Goal: Task Accomplishment & Management: Manage account settings

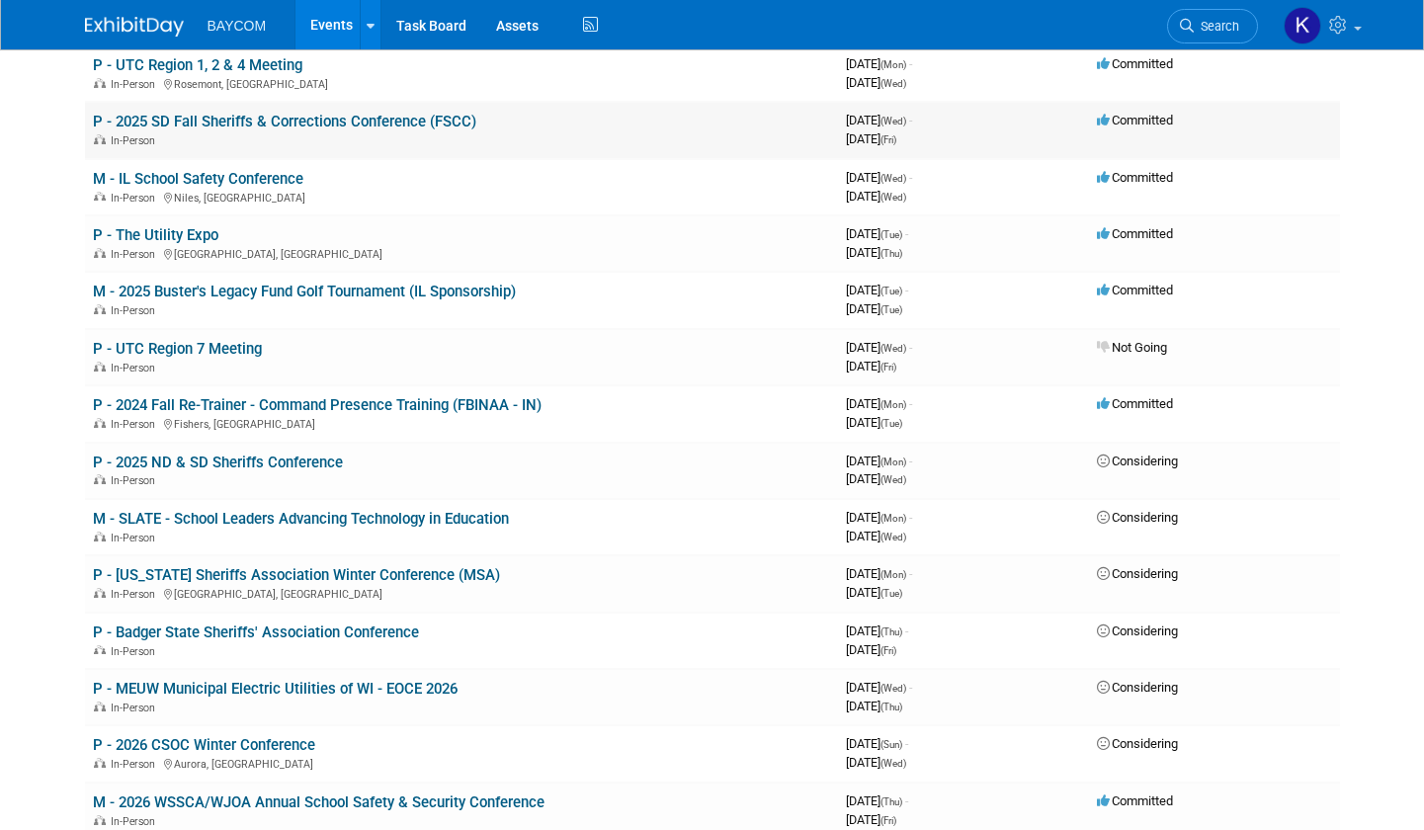
scroll to position [339, 0]
click at [450, 573] on link "P - [US_STATE] Sheriffs Association Winter Conference (MSA)" at bounding box center [296, 575] width 407 height 18
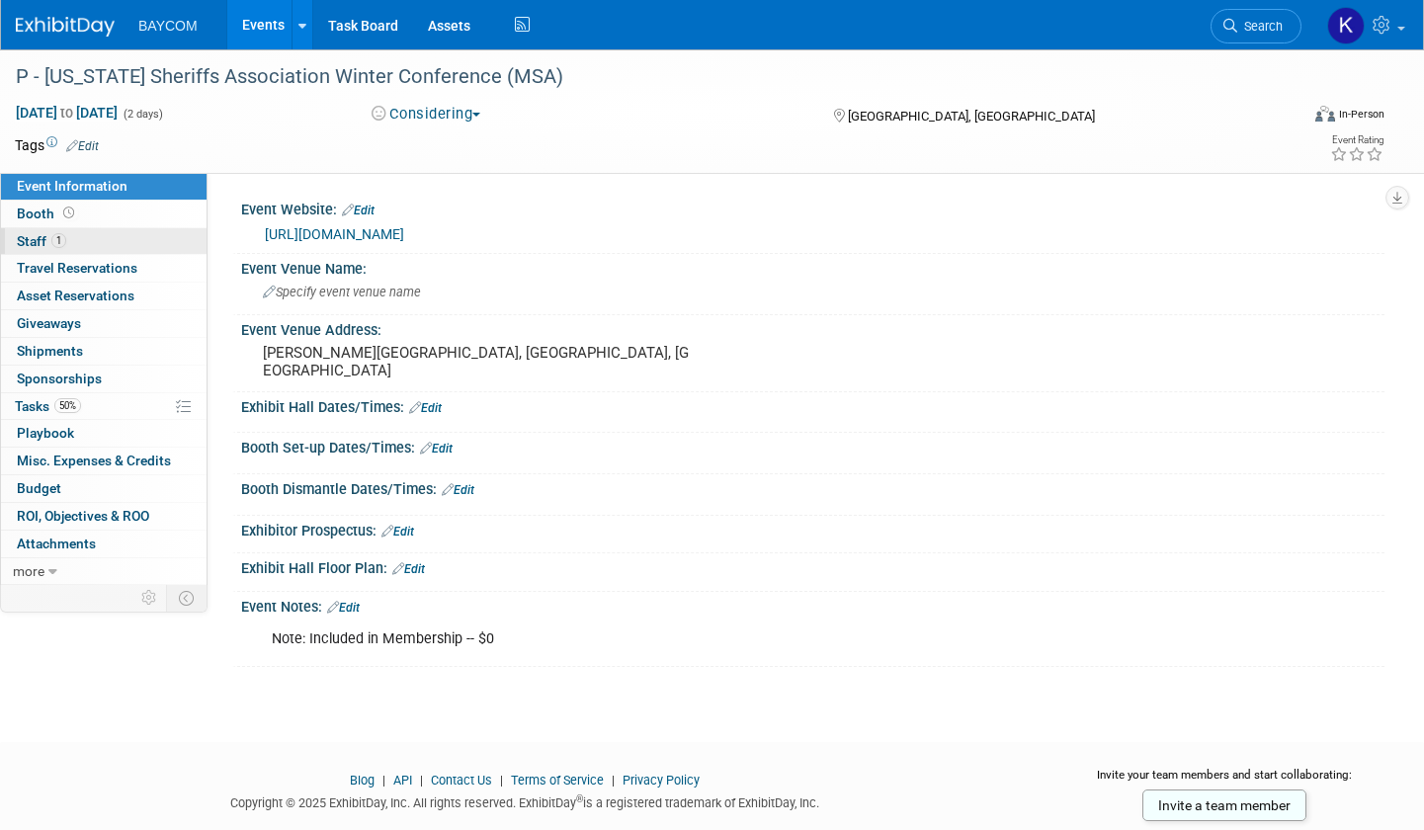
click at [71, 242] on link "1 Staff 1" at bounding box center [104, 241] width 206 height 27
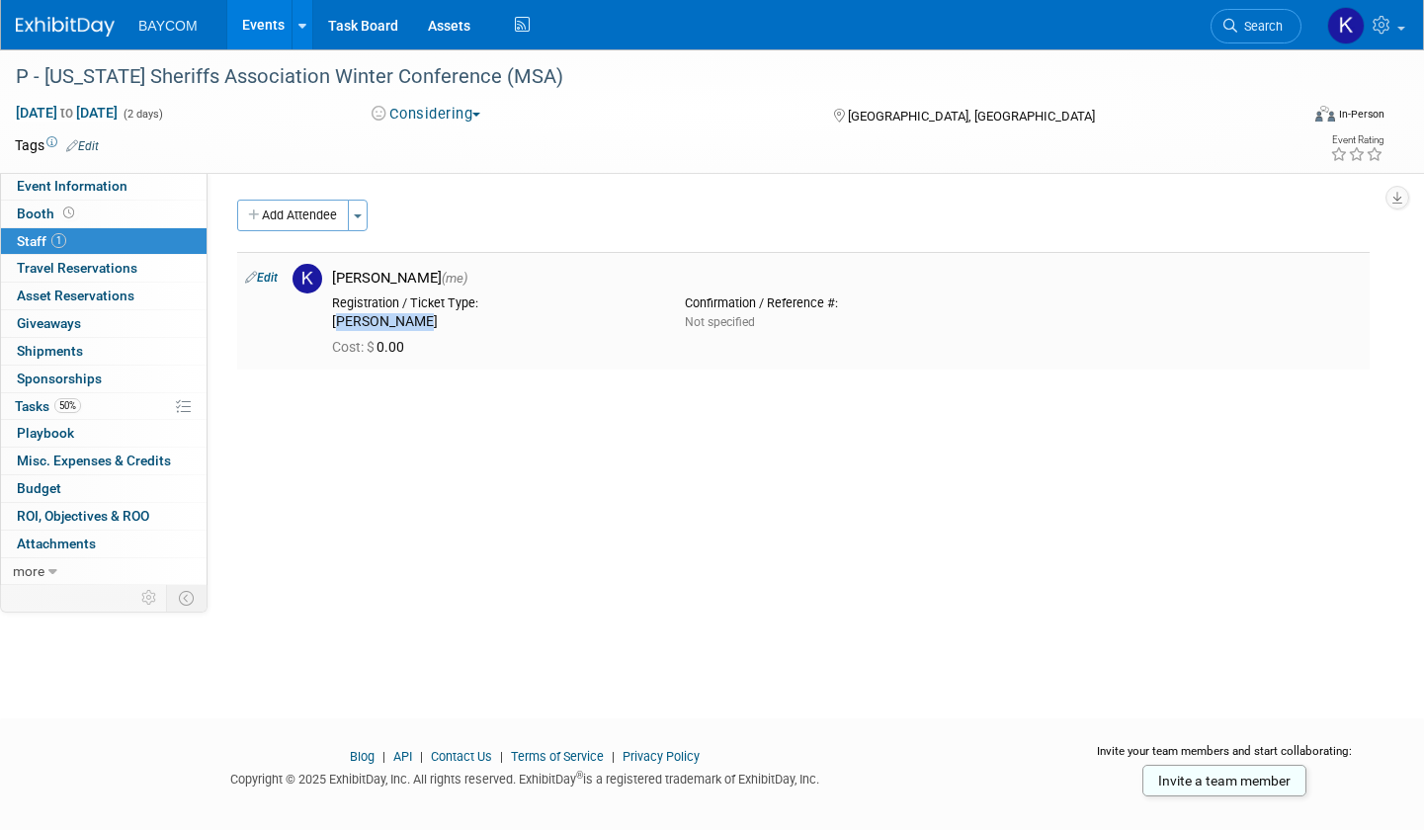
drag, startPoint x: 329, startPoint y: 323, endPoint x: 419, endPoint y: 327, distance: 90.0
click at [419, 327] on div "Registration / Ticket Type: Sam Colucci" at bounding box center [493, 309] width 353 height 43
copy div "Sam Colucci"
click at [83, 403] on link "50% Tasks 50%" at bounding box center [104, 406] width 206 height 27
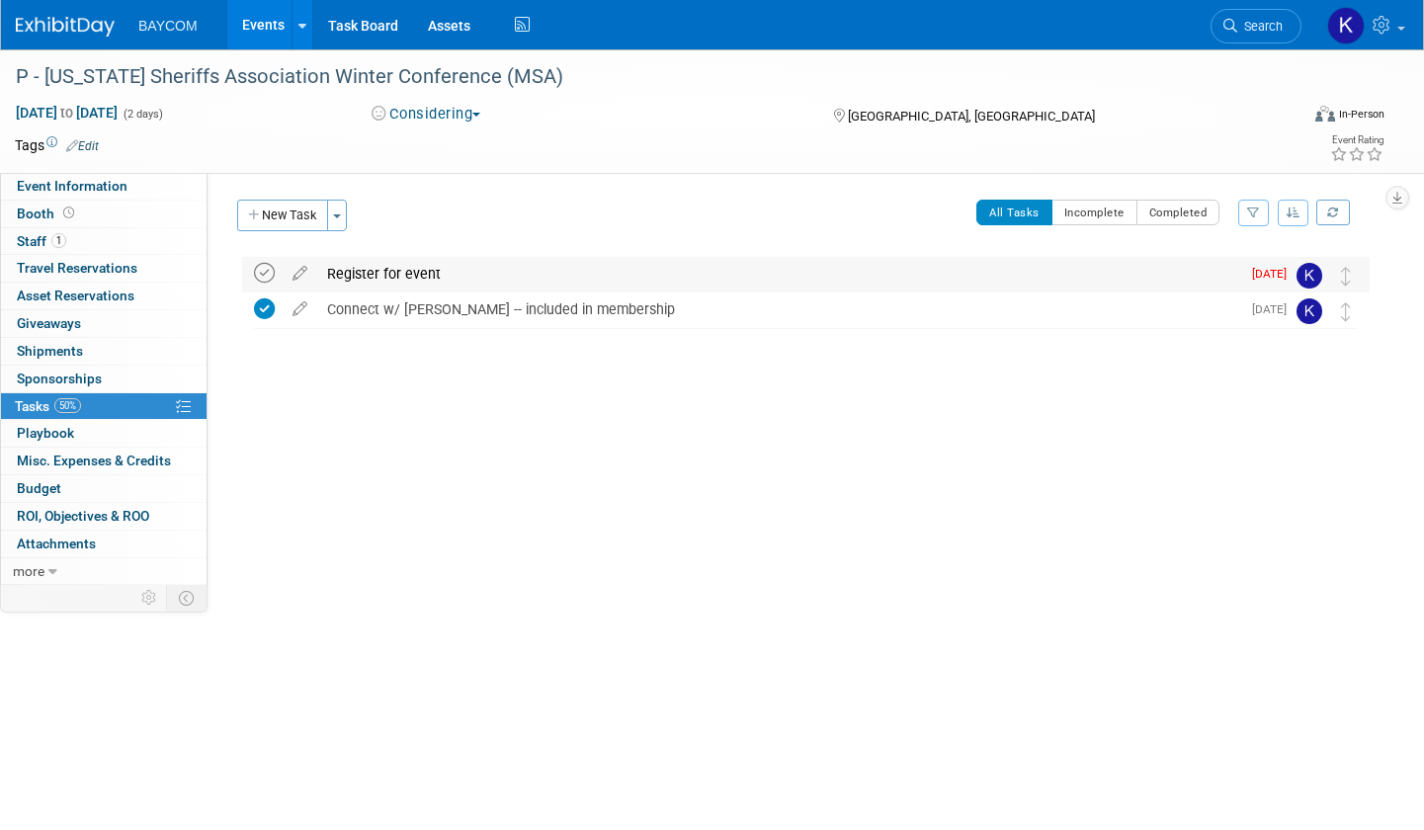
click at [267, 272] on icon at bounding box center [264, 273] width 21 height 21
click at [298, 218] on button "New Task" at bounding box center [282, 216] width 91 height 32
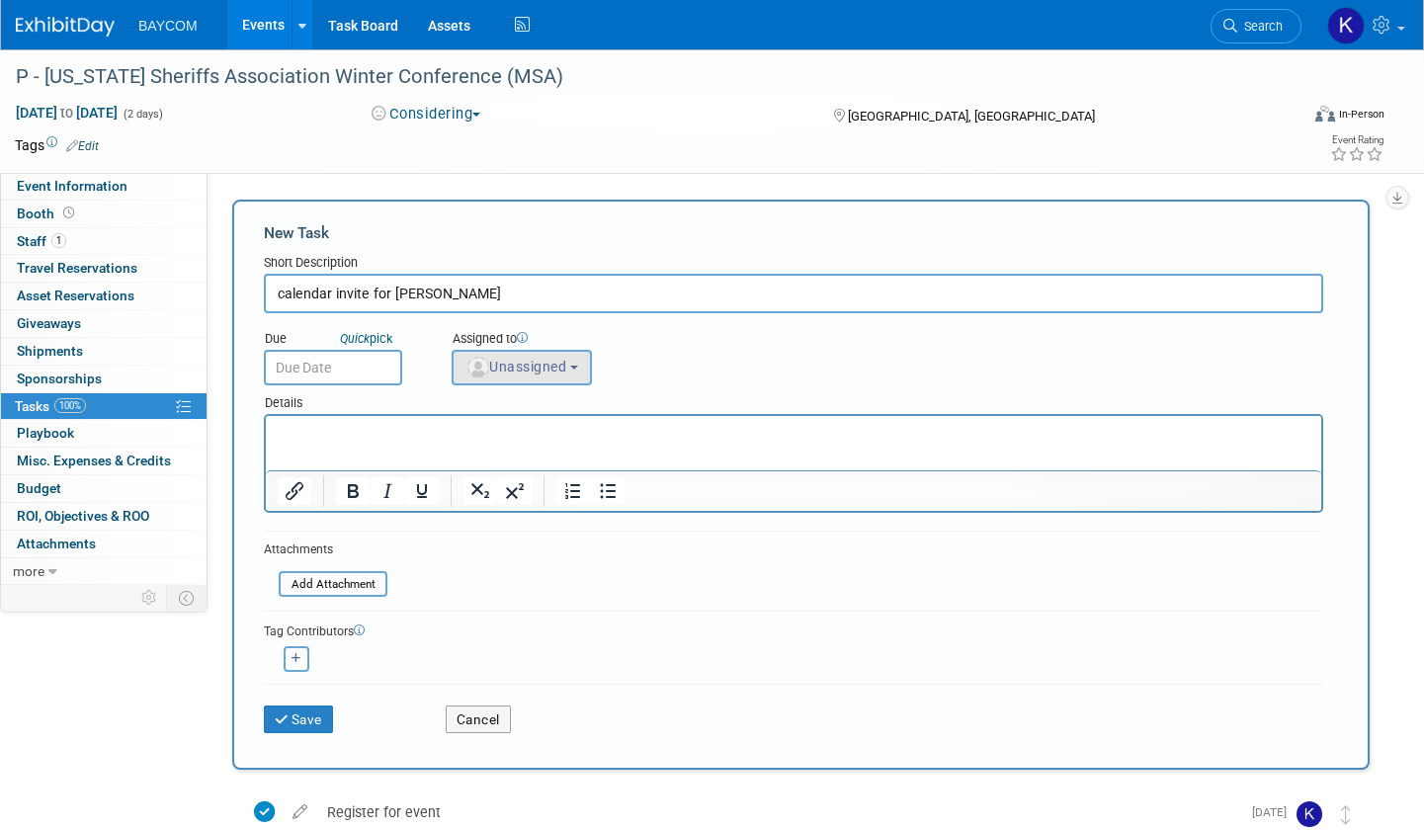
type input "calendar invite for Sam"
click at [531, 379] on button "Unassigned" at bounding box center [522, 368] width 140 height 36
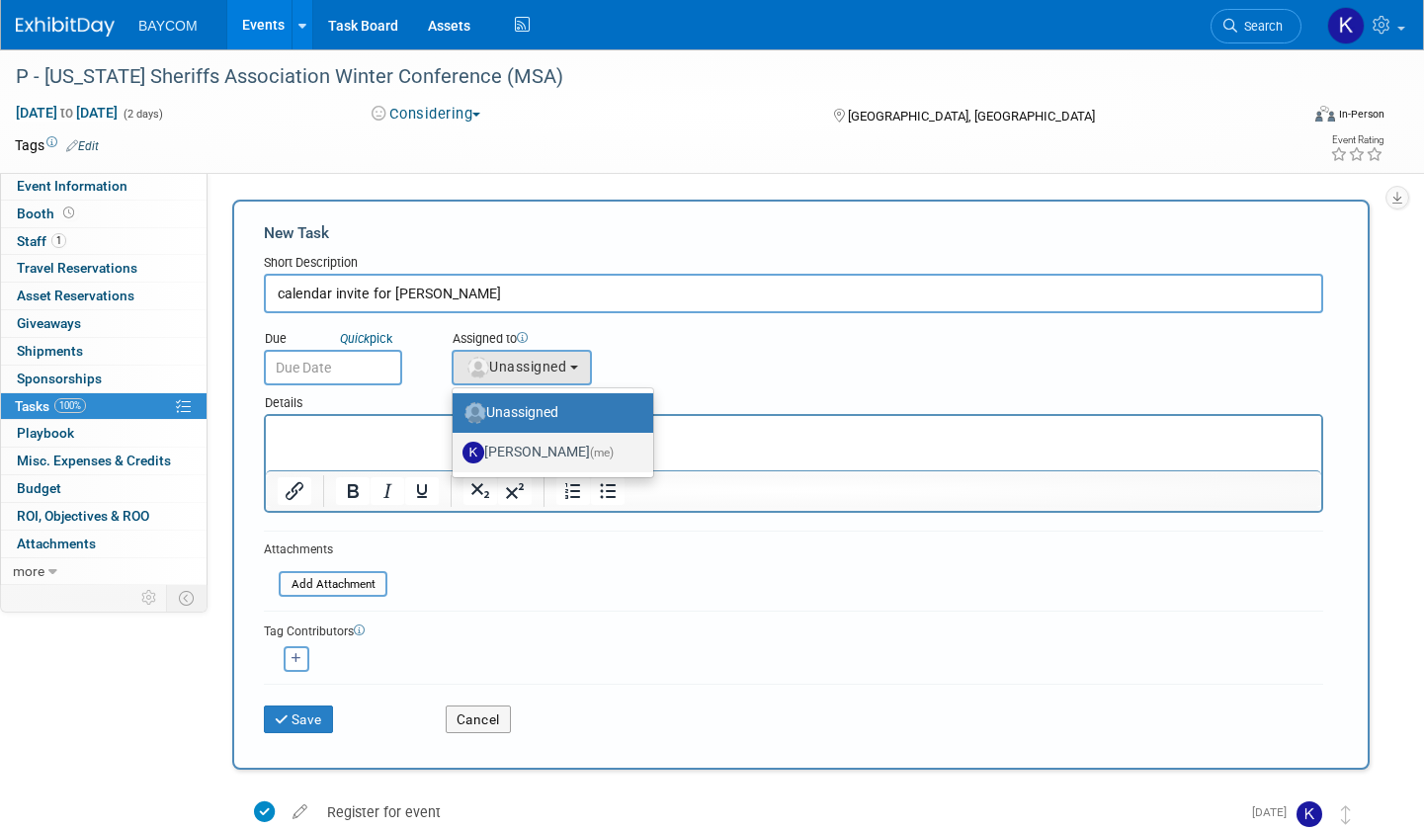
click at [516, 451] on label "Kayla Novak (me)" at bounding box center [548, 453] width 171 height 32
click at [456, 451] on input "Kayla Novak (me)" at bounding box center [449, 450] width 13 height 13
select select "3010db7d-870e-43c4-8fb8-0ef80b953965"
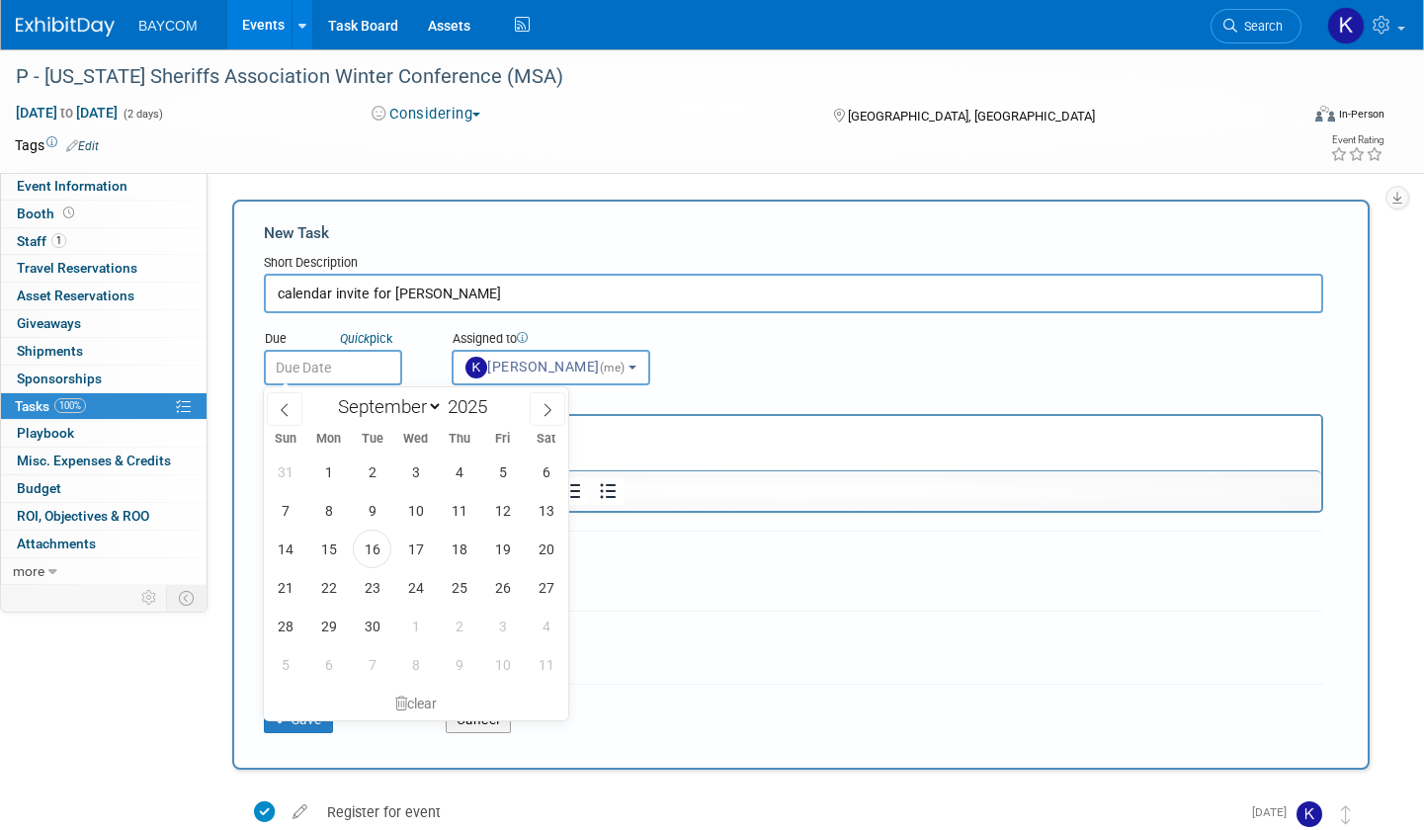
click at [333, 357] on input "text" at bounding box center [333, 368] width 138 height 36
click at [378, 549] on span "16" at bounding box center [372, 549] width 39 height 39
type input "Sep 16, 2025"
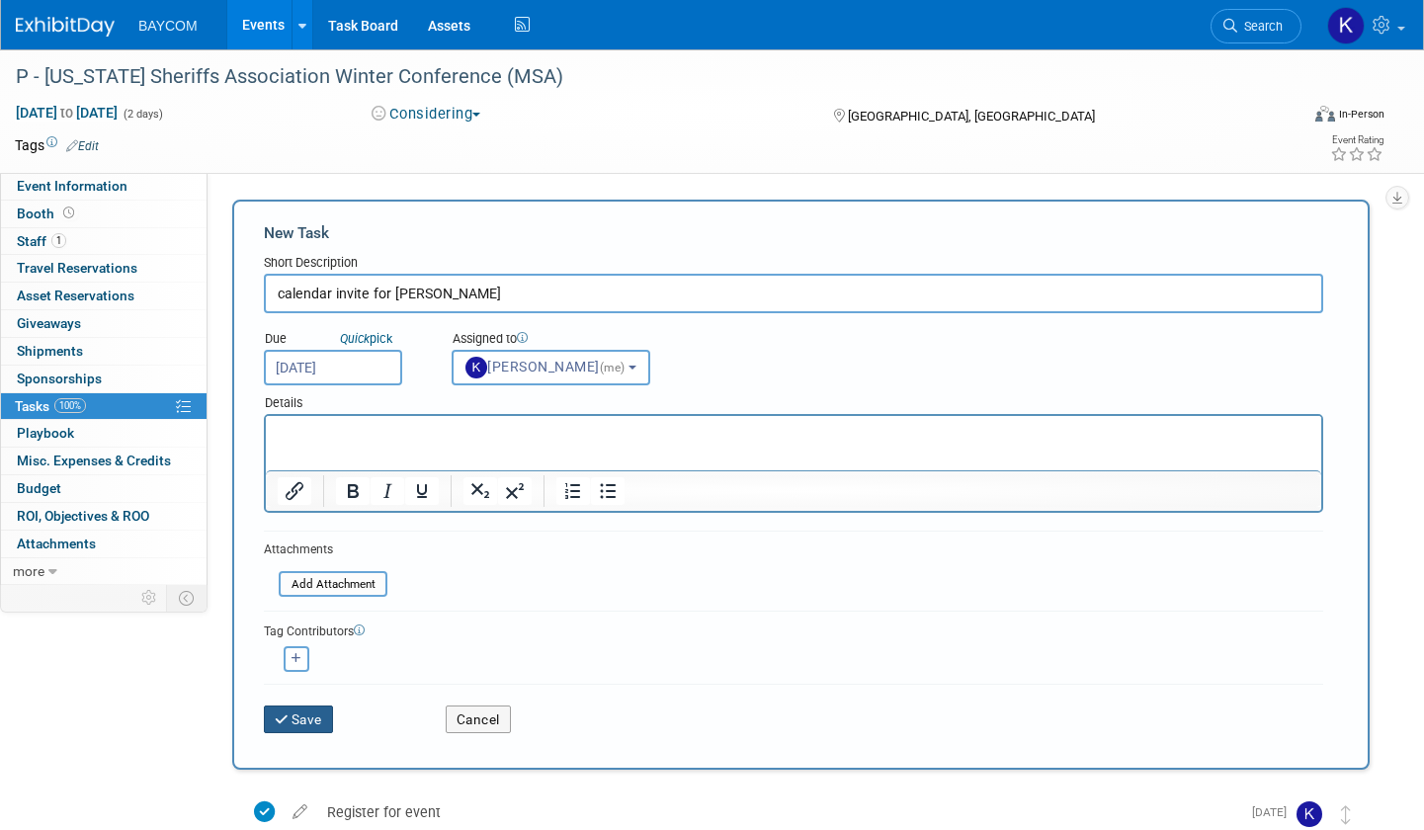
click at [295, 720] on button "Save" at bounding box center [298, 720] width 69 height 28
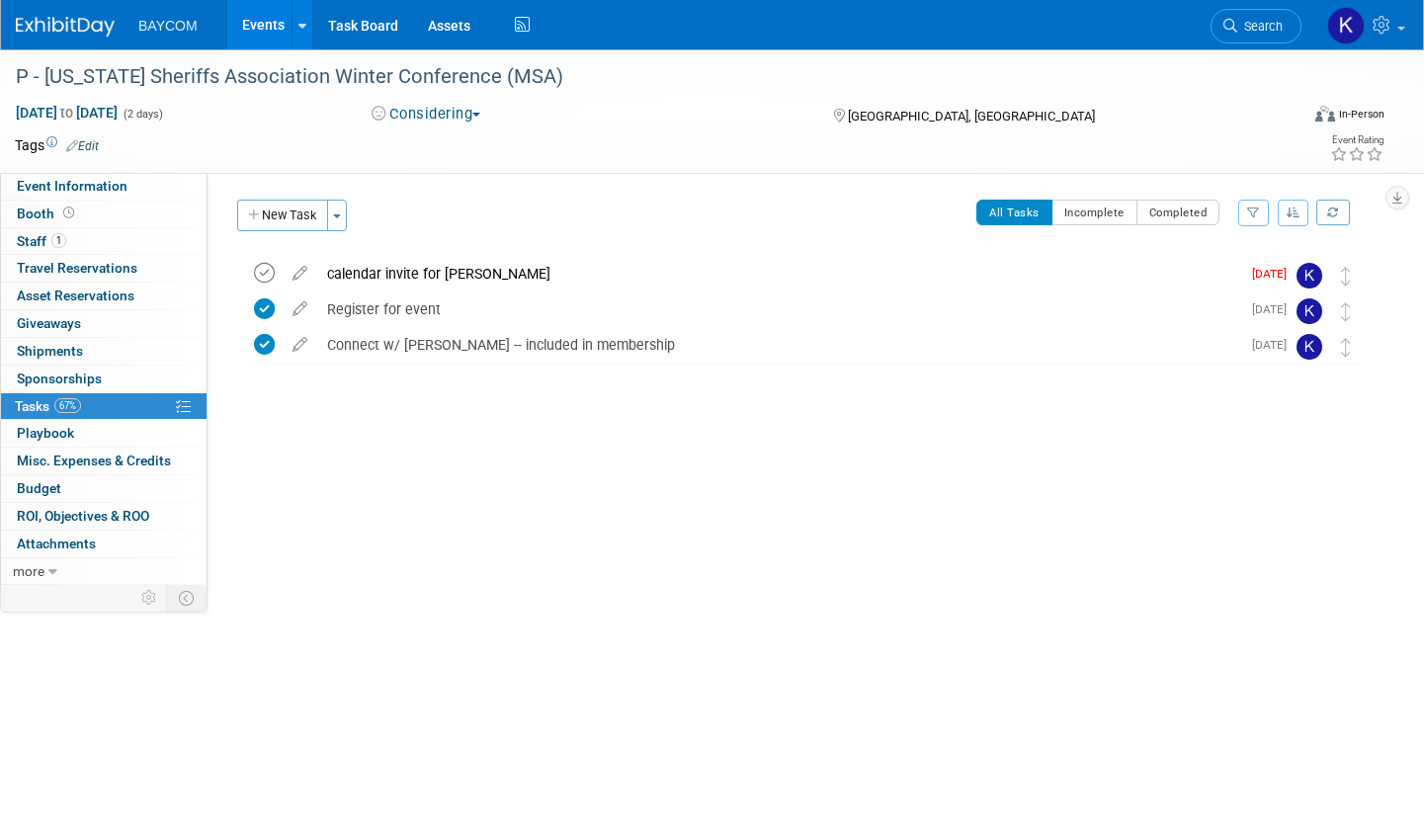
click at [264, 267] on icon at bounding box center [264, 273] width 21 height 21
click at [285, 217] on button "New Task" at bounding box center [282, 216] width 91 height 32
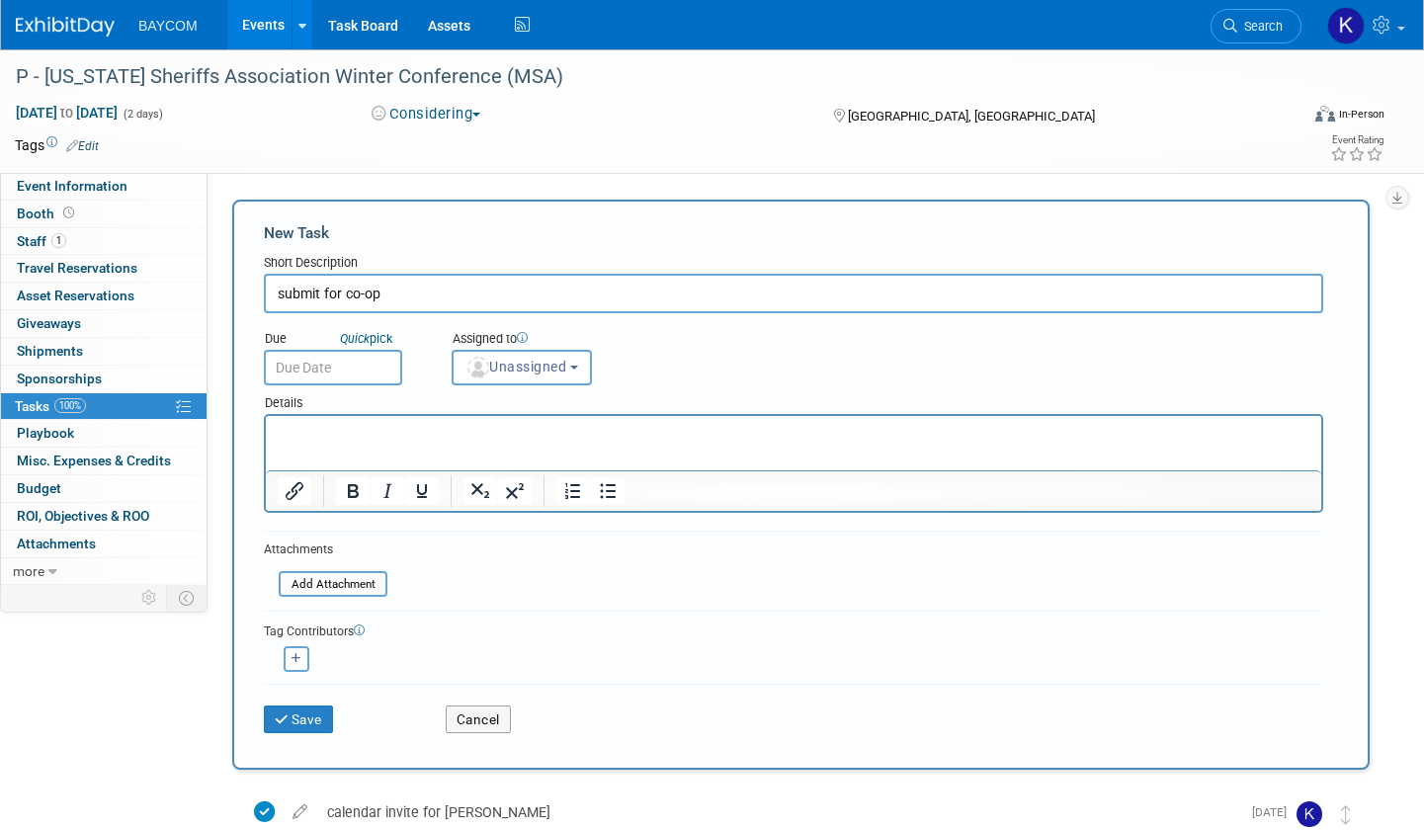
type input "submit for co-op"
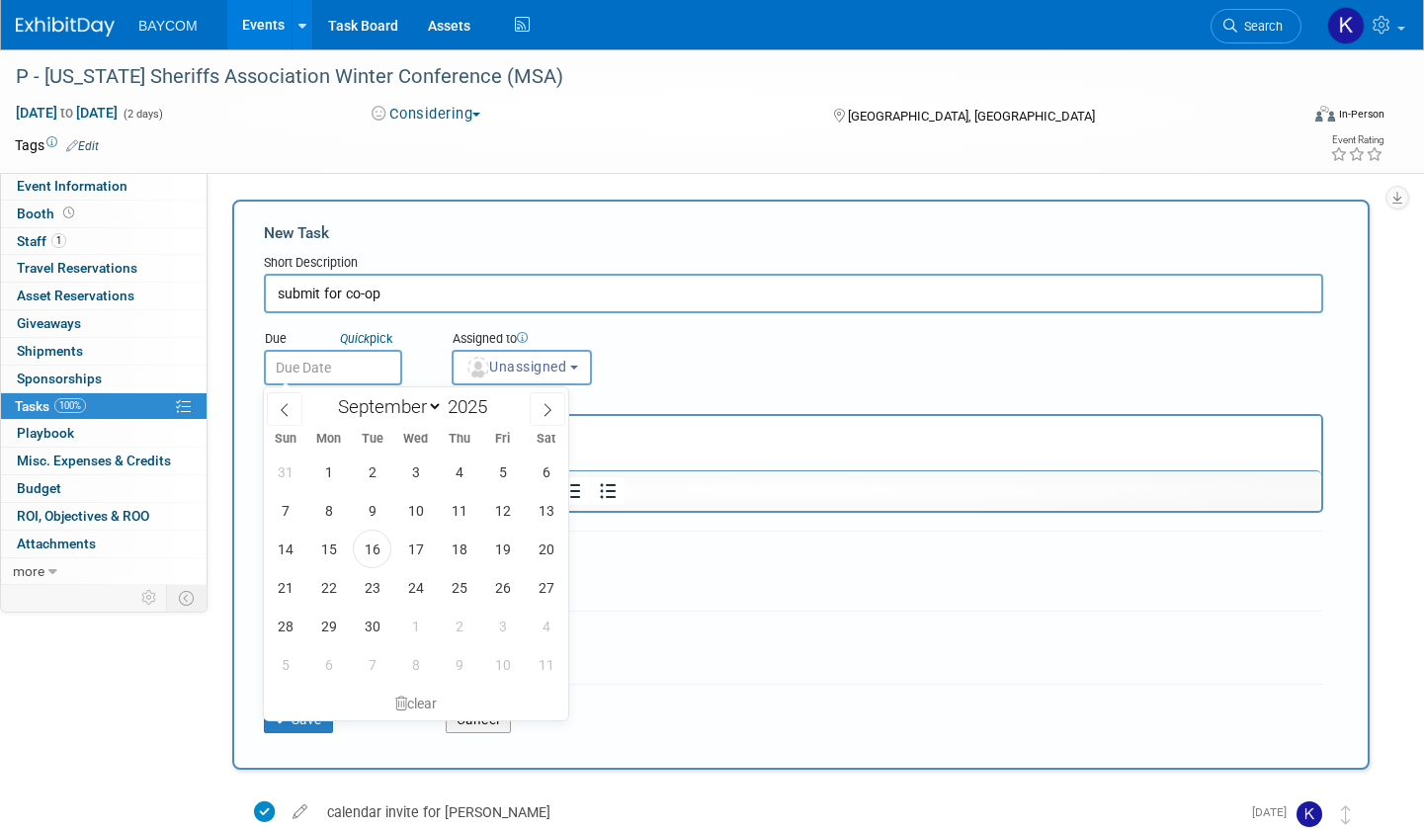
click at [326, 364] on input "text" at bounding box center [333, 368] width 138 height 36
click at [554, 409] on span at bounding box center [548, 409] width 36 height 34
select select "11"
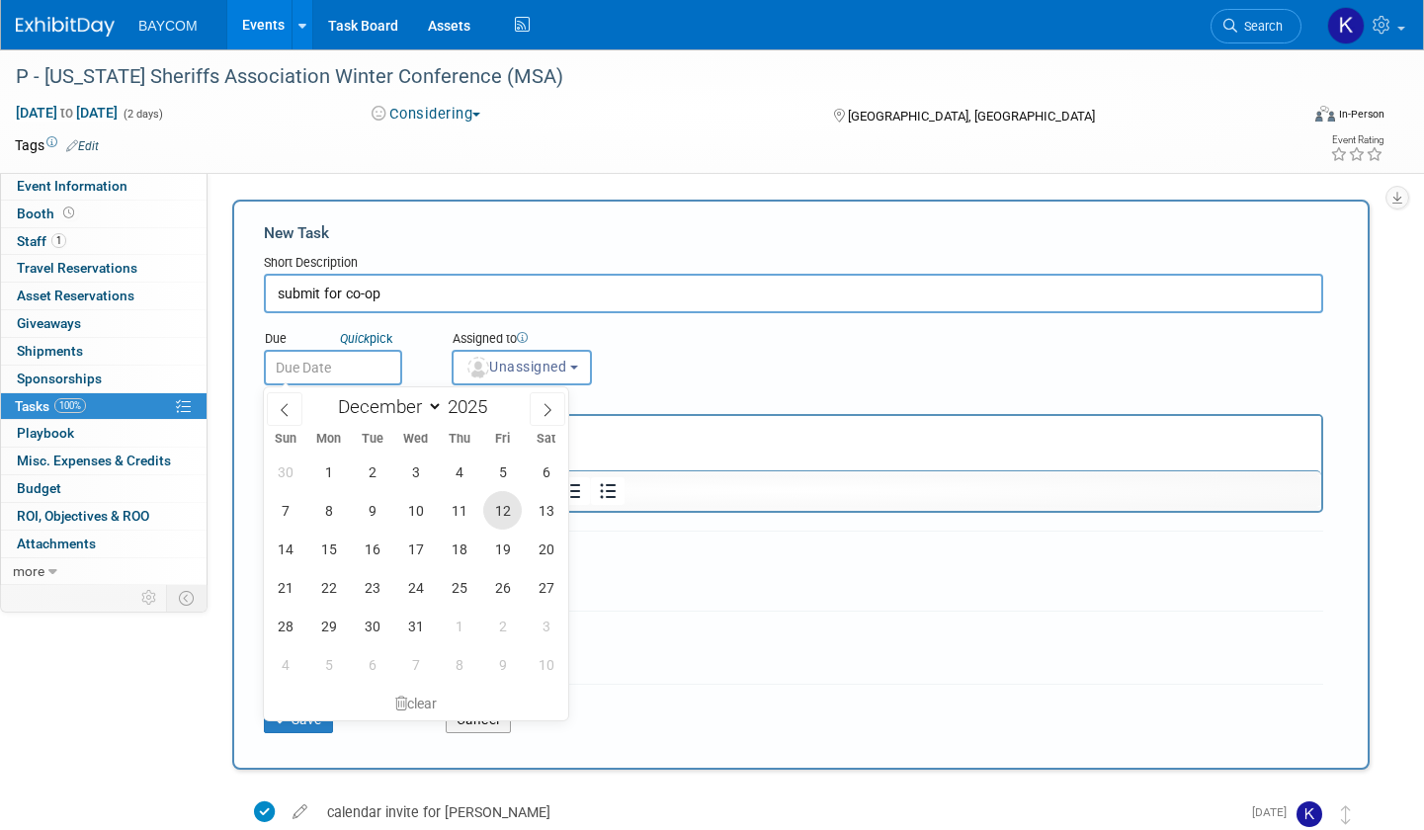
click at [505, 505] on span "12" at bounding box center [502, 510] width 39 height 39
type input "Dec 12, 2025"
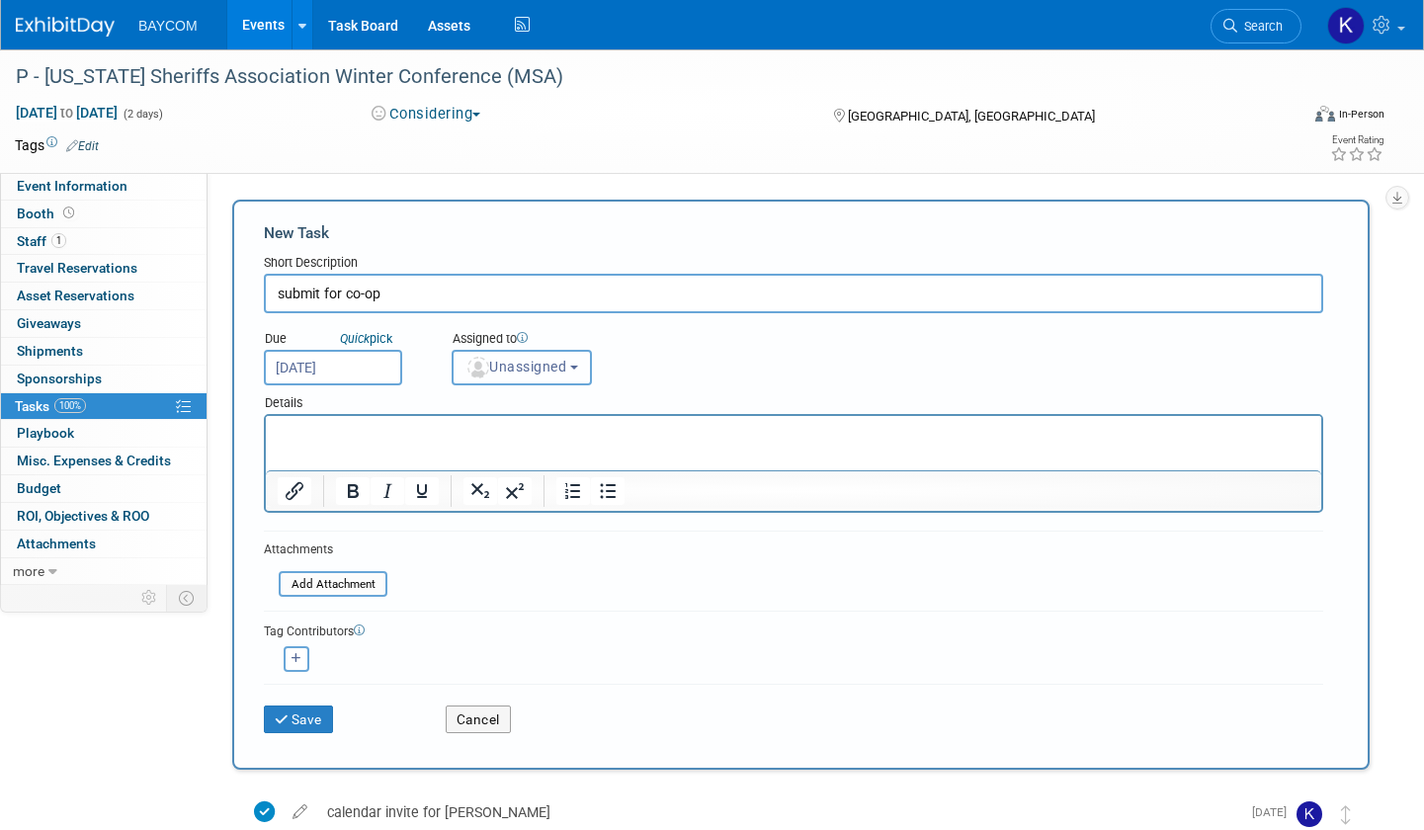
click at [564, 362] on span "Unassigned" at bounding box center [515, 367] width 101 height 16
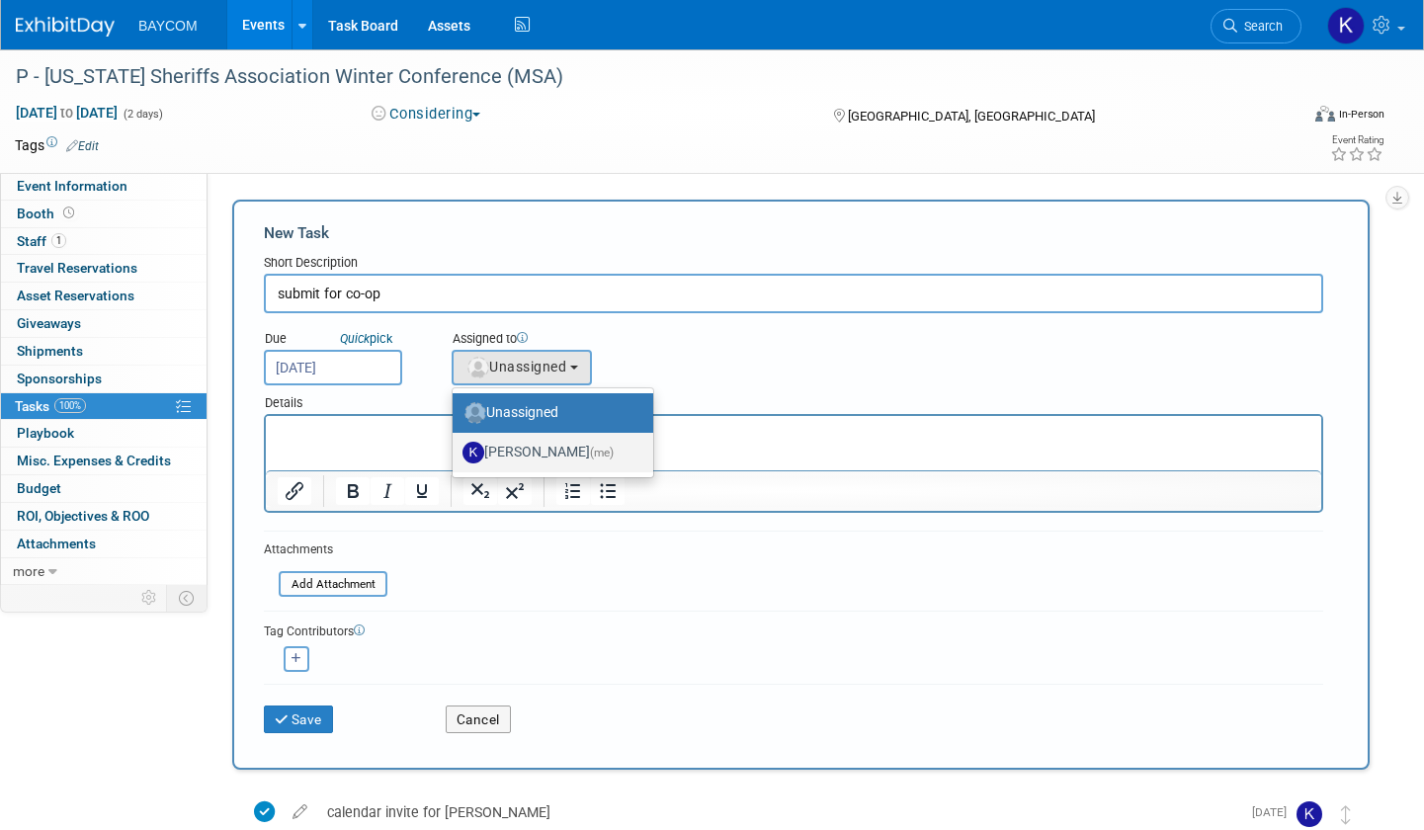
click at [529, 458] on label "[PERSON_NAME] (me)" at bounding box center [548, 453] width 171 height 32
click at [456, 457] on input "[PERSON_NAME] (me)" at bounding box center [449, 450] width 13 height 13
select select "3010db7d-870e-43c4-8fb8-0ef80b953965"
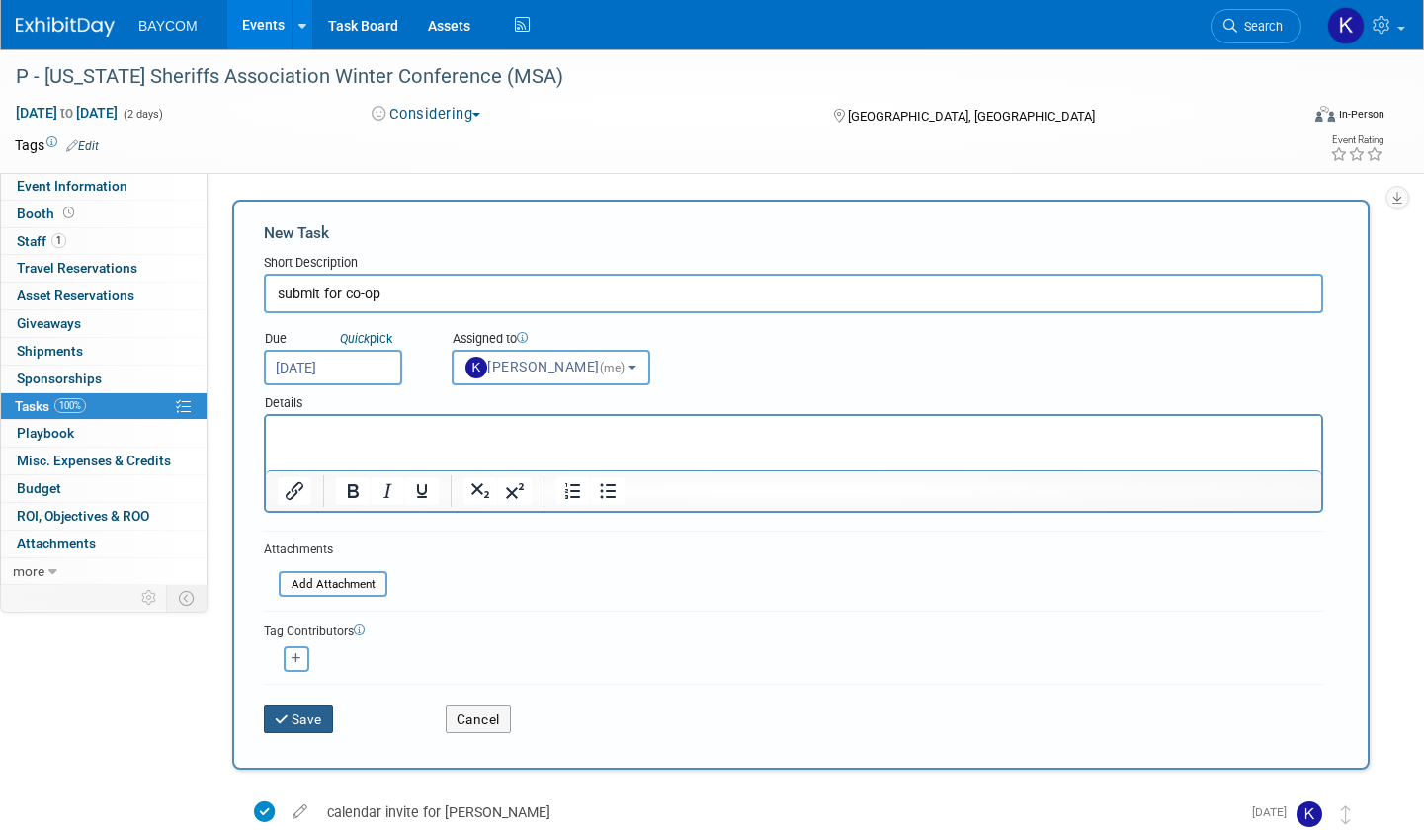
click at [303, 718] on button "Save" at bounding box center [298, 720] width 69 height 28
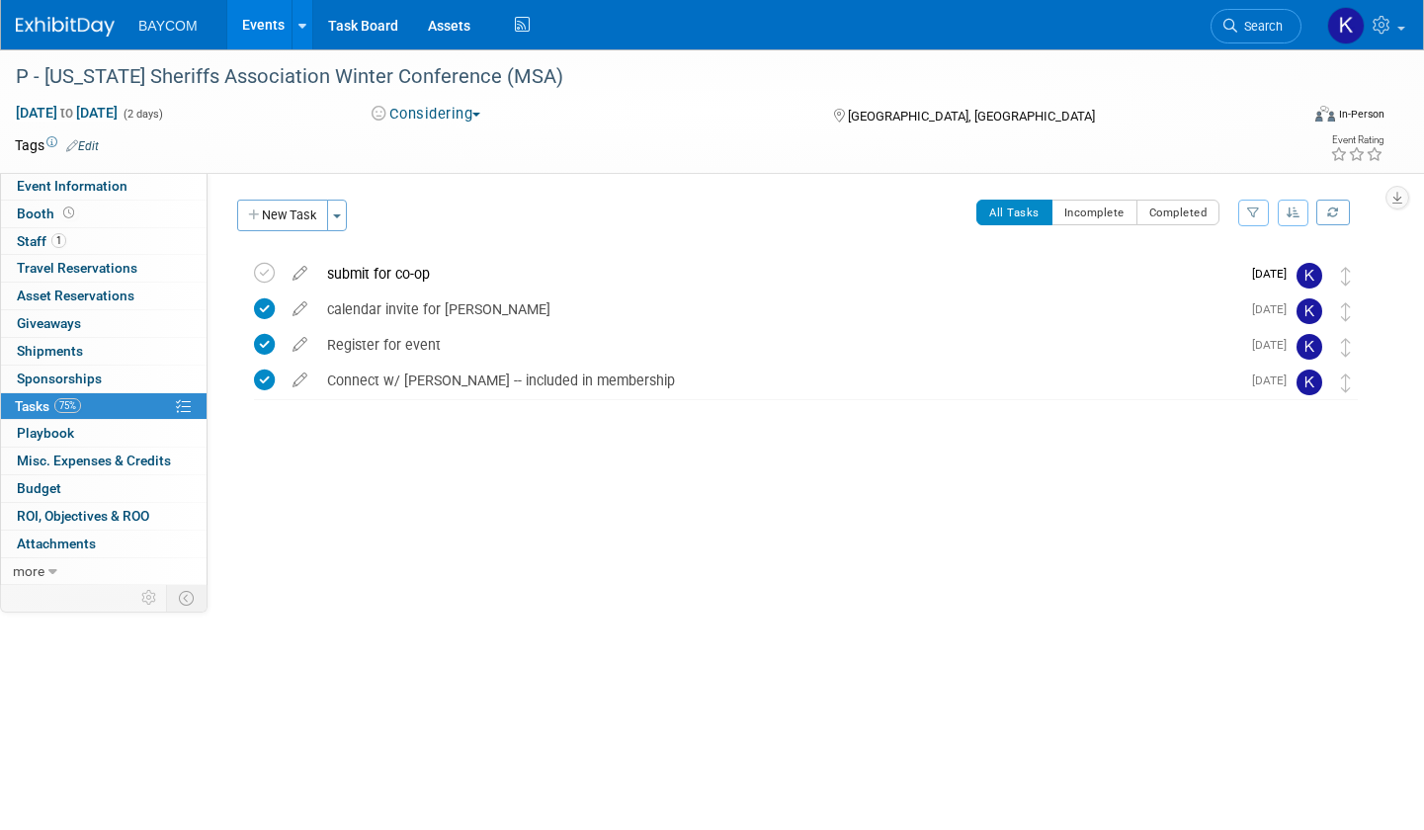
click at [256, 28] on link "Events" at bounding box center [263, 24] width 72 height 49
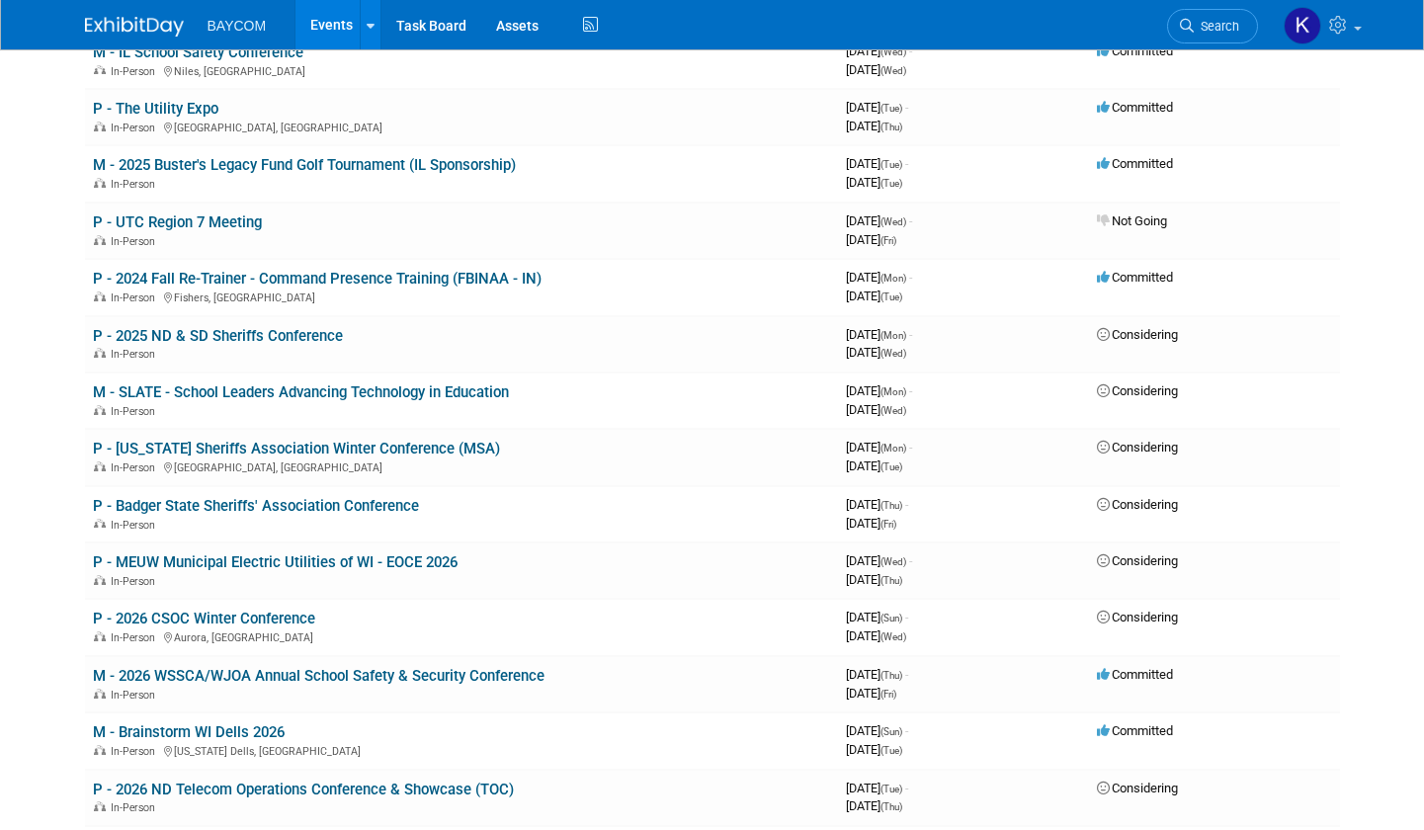
scroll to position [474, 0]
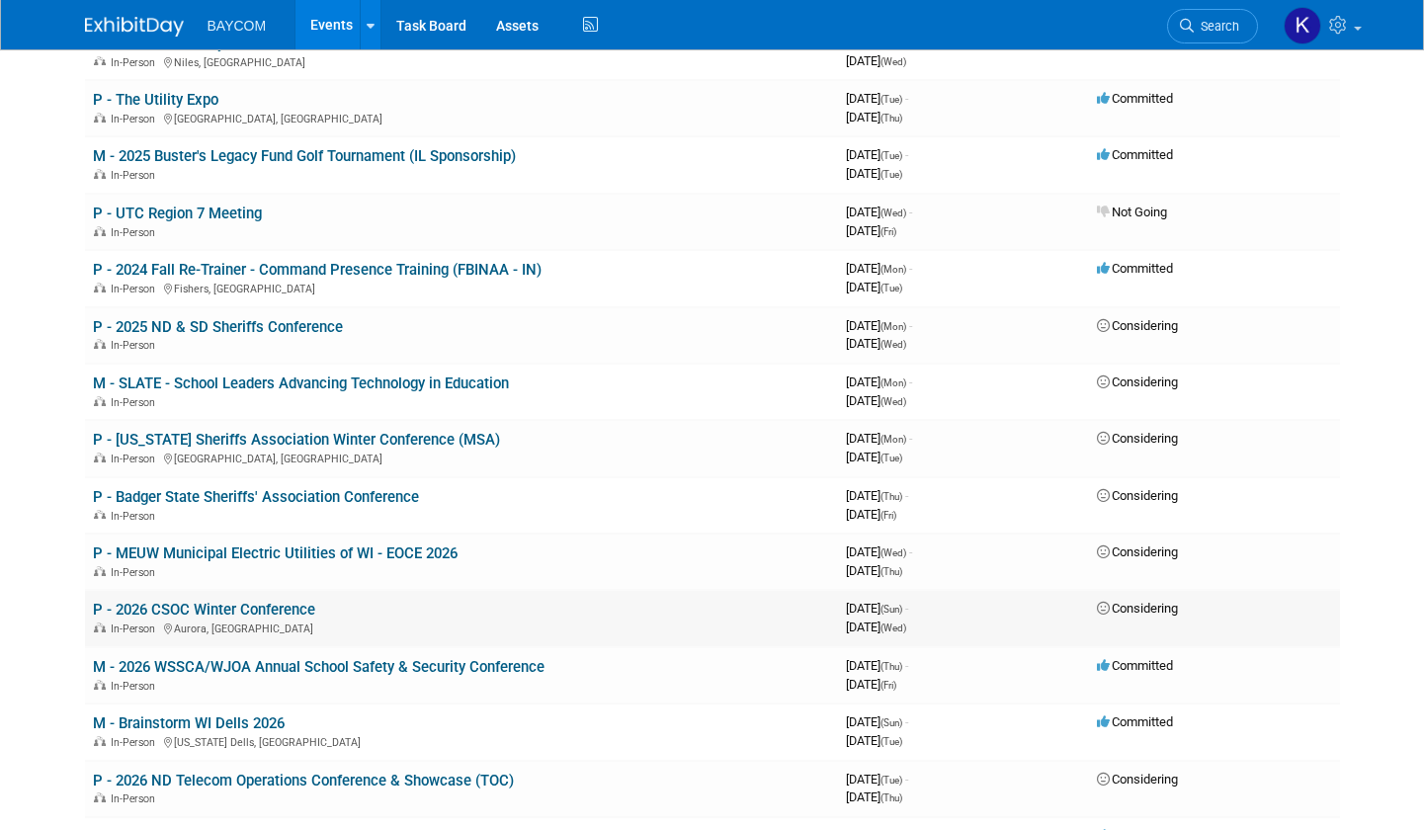
click at [206, 610] on link "P - 2026 CSOC Winter Conference" at bounding box center [204, 610] width 222 height 18
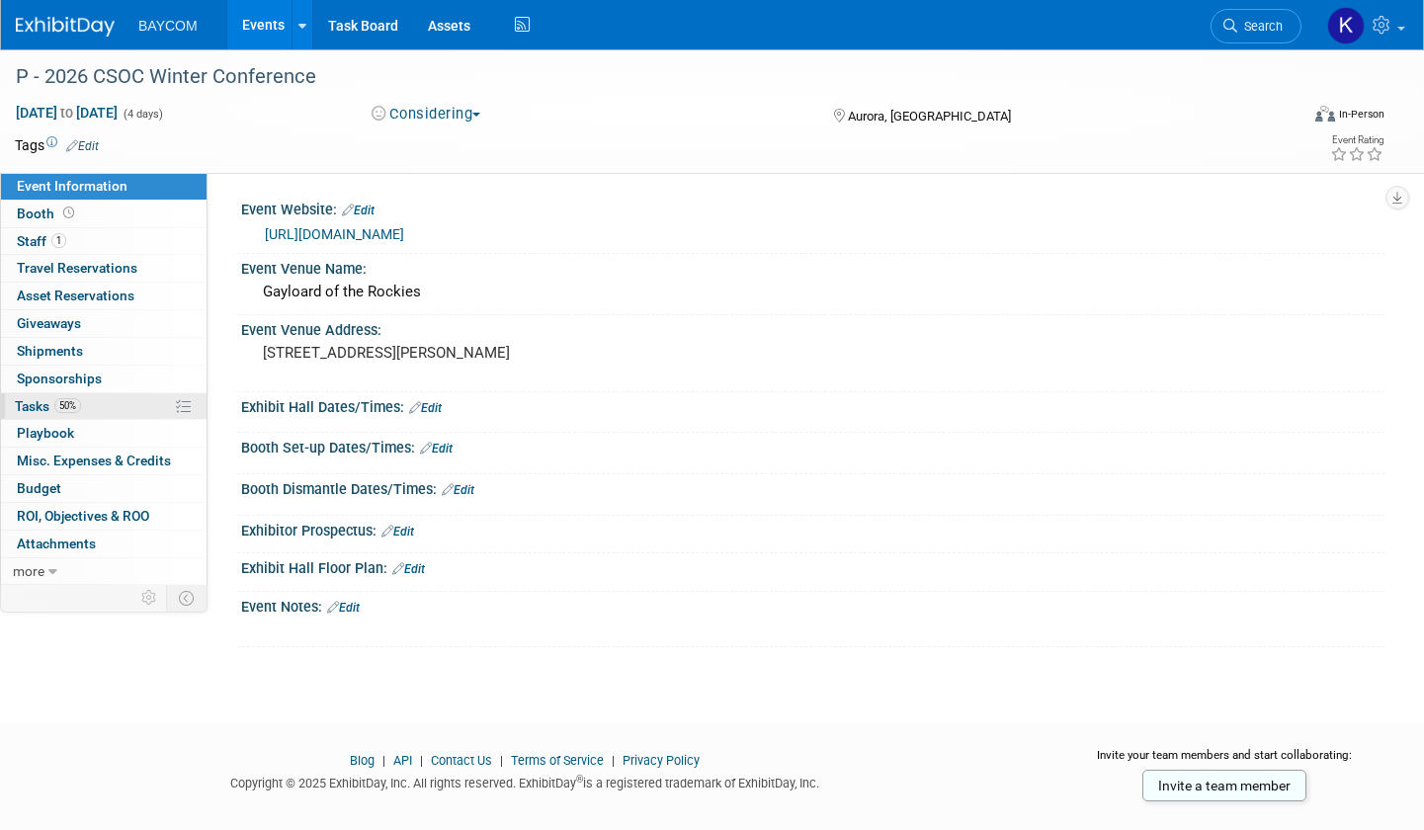
click at [97, 406] on link "50% Tasks 50%" at bounding box center [104, 406] width 206 height 27
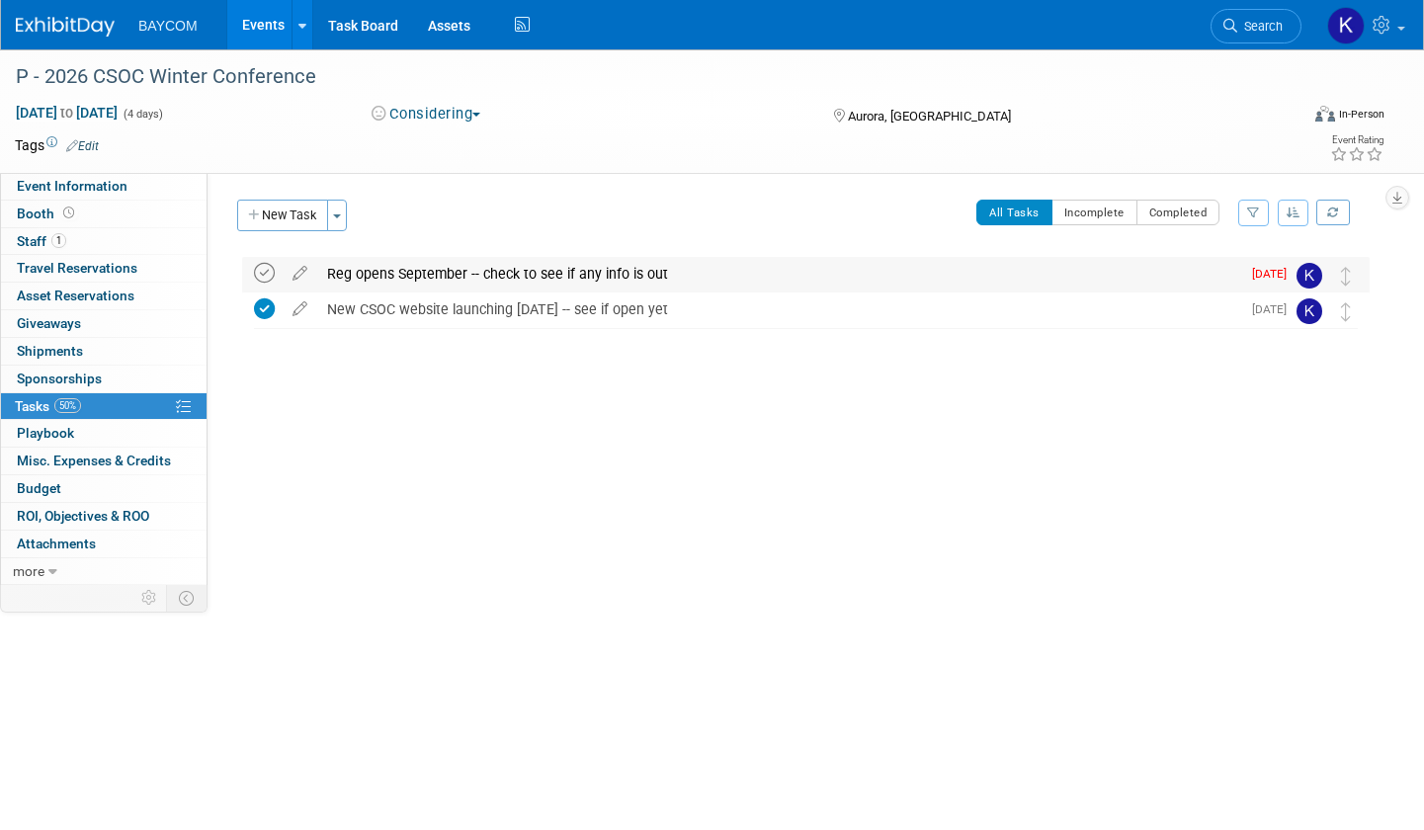
click at [268, 272] on icon at bounding box center [264, 273] width 21 height 21
click at [76, 234] on link "1 Staff 1" at bounding box center [104, 241] width 206 height 27
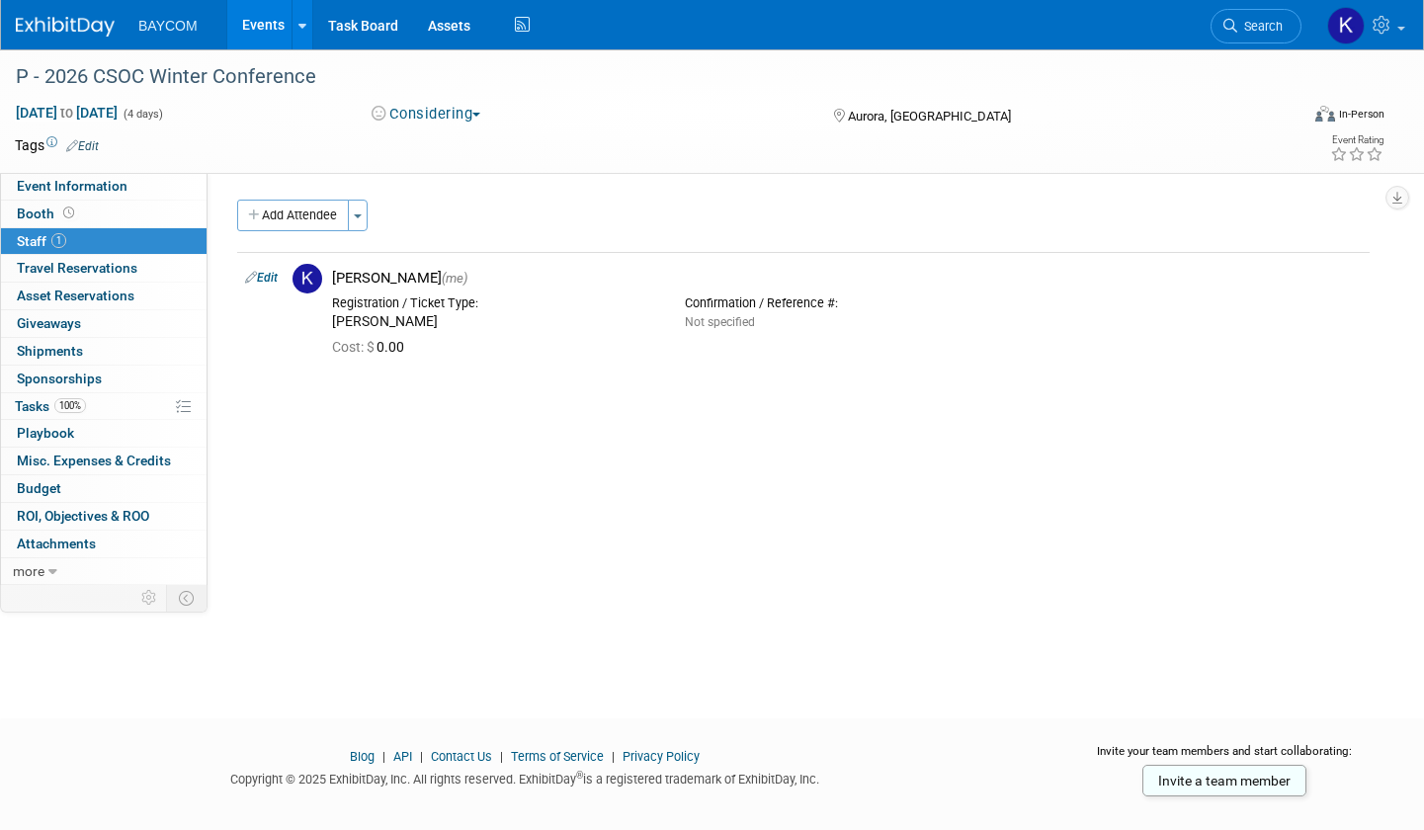
click at [83, 244] on link "1 Staff 1" at bounding box center [104, 241] width 206 height 27
click at [75, 397] on link "100% Tasks 100%" at bounding box center [104, 406] width 206 height 27
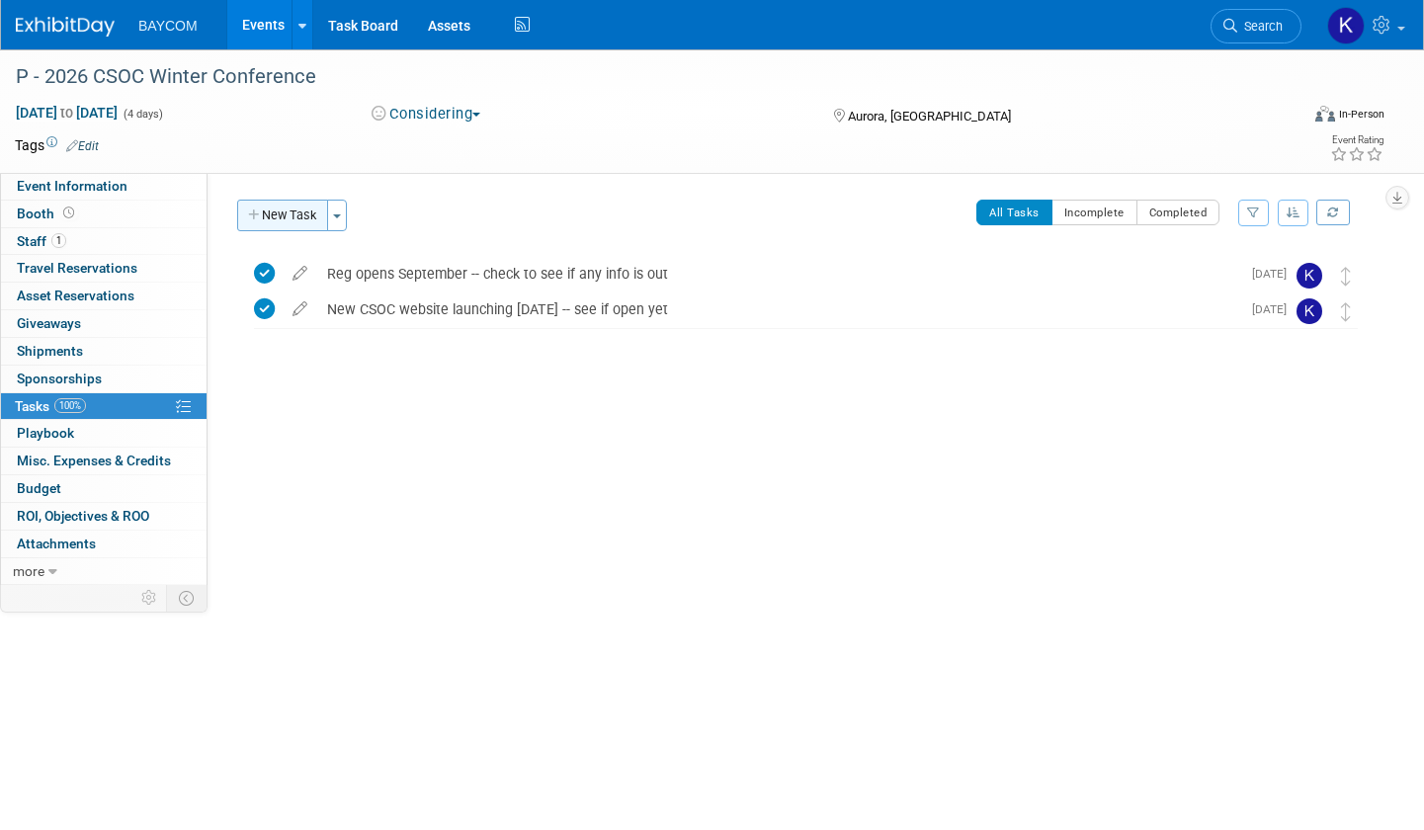
click at [288, 217] on button "New Task" at bounding box center [282, 216] width 91 height 32
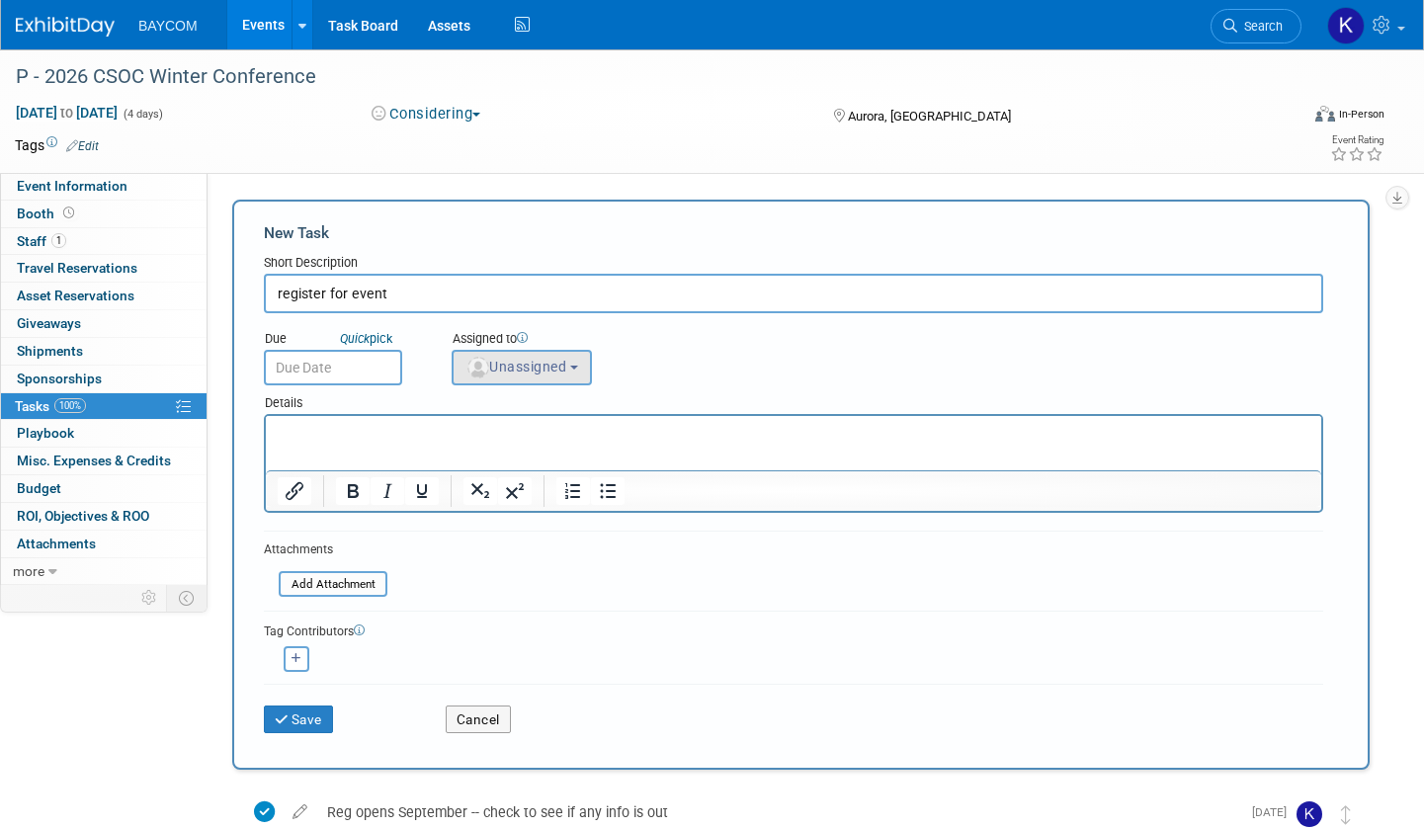
type input "register for event"
click at [514, 379] on button "Unassigned" at bounding box center [522, 368] width 140 height 36
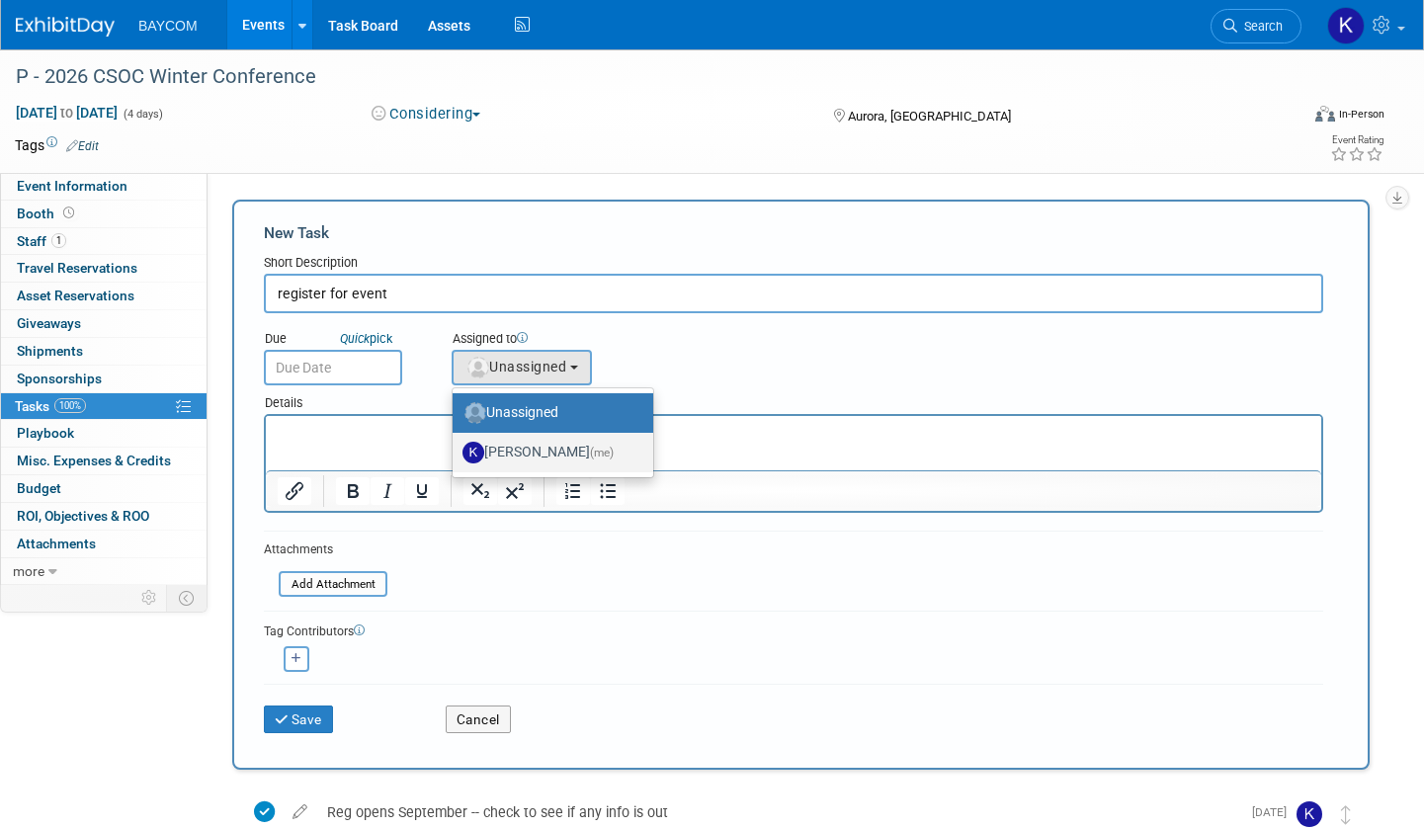
click at [507, 461] on label "Kayla Novak (me)" at bounding box center [548, 453] width 171 height 32
click at [456, 457] on input "Kayla Novak (me)" at bounding box center [449, 450] width 13 height 13
select select "3010db7d-870e-43c4-8fb8-0ef80b953965"
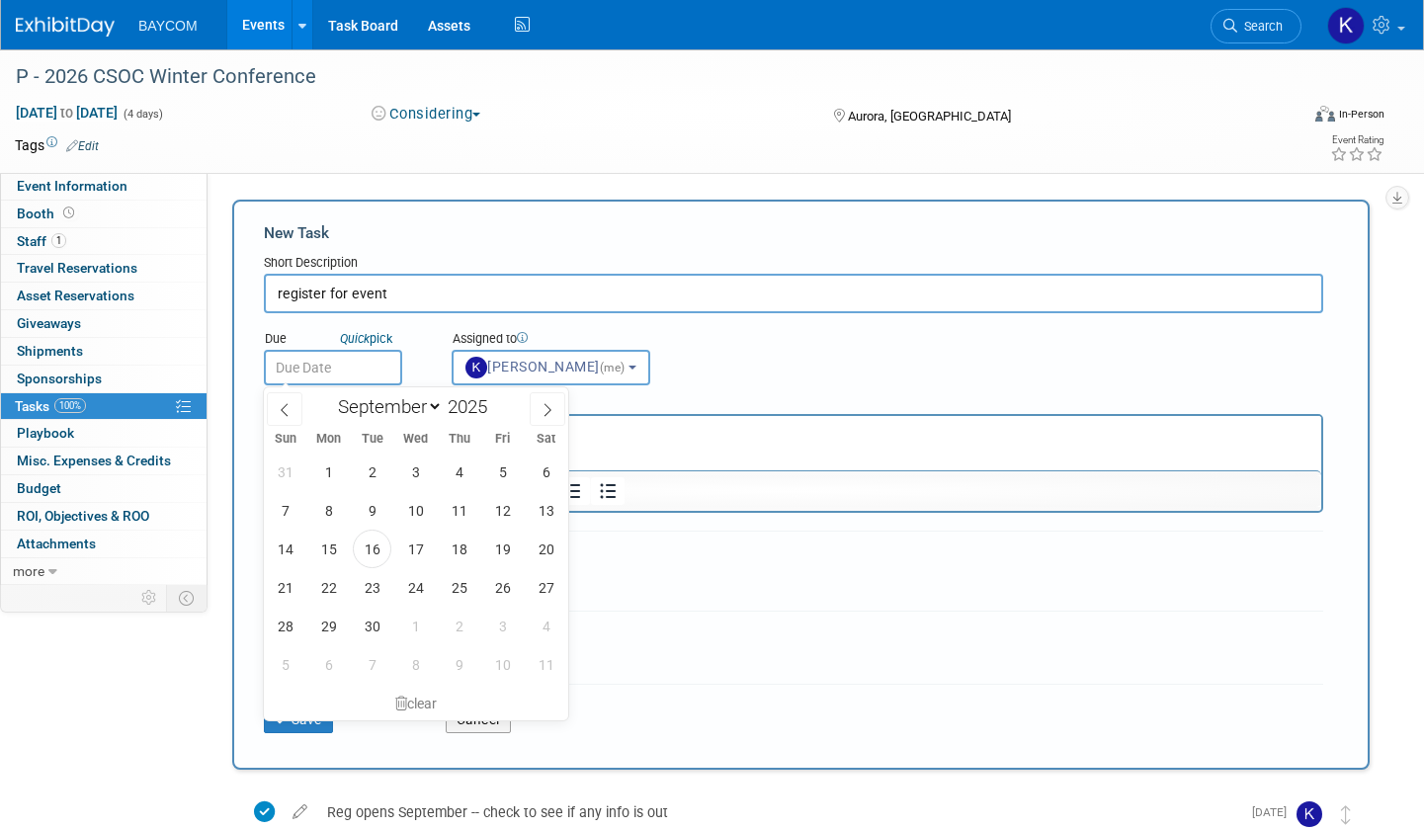
click at [333, 355] on input "text" at bounding box center [333, 368] width 138 height 36
click at [414, 551] on span "17" at bounding box center [415, 549] width 39 height 39
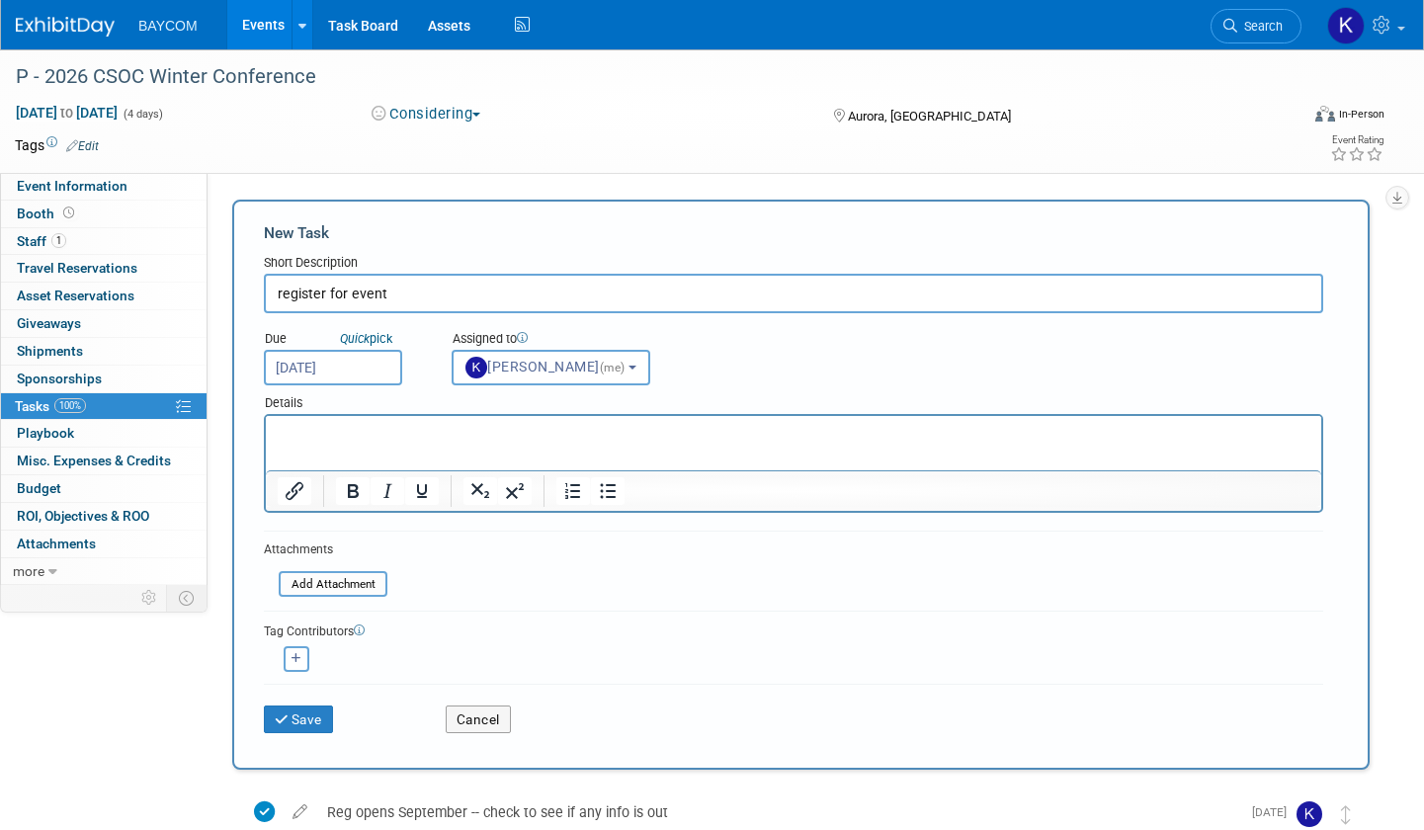
click at [353, 365] on input "Sep 17, 2025" at bounding box center [333, 368] width 138 height 36
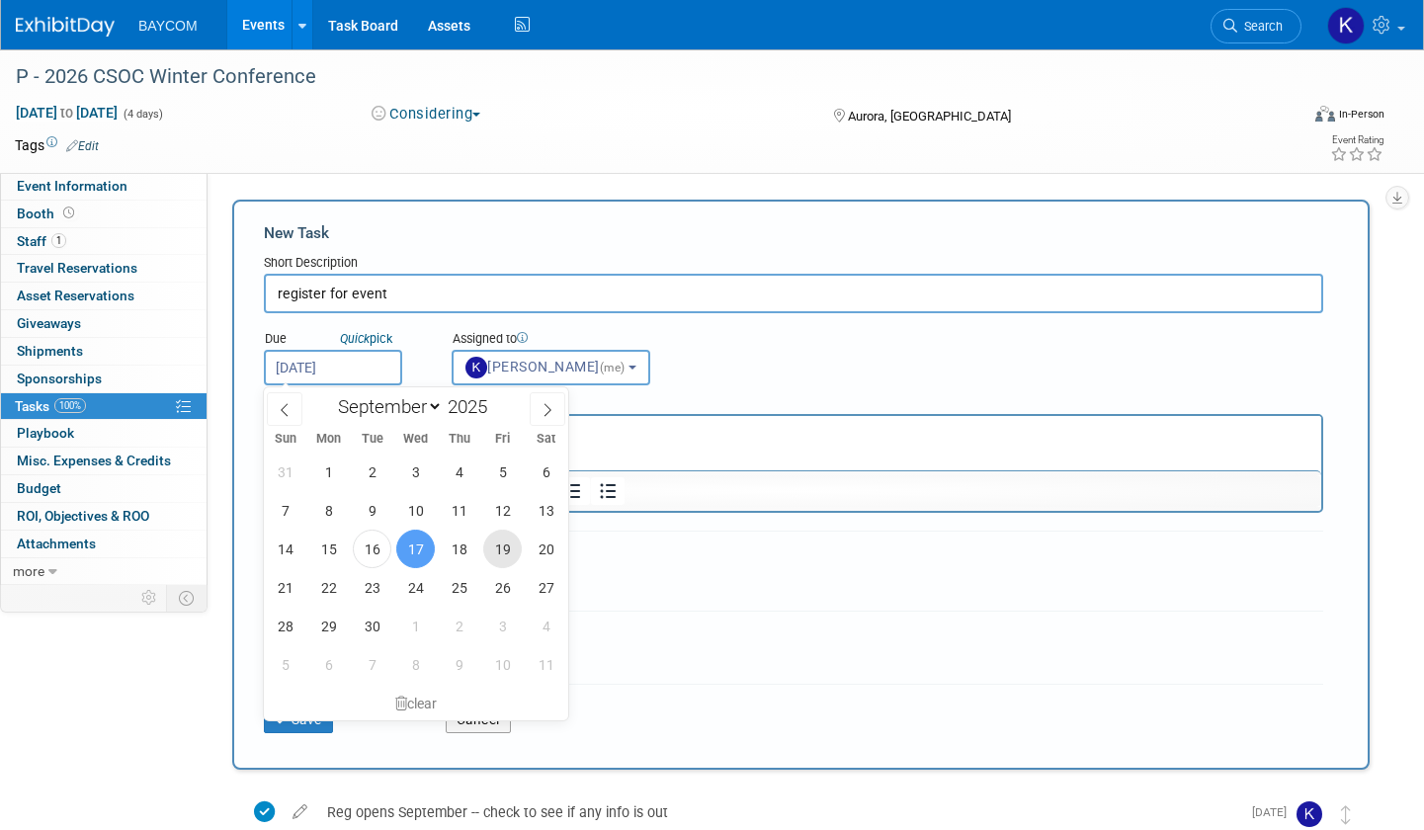
click at [498, 548] on span "19" at bounding box center [502, 549] width 39 height 39
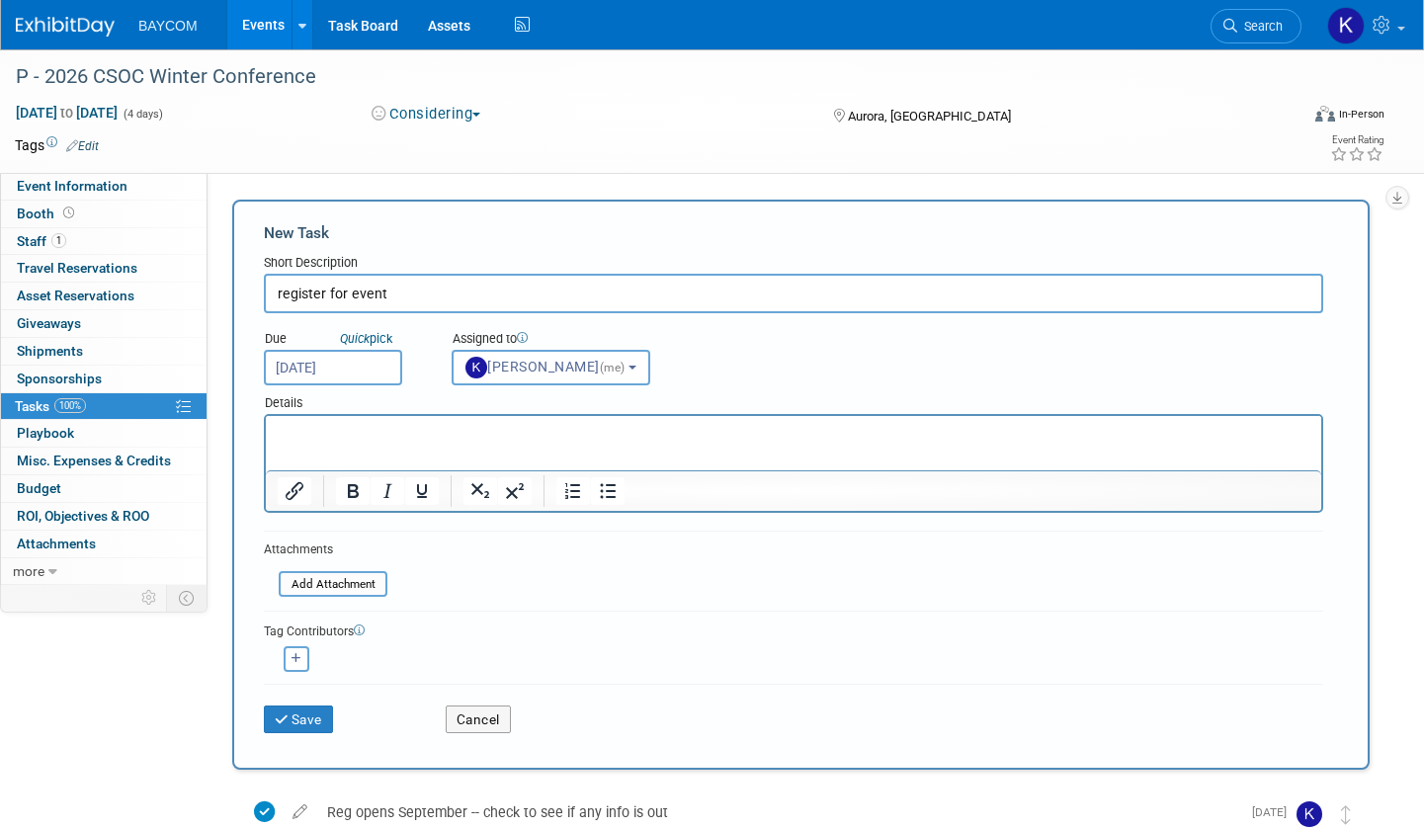
click at [360, 368] on input "[DATE]" at bounding box center [333, 368] width 138 height 36
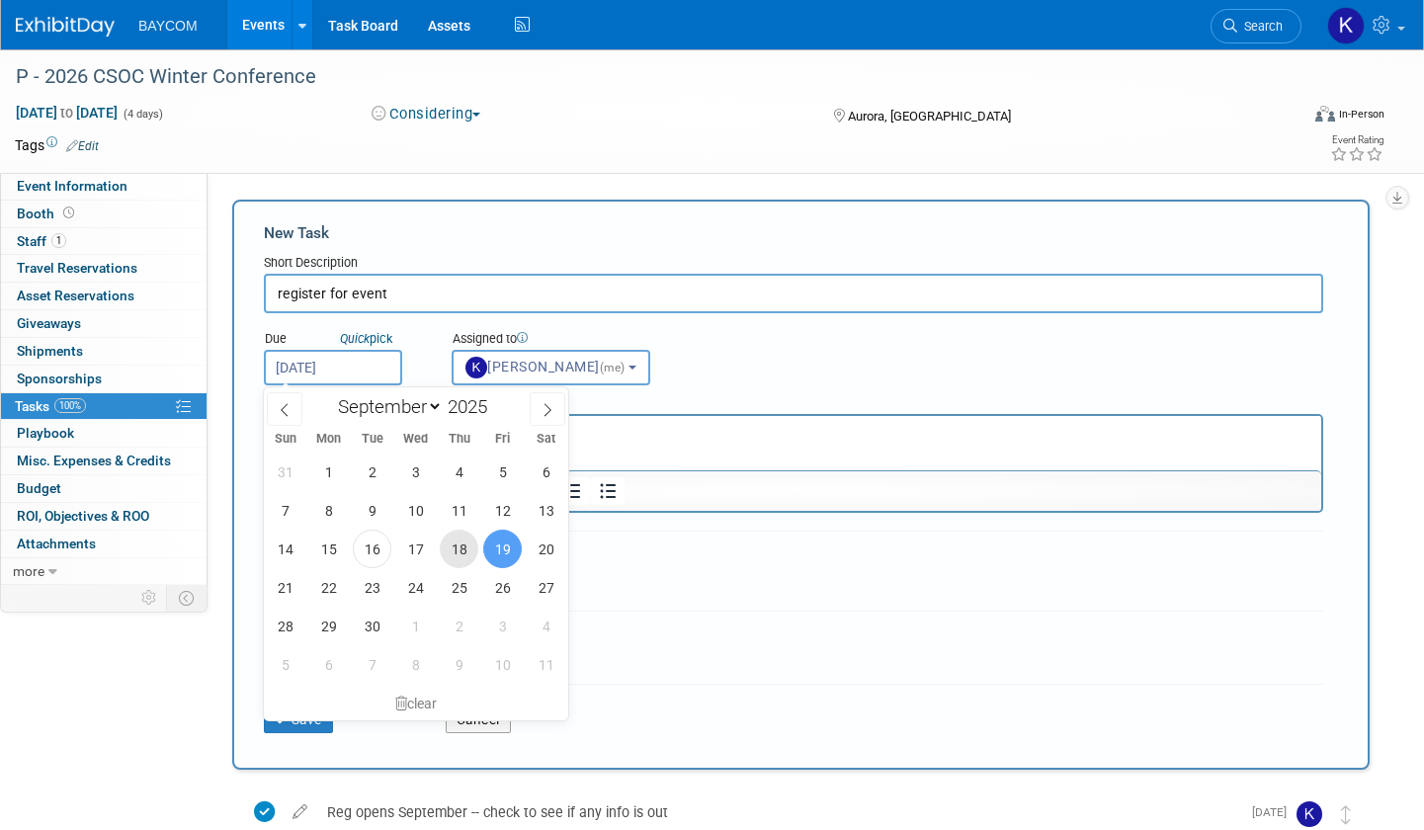
click at [454, 546] on span "18" at bounding box center [459, 549] width 39 height 39
type input "Sep 18, 2025"
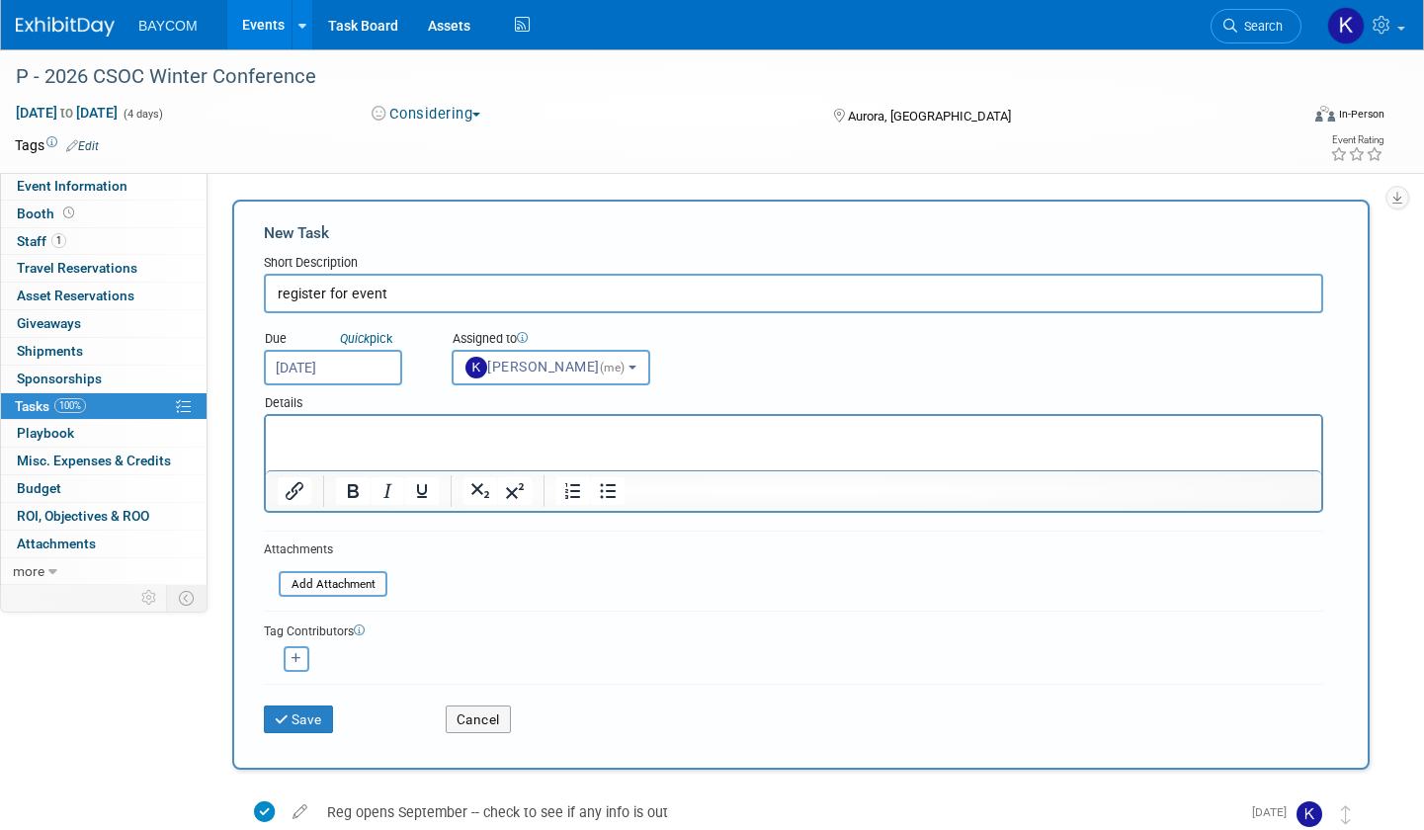
click at [541, 646] on div "Kayla (me) remove" at bounding box center [793, 656] width 1059 height 31
click at [323, 714] on button "Save" at bounding box center [298, 720] width 69 height 28
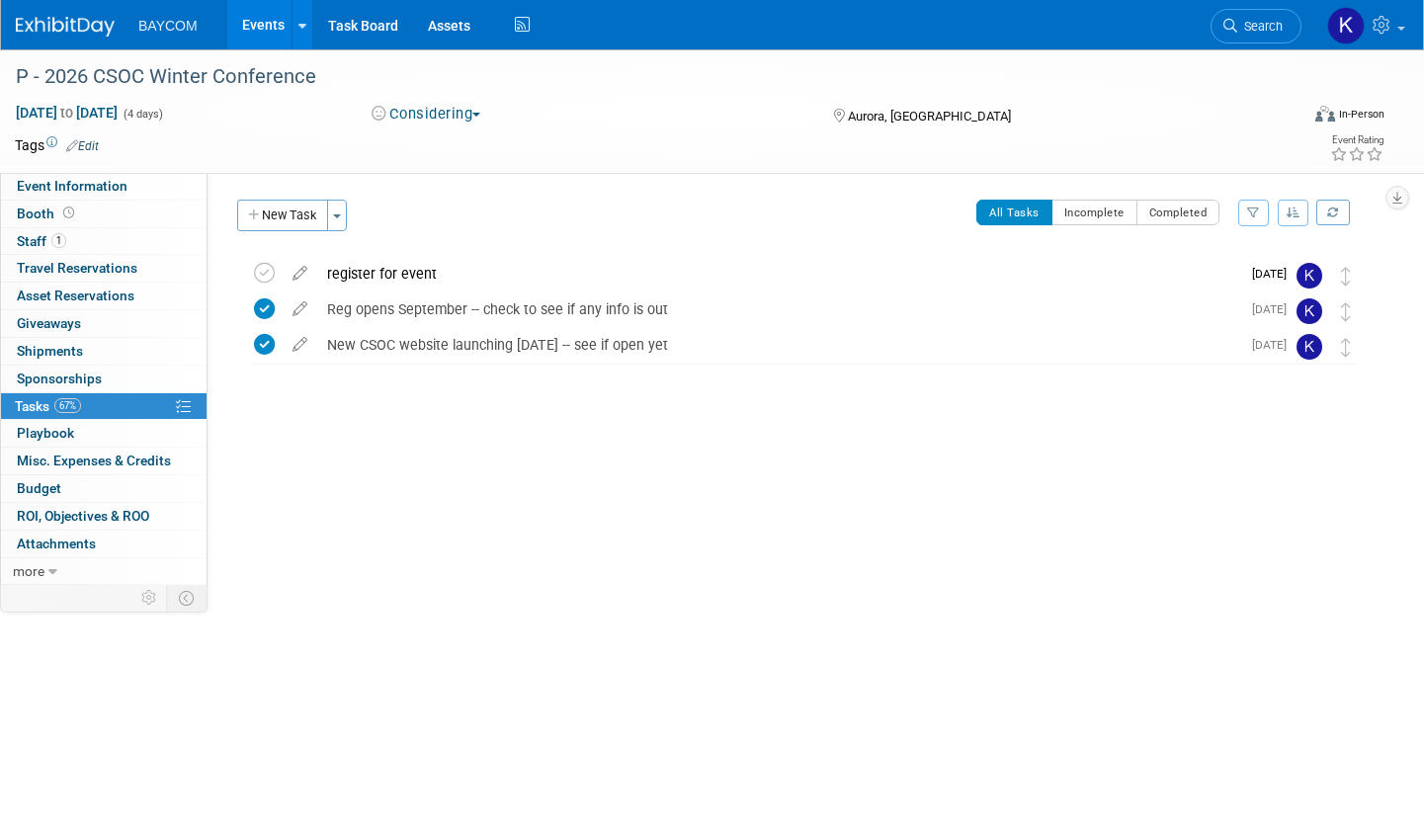
click at [256, 25] on link "Events" at bounding box center [263, 24] width 72 height 49
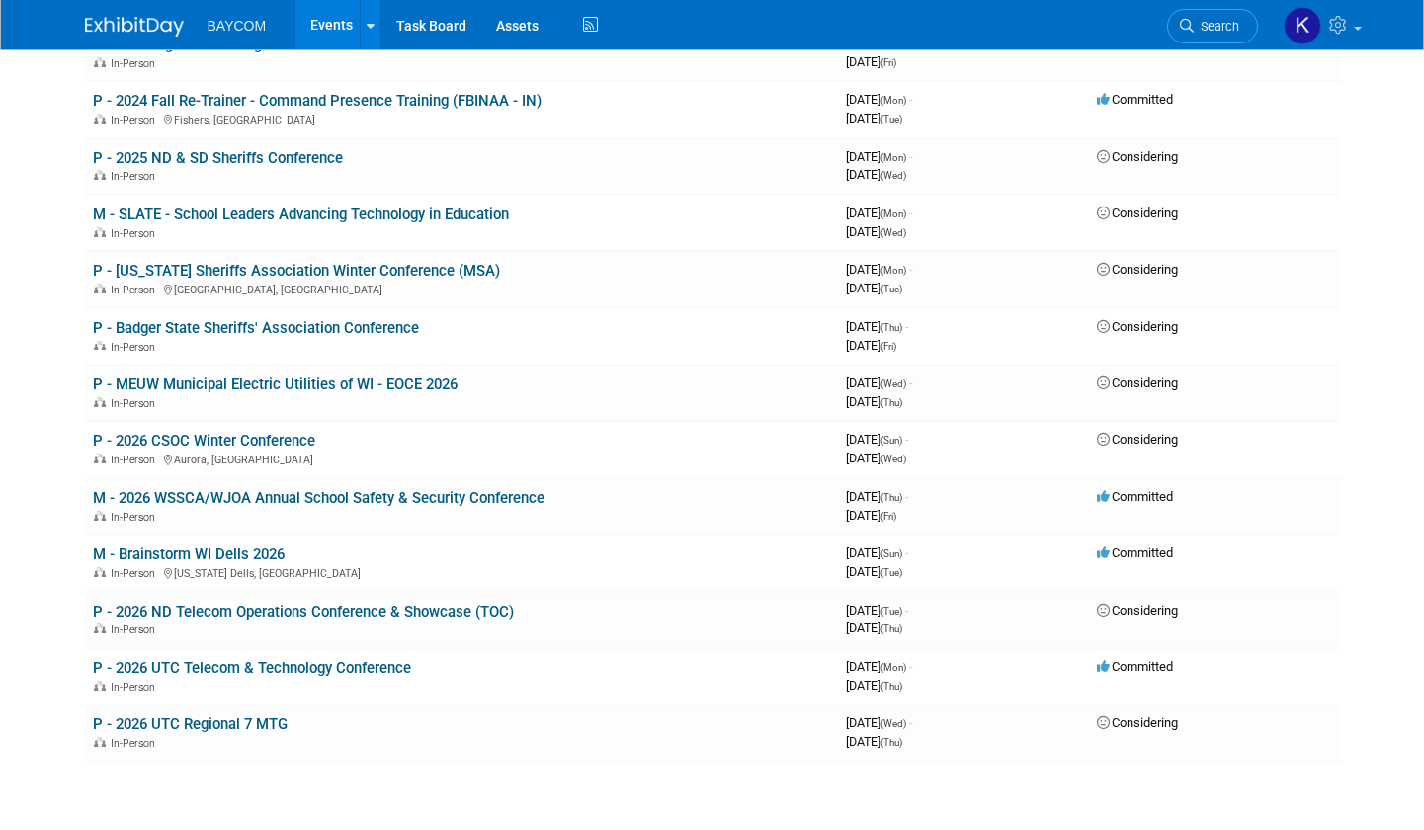
scroll to position [654, 0]
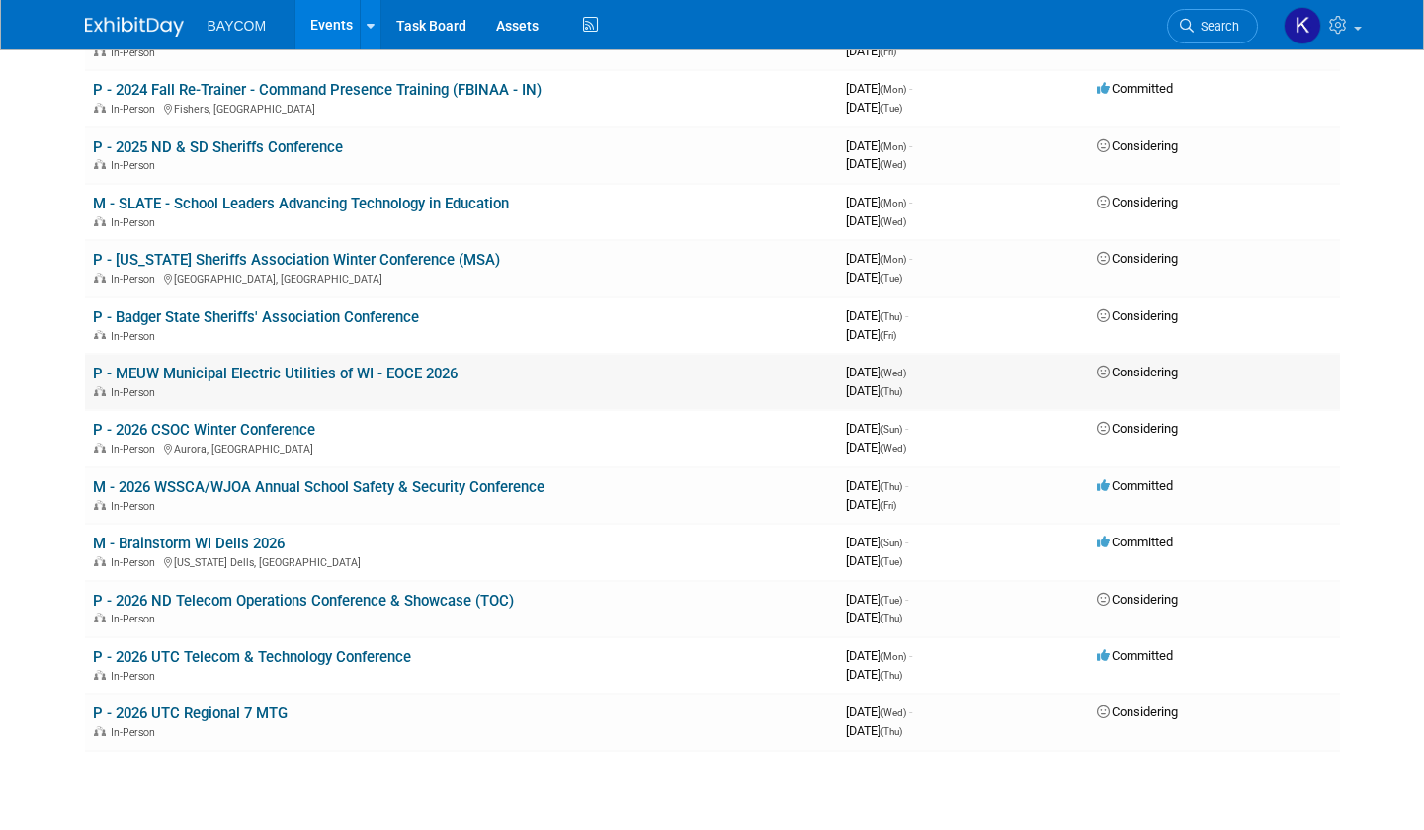
click at [239, 376] on link "P - MEUW Municipal Electric Utilities of WI - EOCE 2026" at bounding box center [275, 374] width 365 height 18
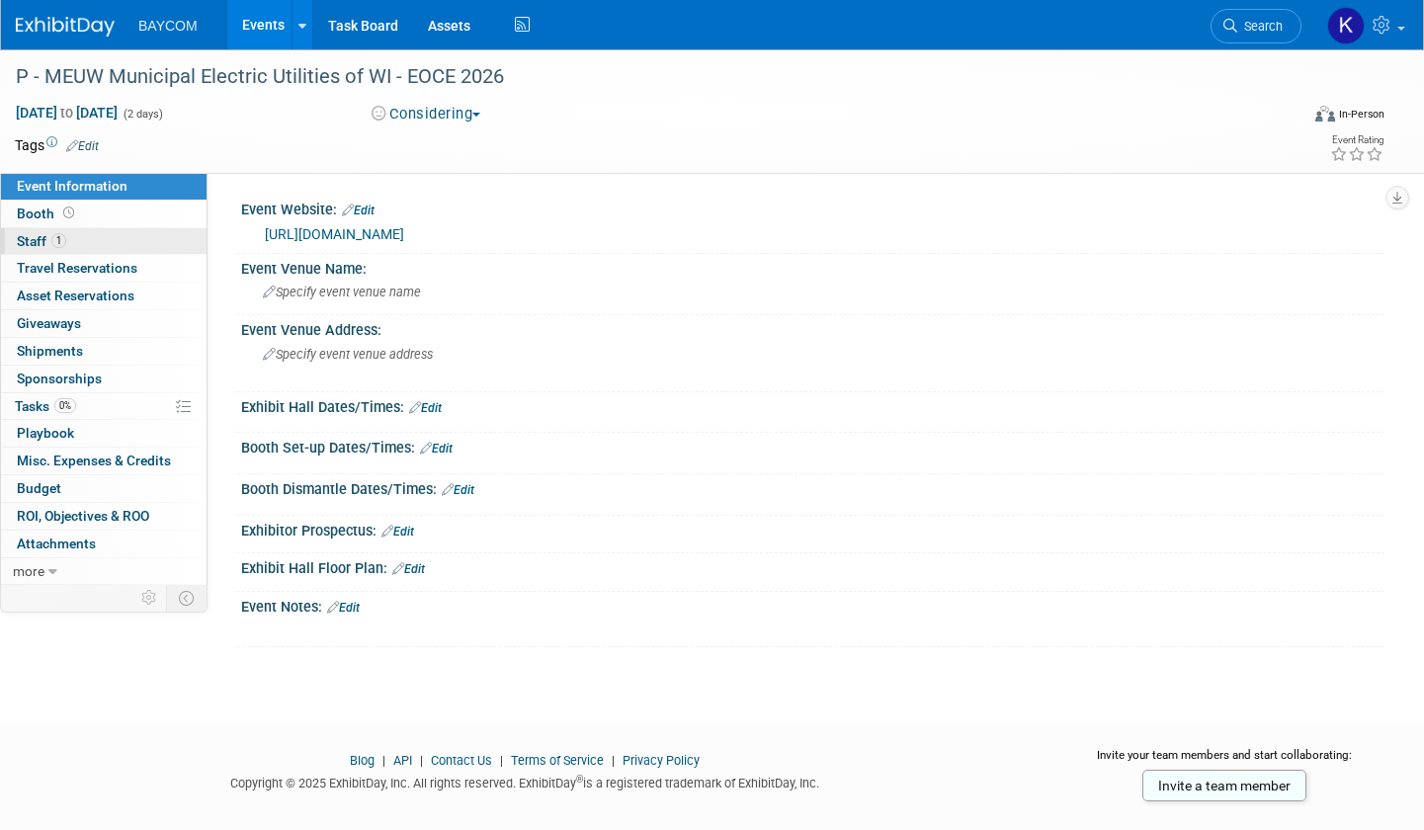
click at [76, 234] on link "1 Staff 1" at bounding box center [104, 241] width 206 height 27
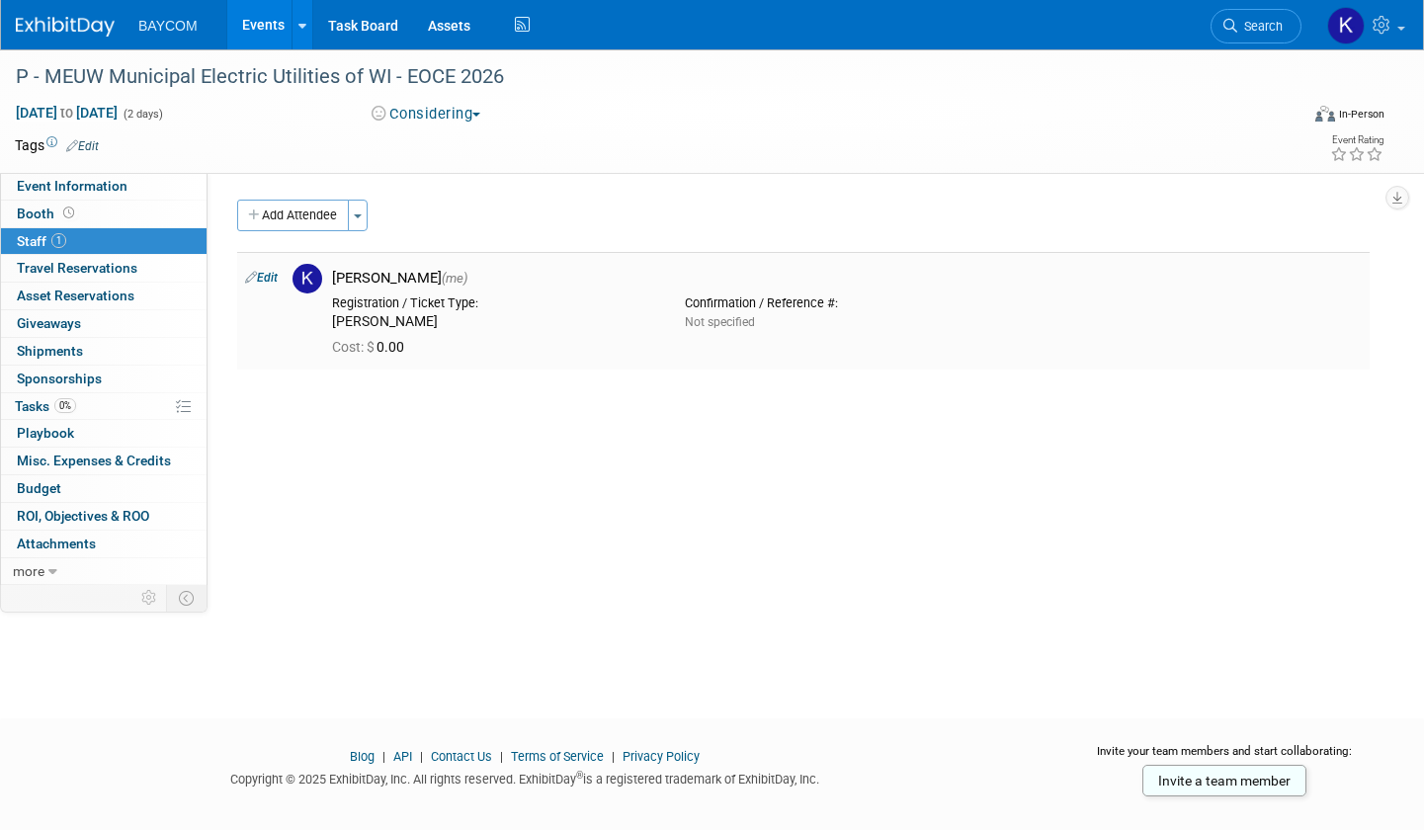
drag, startPoint x: 434, startPoint y: 324, endPoint x: 328, endPoint y: 324, distance: 105.7
click at [328, 324] on div "Registration / Ticket Type: [PERSON_NAME]" at bounding box center [493, 309] width 353 height 43
copy div "[PERSON_NAME]"
click at [71, 407] on span "0%" at bounding box center [65, 405] width 22 height 15
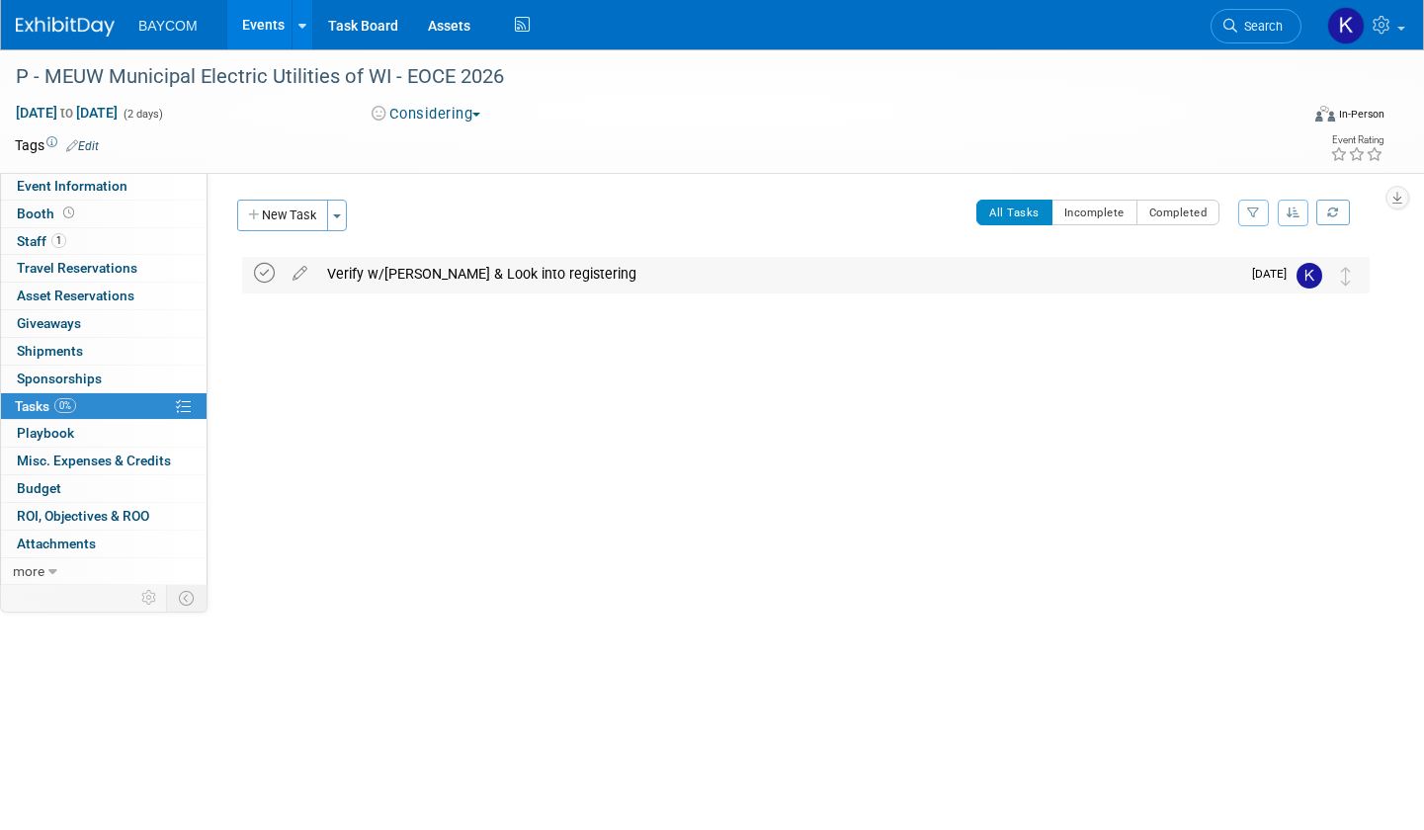
click at [259, 270] on icon at bounding box center [264, 273] width 21 height 21
click at [288, 215] on button "New Task" at bounding box center [282, 216] width 91 height 32
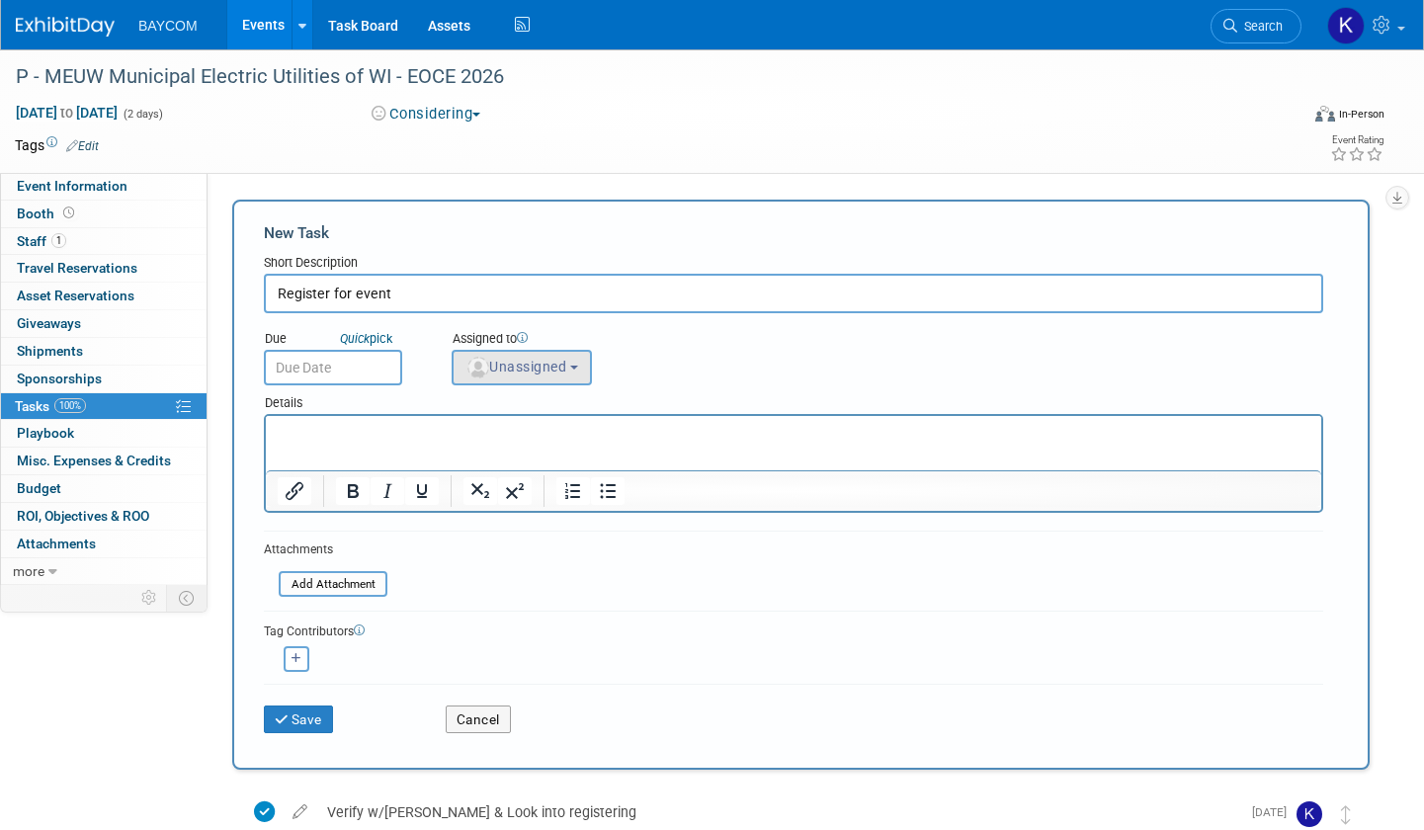
type input "Register for event"
click at [556, 364] on span "Unassigned" at bounding box center [515, 367] width 101 height 16
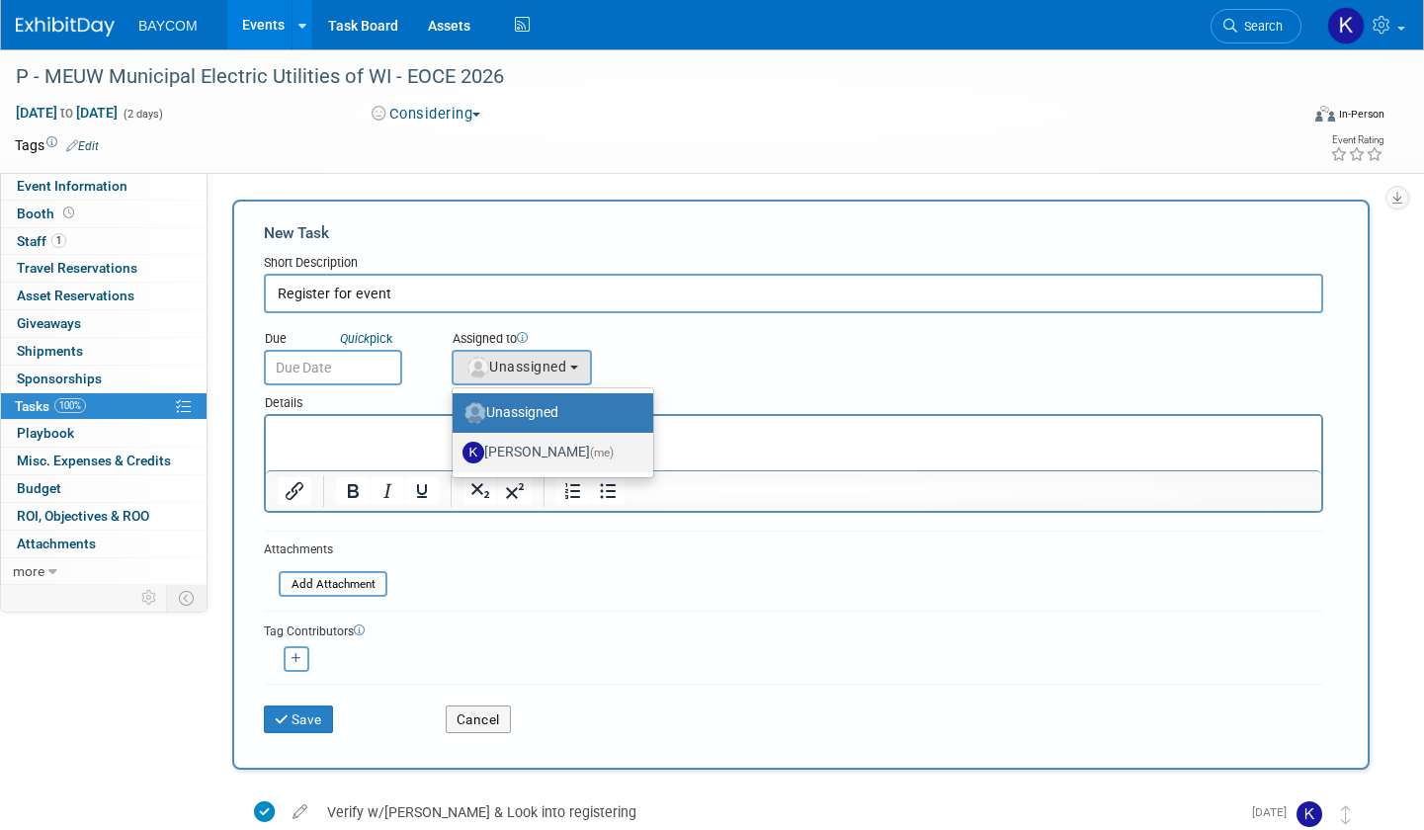
click at [590, 457] on span "(me)" at bounding box center [602, 453] width 24 height 14
click at [456, 457] on input "Kayla Novak (me)" at bounding box center [449, 450] width 13 height 13
select select "3010db7d-870e-43c4-8fb8-0ef80b953965"
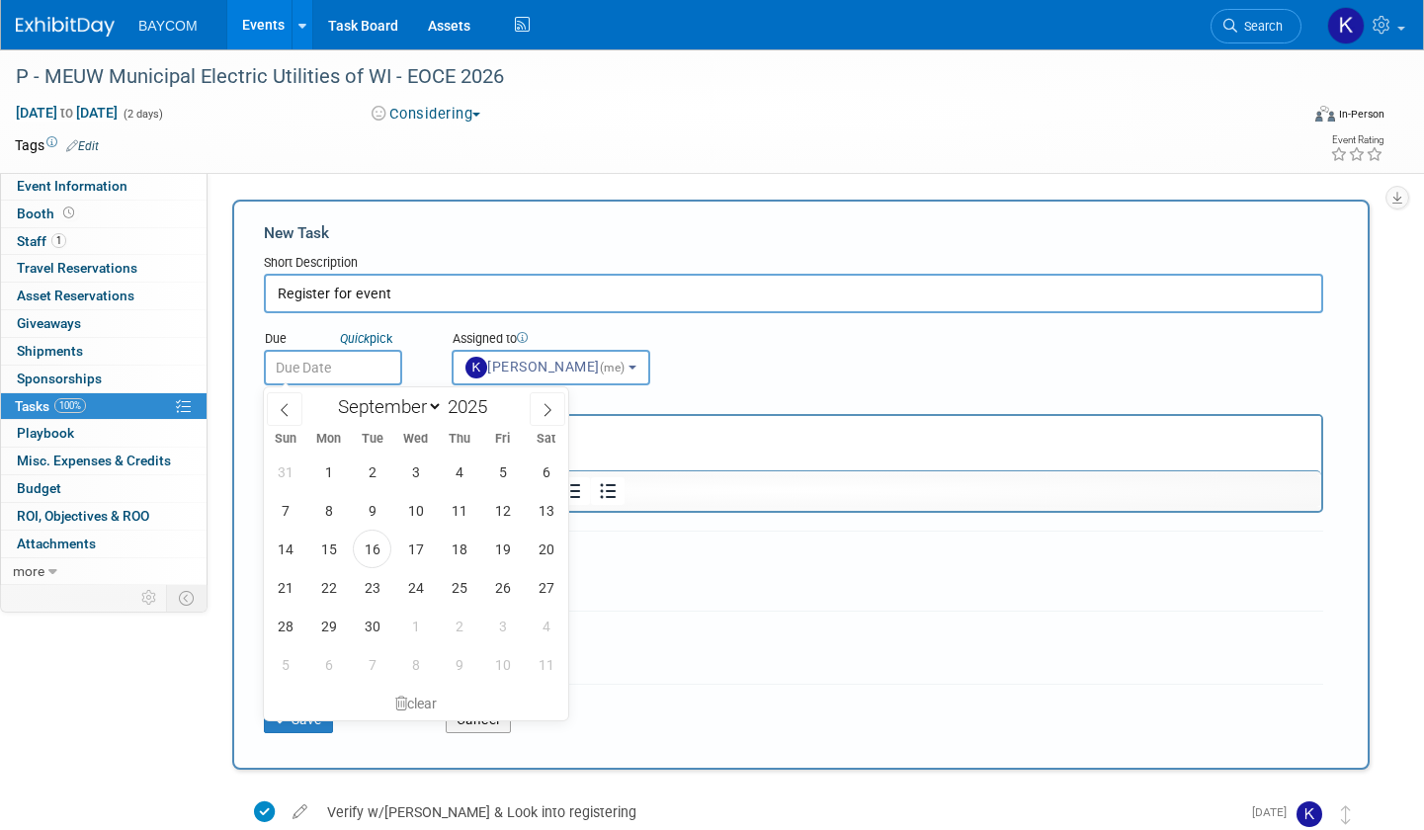
click at [312, 362] on input "text" at bounding box center [333, 368] width 138 height 36
click at [493, 549] on span "19" at bounding box center [502, 549] width 39 height 39
type input "Sep 19, 2025"
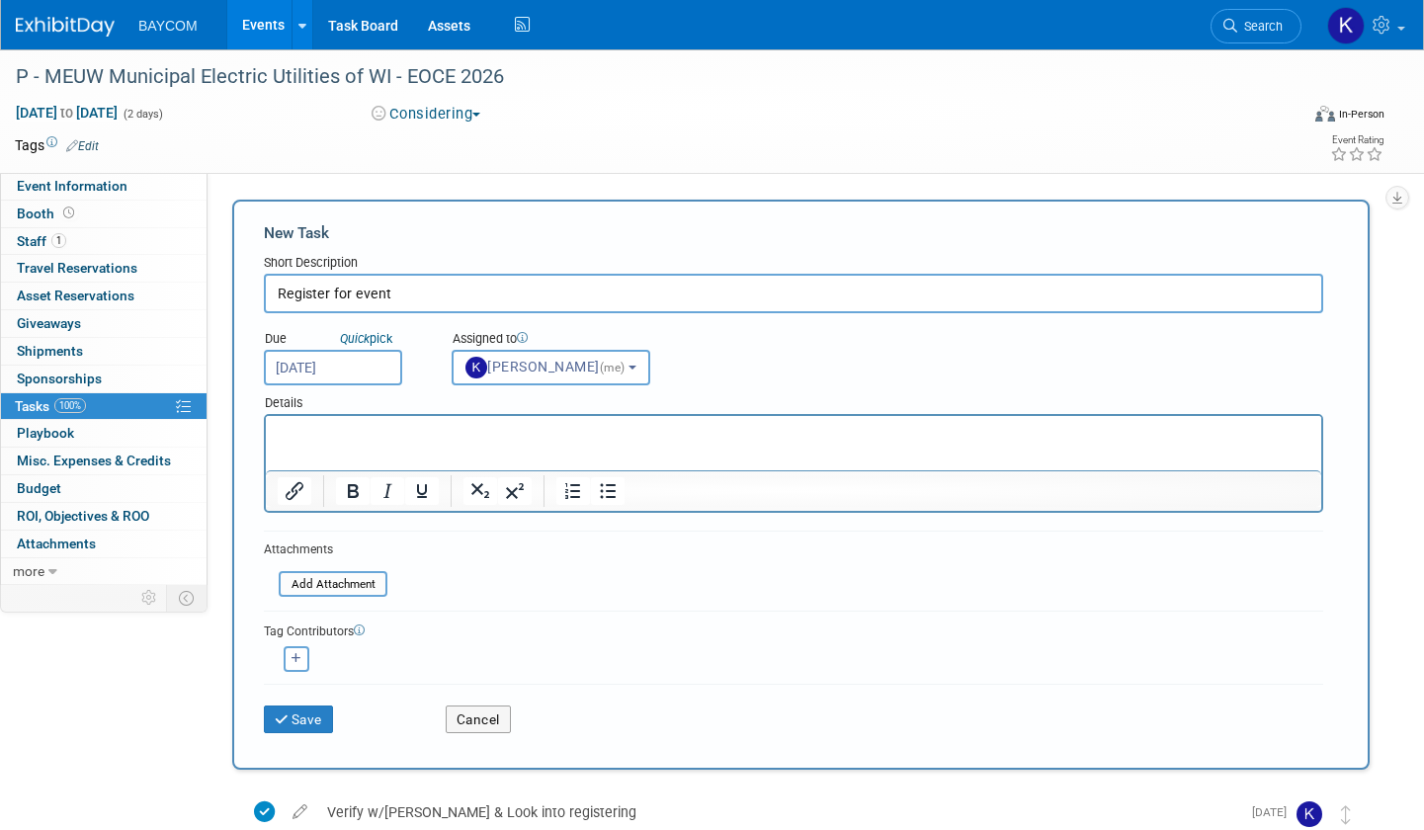
click at [386, 438] on p "Rich Text Area. Press ALT-0 for help." at bounding box center [794, 434] width 1033 height 20
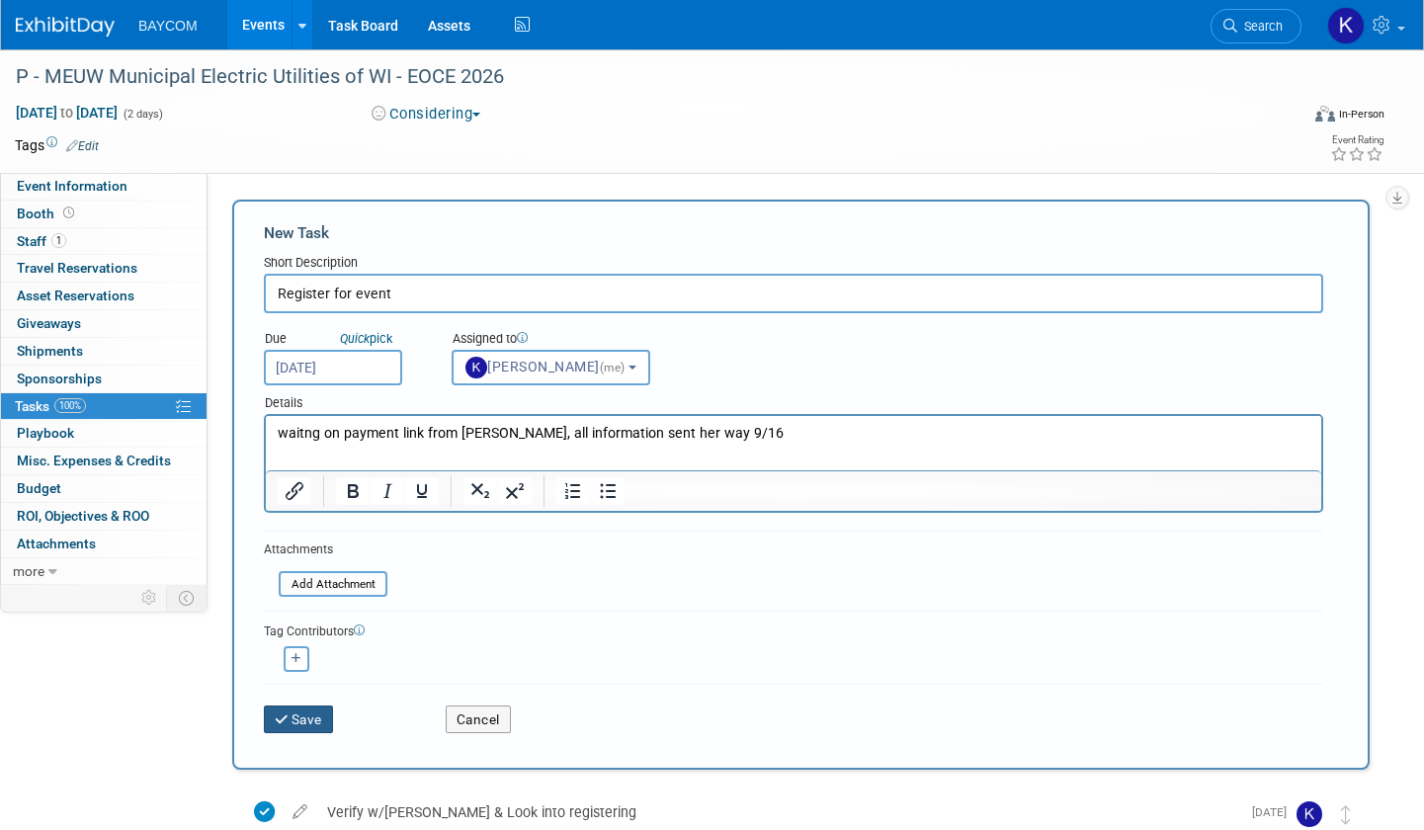
click at [318, 721] on button "Save" at bounding box center [298, 720] width 69 height 28
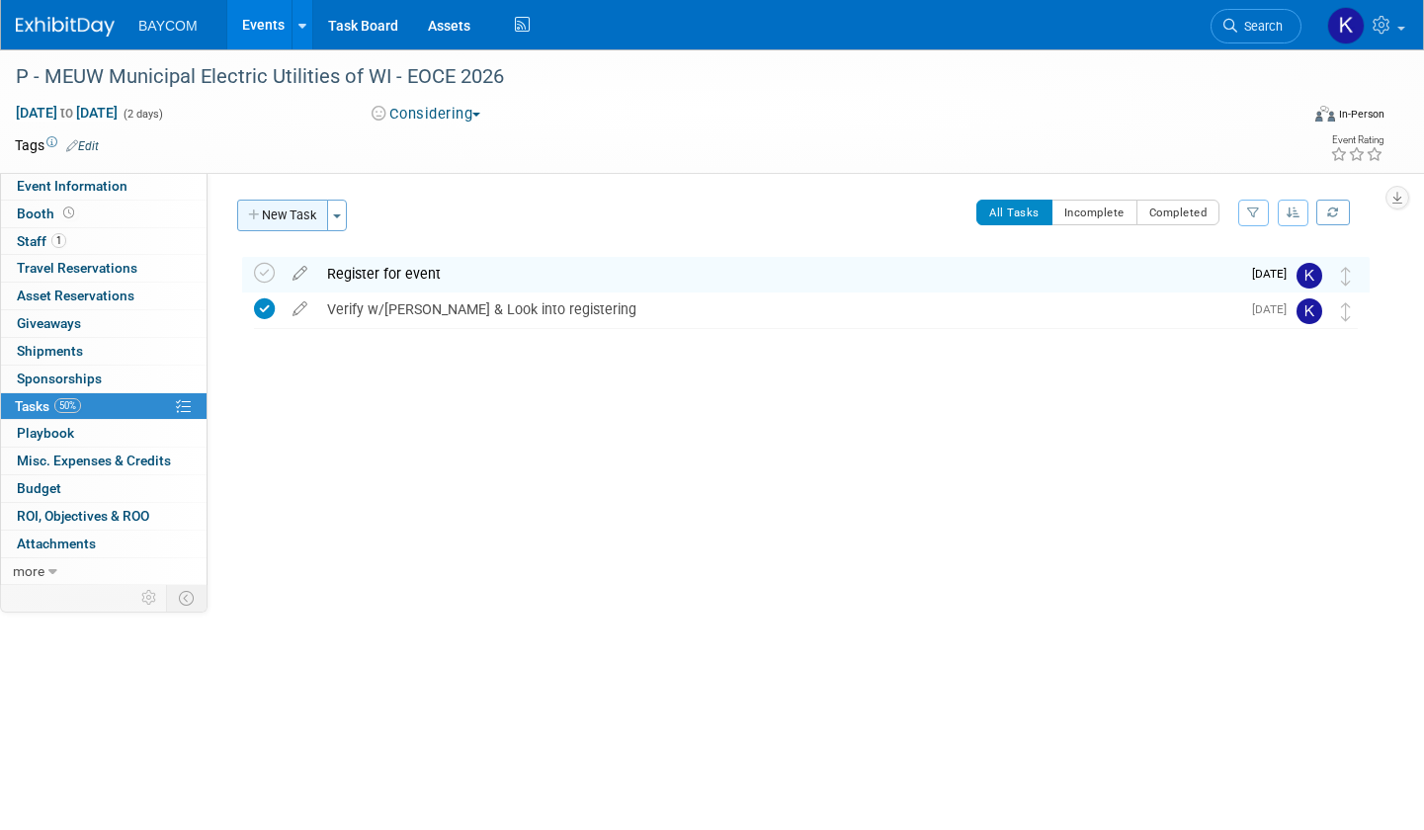
click at [304, 212] on button "New Task" at bounding box center [282, 216] width 91 height 32
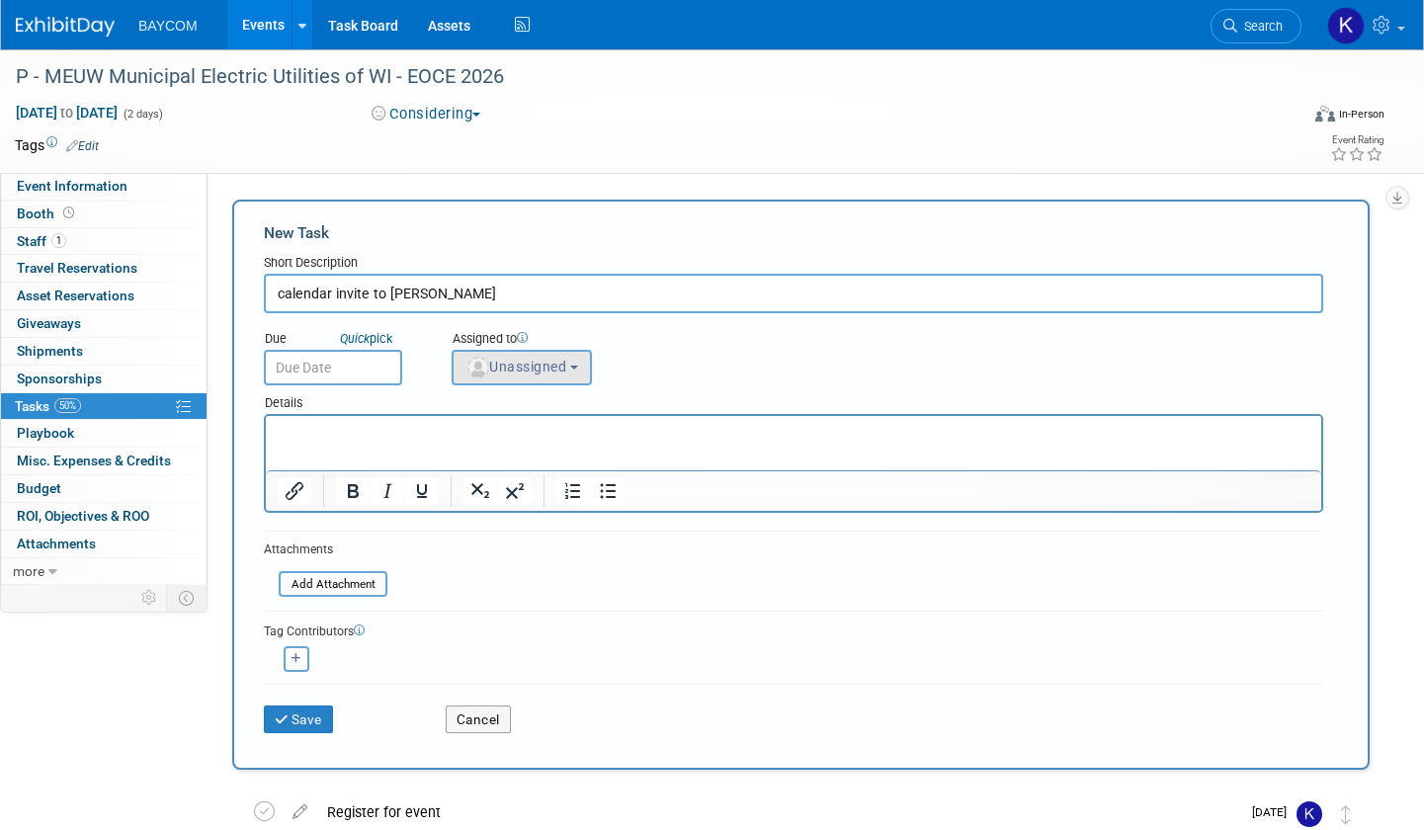
type input "calendar invite to Rob"
click at [502, 373] on span "Unassigned" at bounding box center [515, 367] width 101 height 16
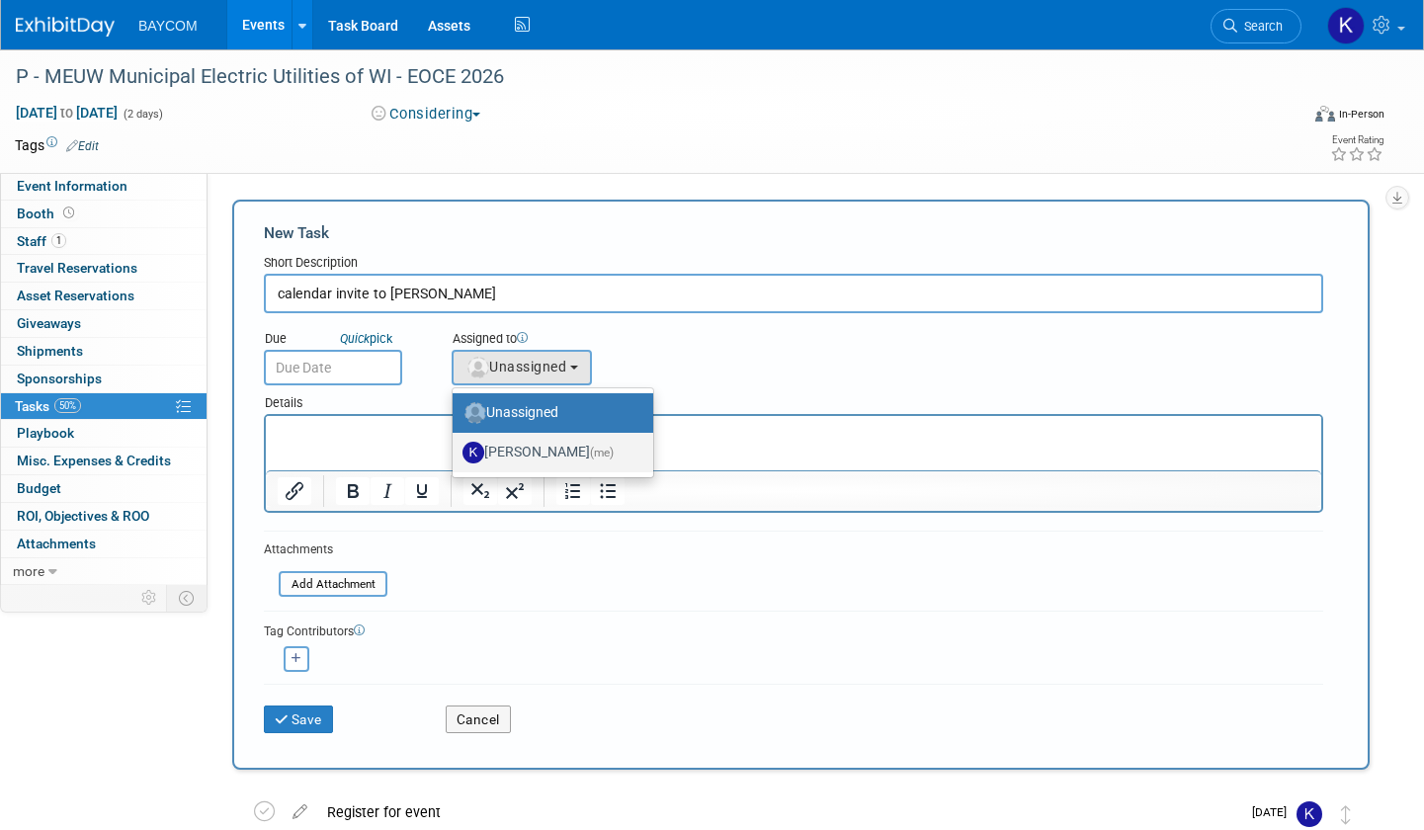
click at [558, 446] on label "Kayla Novak (me)" at bounding box center [548, 453] width 171 height 32
click at [456, 446] on input "Kayla Novak (me)" at bounding box center [449, 450] width 13 height 13
select select "3010db7d-870e-43c4-8fb8-0ef80b953965"
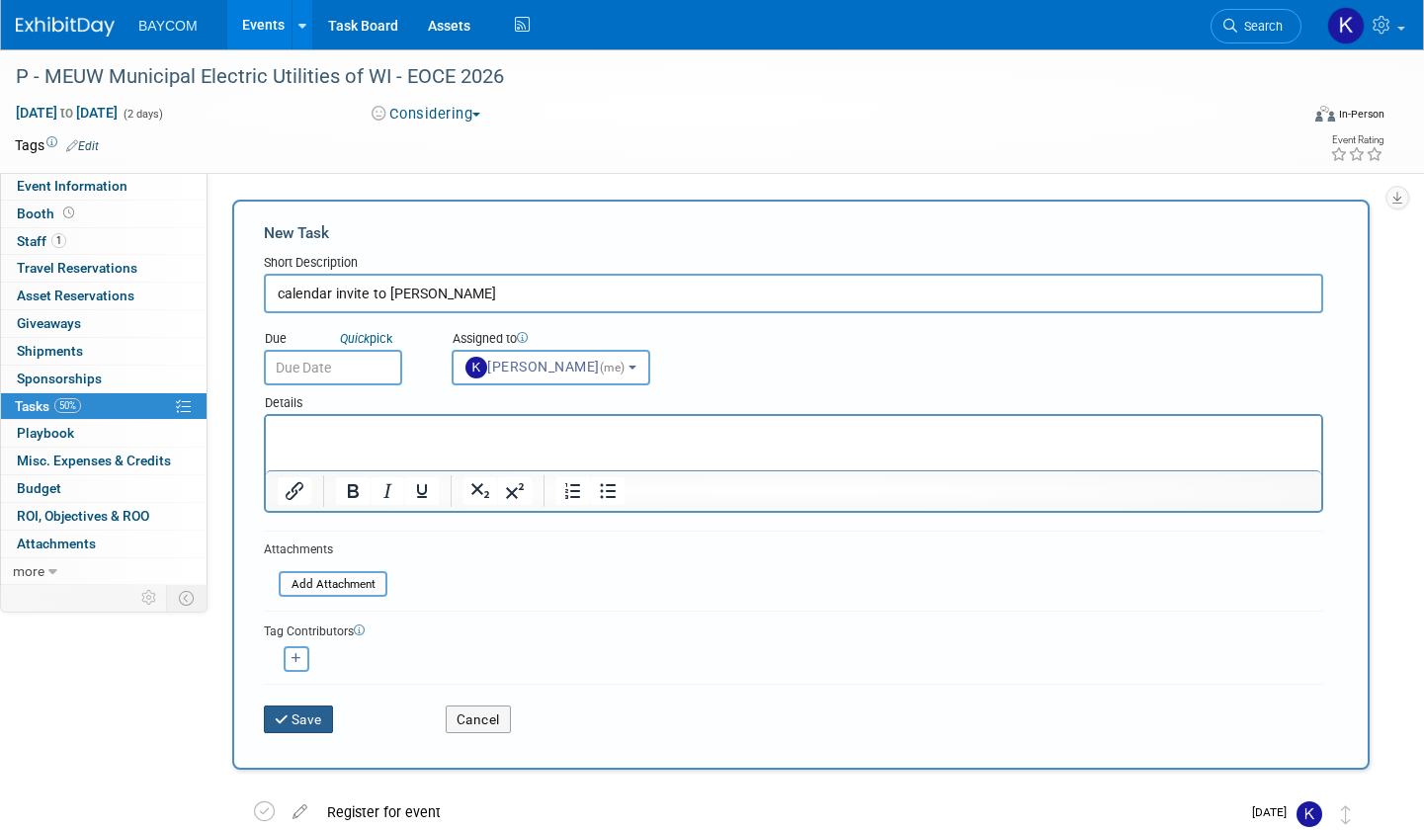
click at [314, 718] on button "Save" at bounding box center [298, 720] width 69 height 28
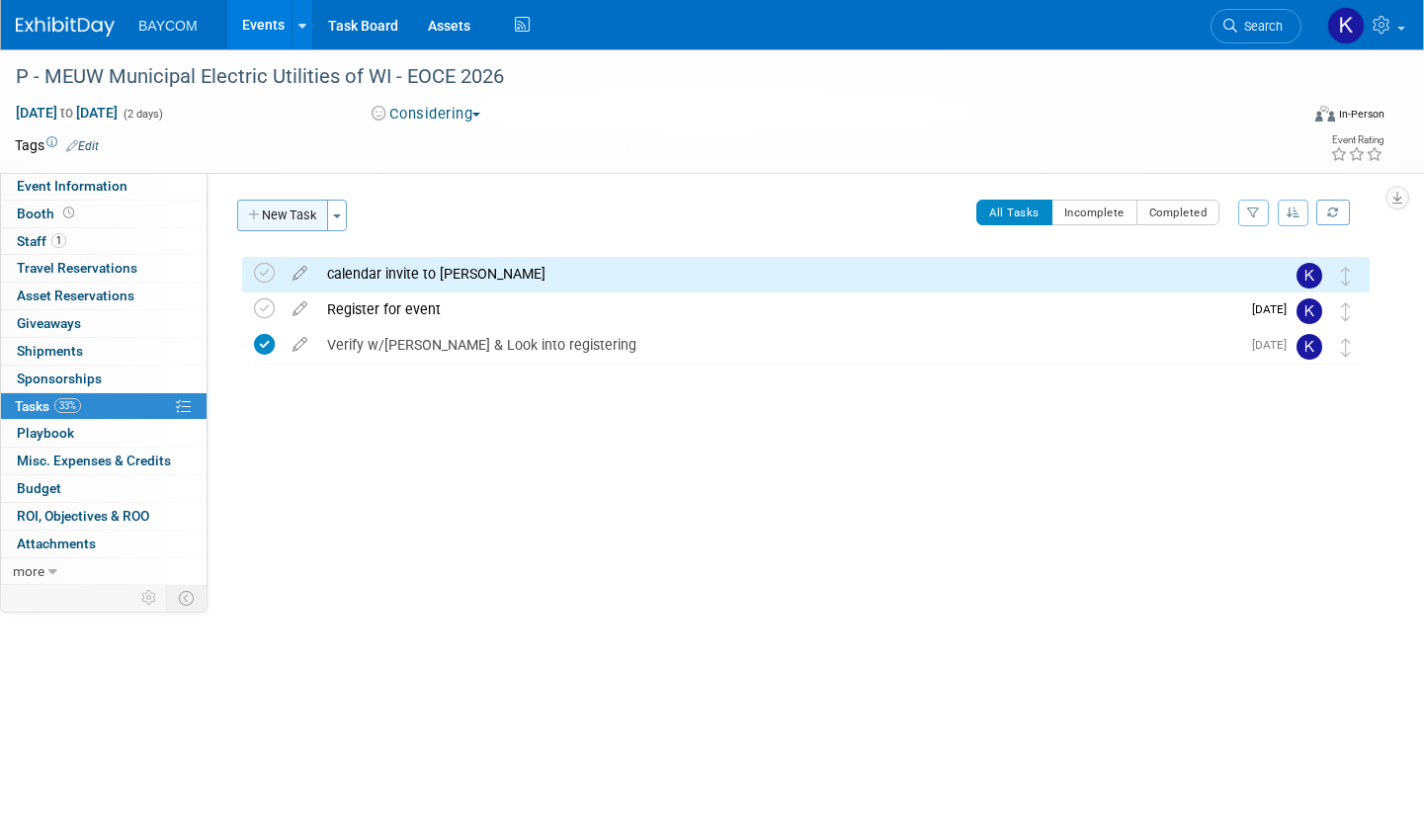
click at [295, 215] on button "New Task" at bounding box center [282, 216] width 91 height 32
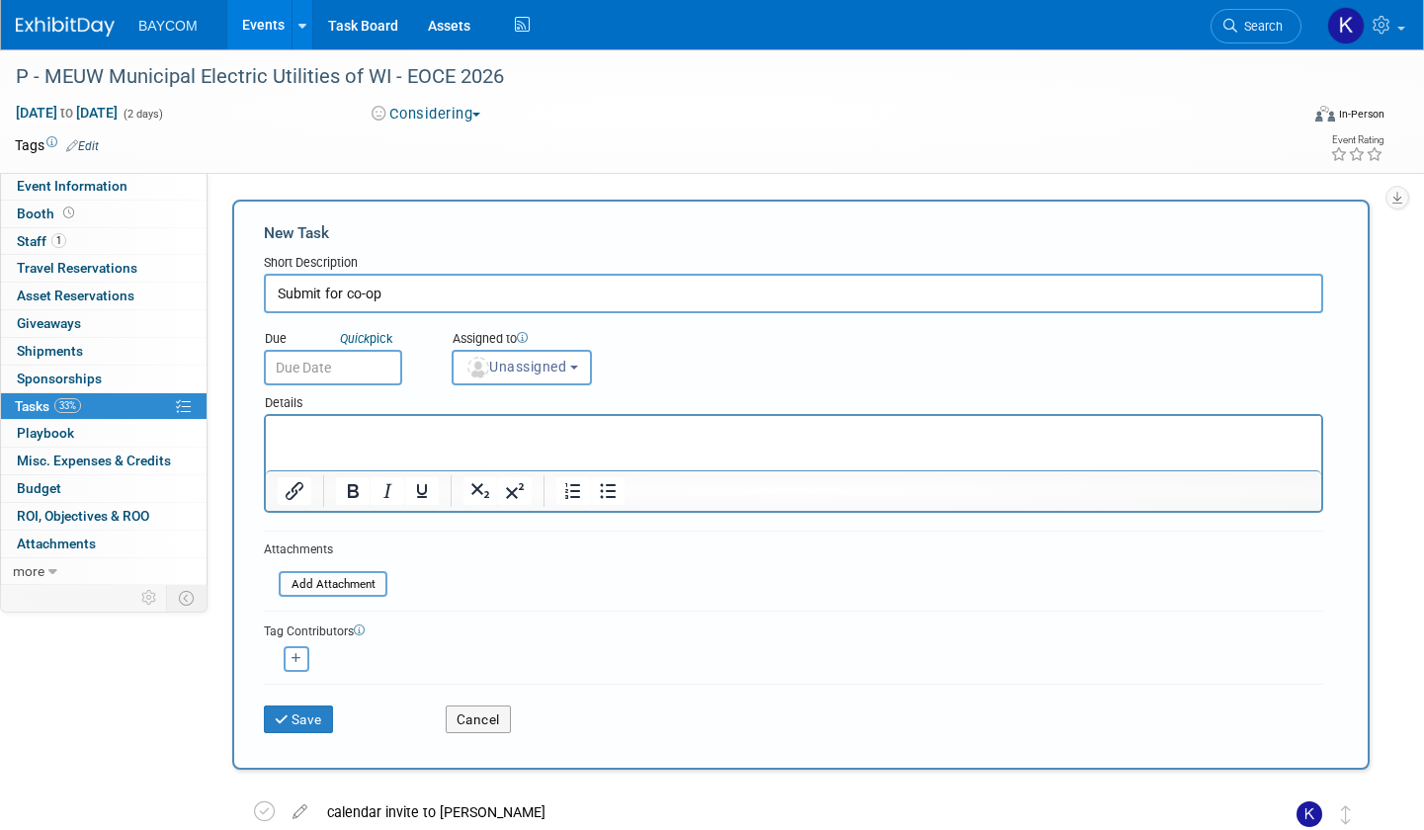
type input "Submit for co-op"
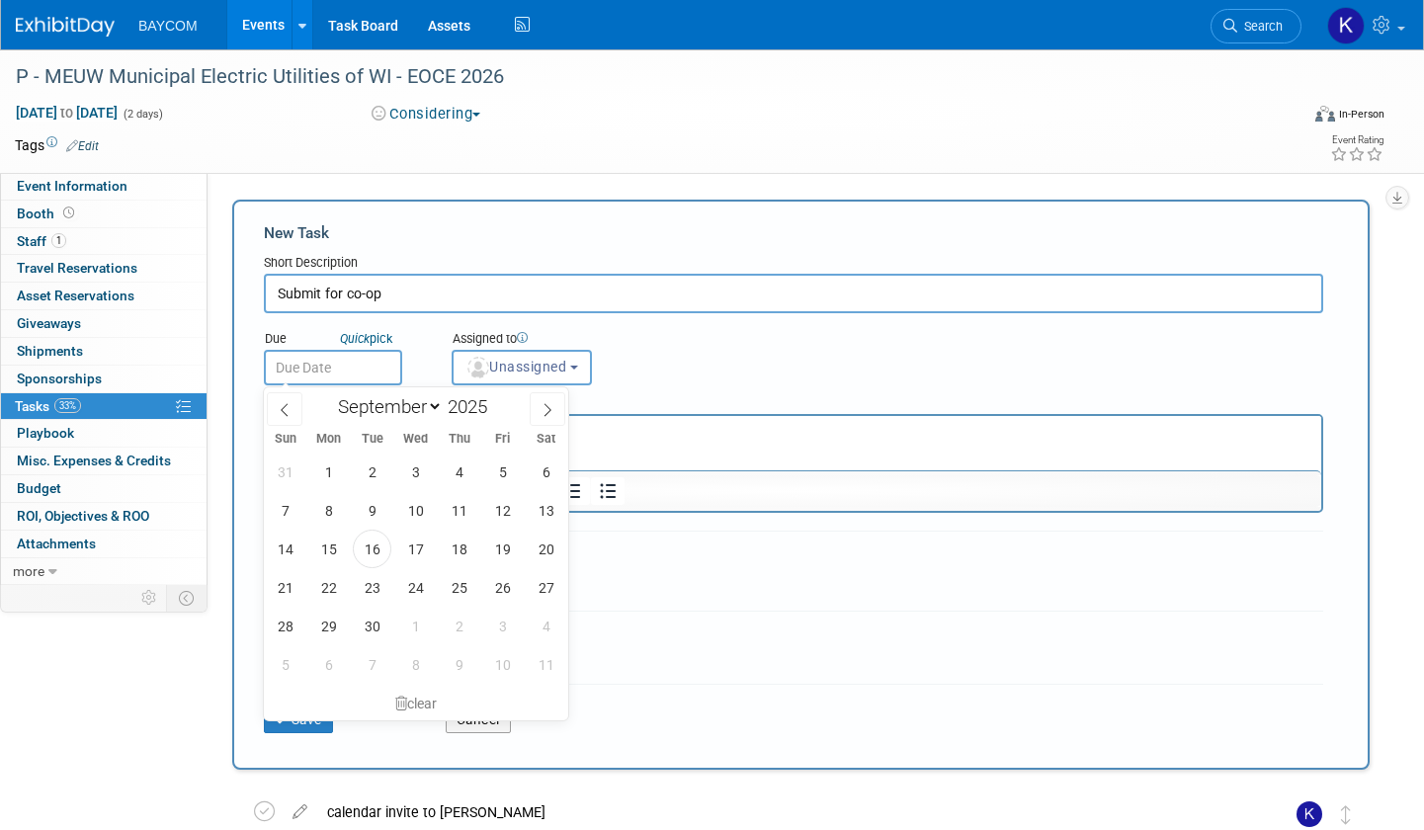
click at [369, 365] on input "text" at bounding box center [333, 368] width 138 height 36
click at [550, 404] on icon at bounding box center [548, 410] width 14 height 14
select select "11"
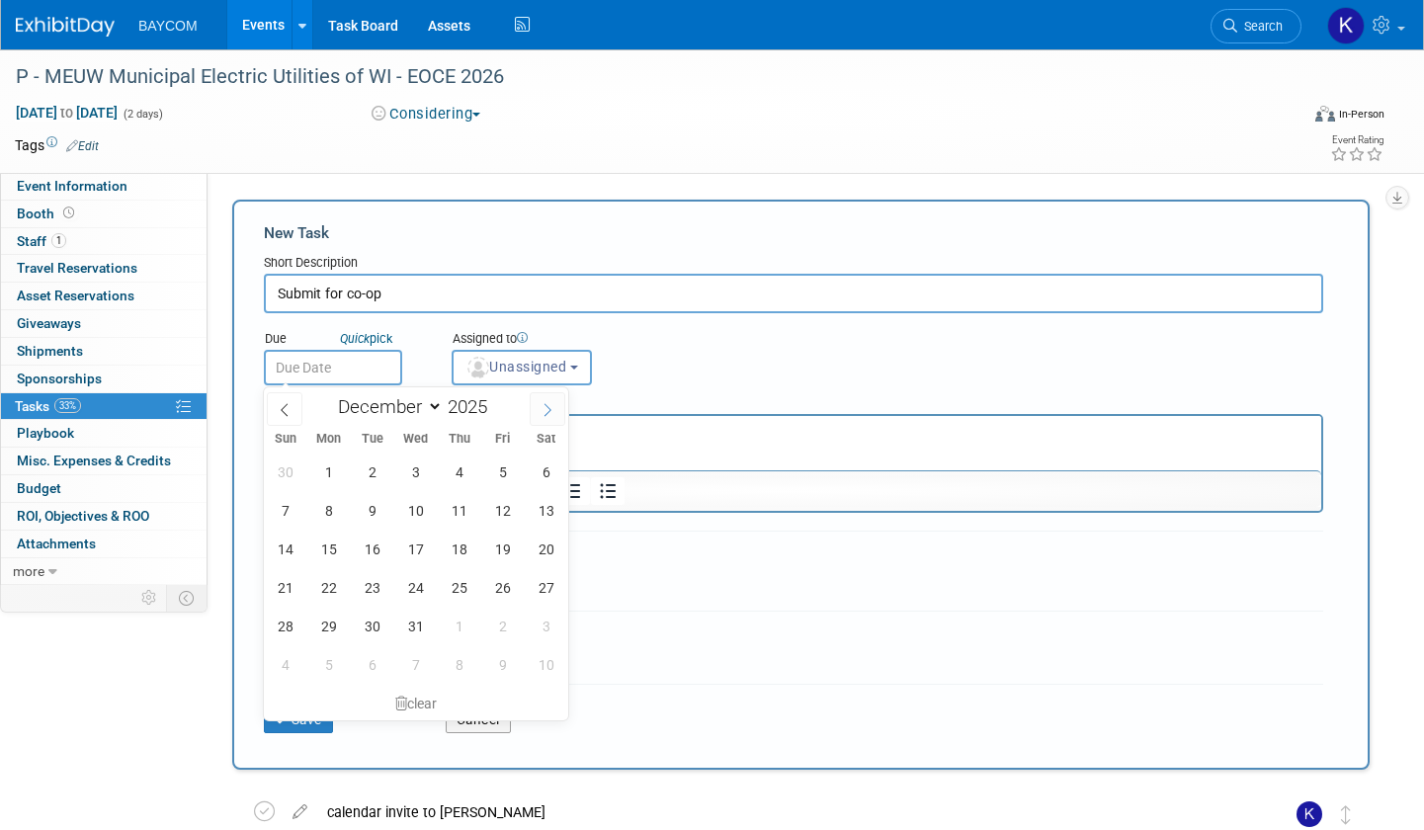
click at [550, 404] on icon at bounding box center [548, 410] width 14 height 14
type input "2026"
select select "0"
click at [506, 550] on span "16" at bounding box center [502, 549] width 39 height 39
type input "Jan 16, 2026"
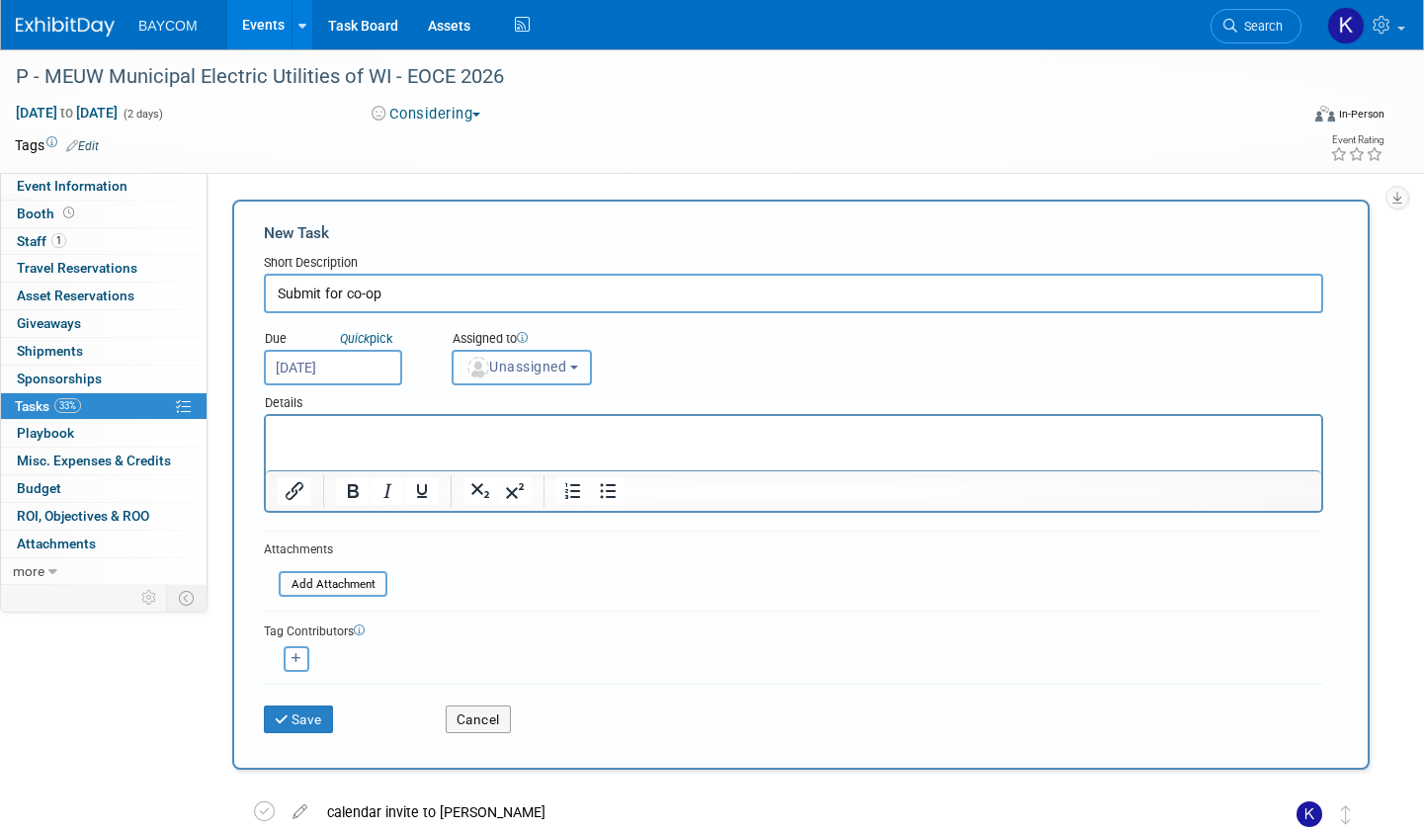
click at [533, 362] on span "Unassigned" at bounding box center [515, 367] width 101 height 16
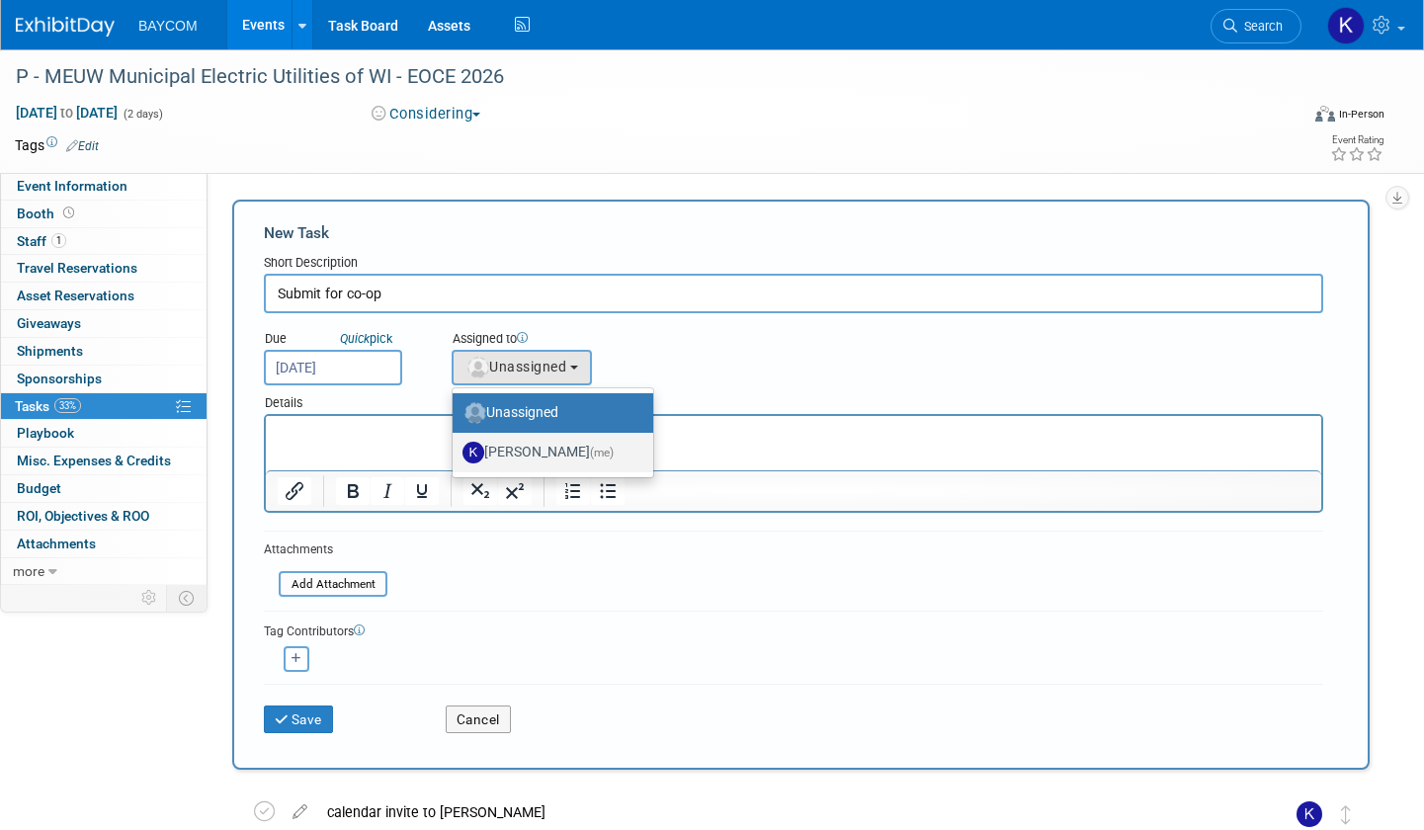
click at [523, 443] on label "Kayla Novak (me)" at bounding box center [548, 453] width 171 height 32
click at [456, 444] on input "Kayla Novak (me)" at bounding box center [449, 450] width 13 height 13
select select "3010db7d-870e-43c4-8fb8-0ef80b953965"
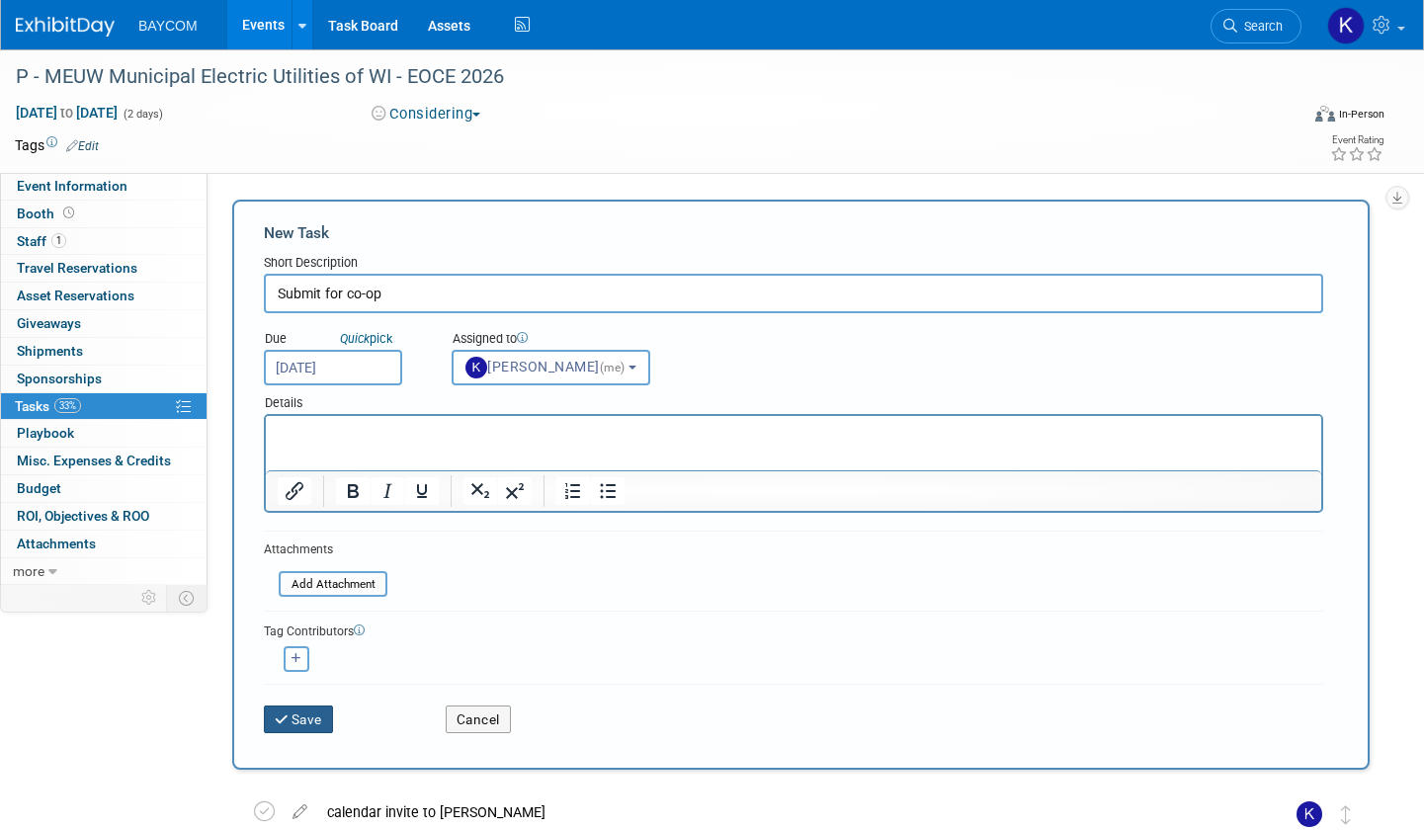
click at [316, 714] on button "Save" at bounding box center [298, 720] width 69 height 28
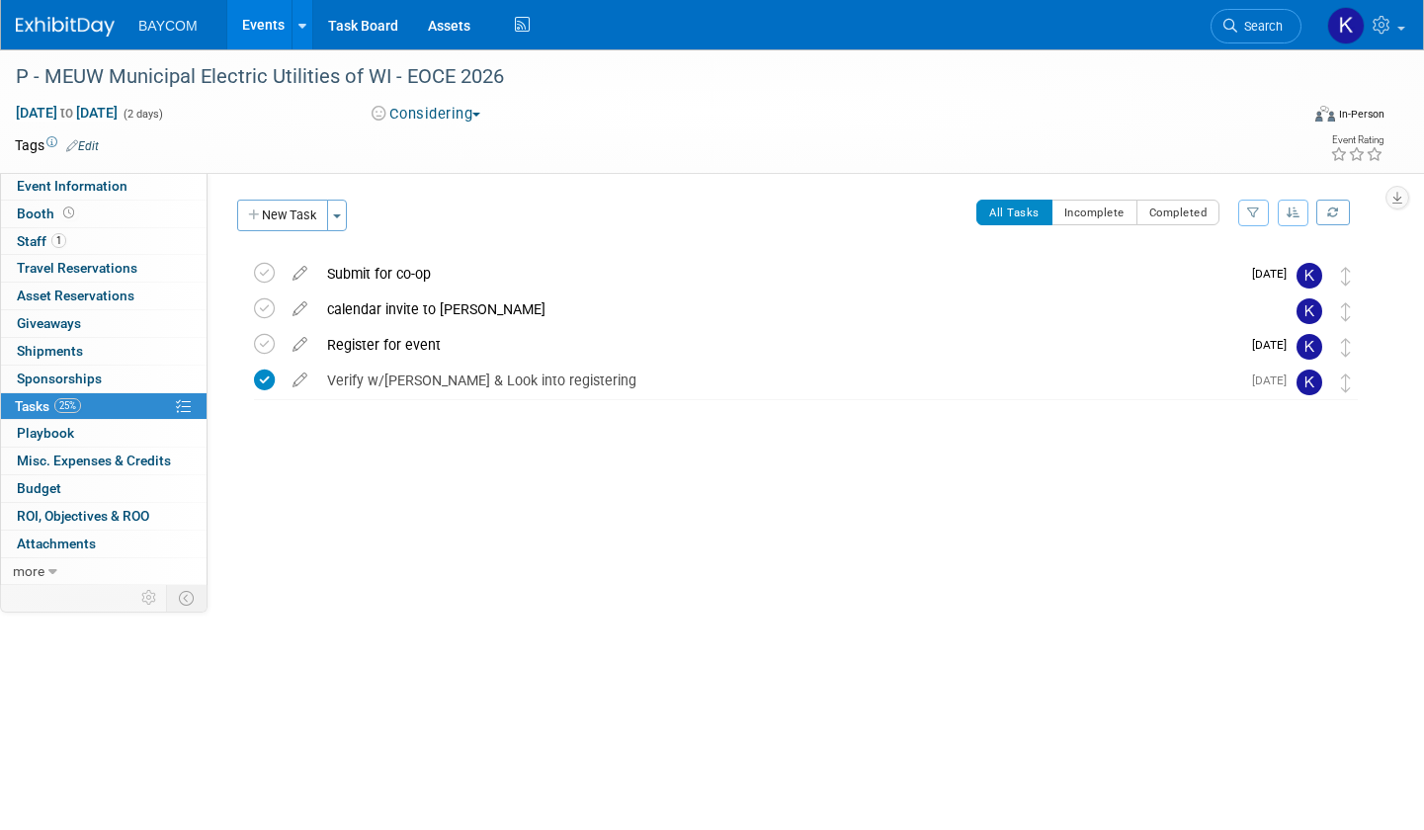
click at [255, 29] on link "Events" at bounding box center [263, 24] width 72 height 49
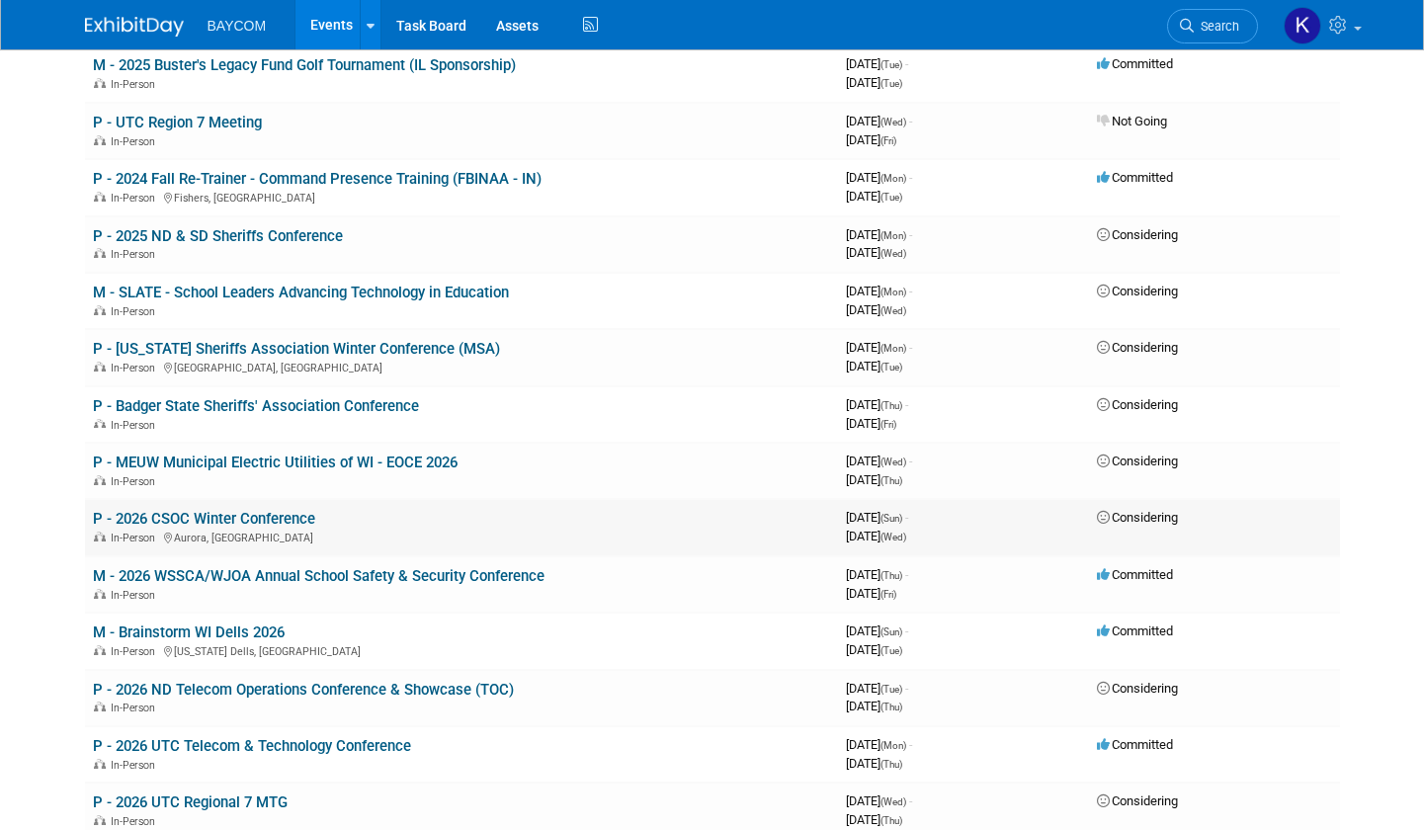
scroll to position [555, 0]
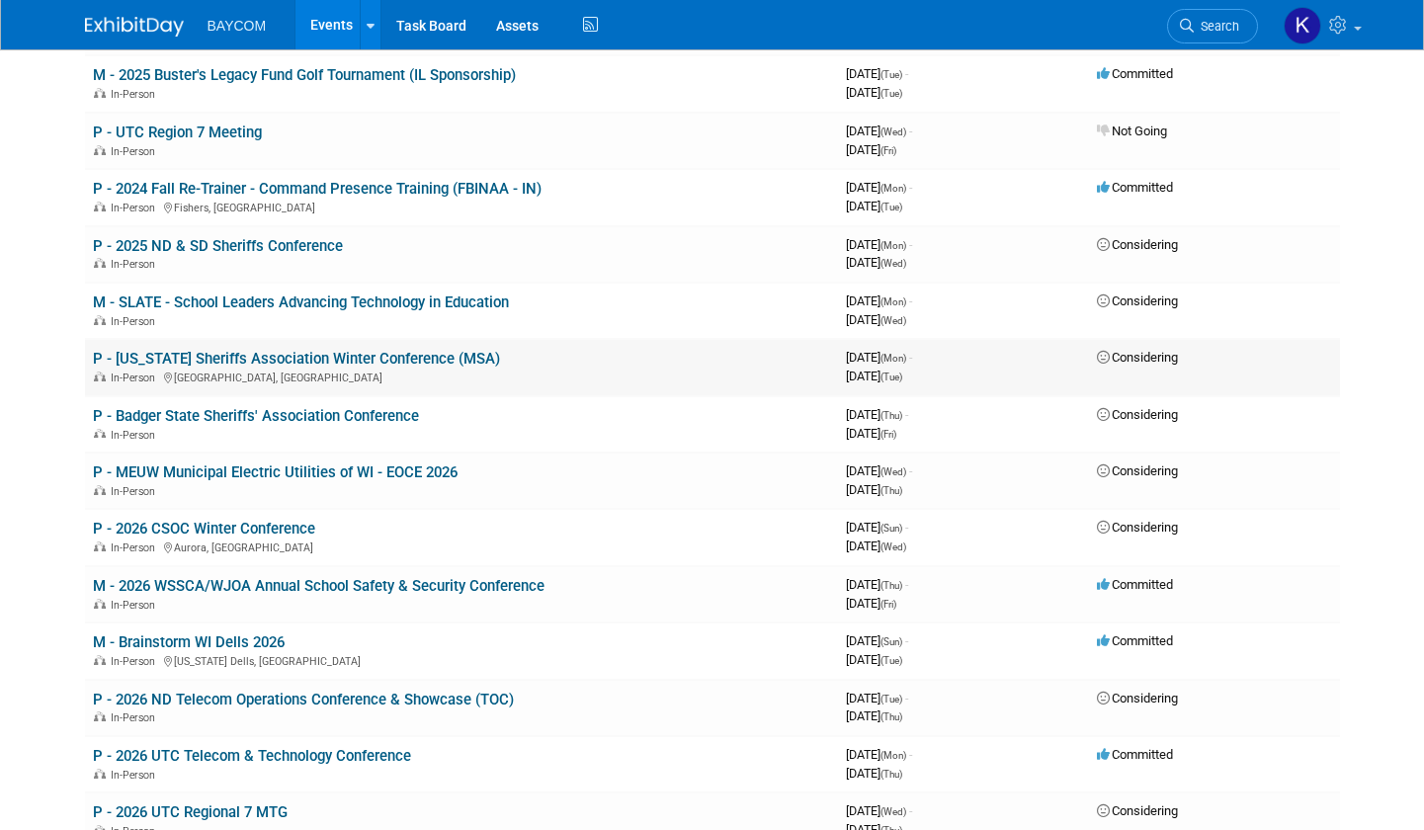
click at [473, 354] on link "P - [US_STATE] Sheriffs Association Winter Conference (MSA)" at bounding box center [296, 359] width 407 height 18
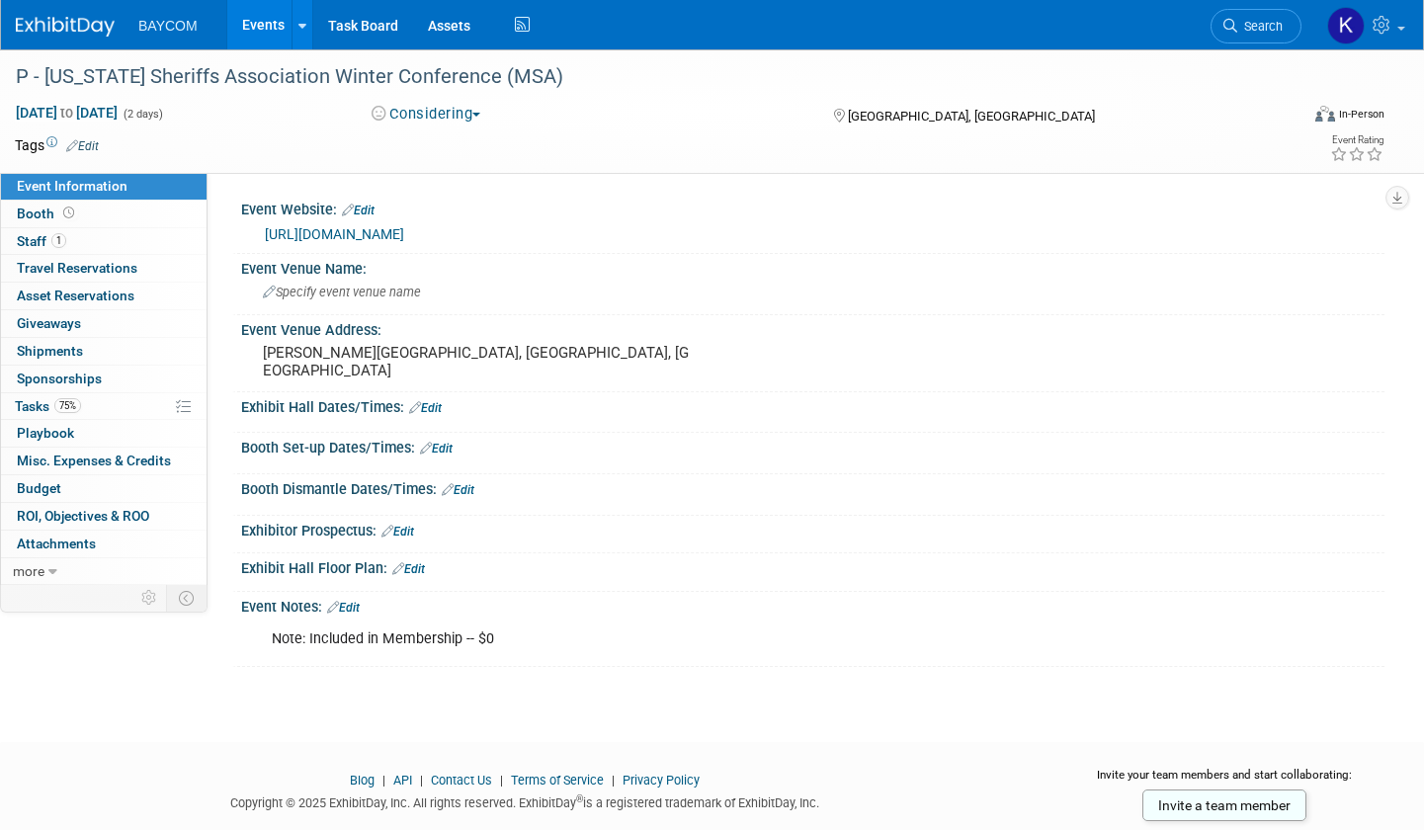
click at [450, 110] on button "Considering" at bounding box center [427, 114] width 124 height 21
click at [448, 143] on link "Committed" at bounding box center [444, 146] width 156 height 28
click at [255, 17] on link "Events" at bounding box center [263, 24] width 72 height 49
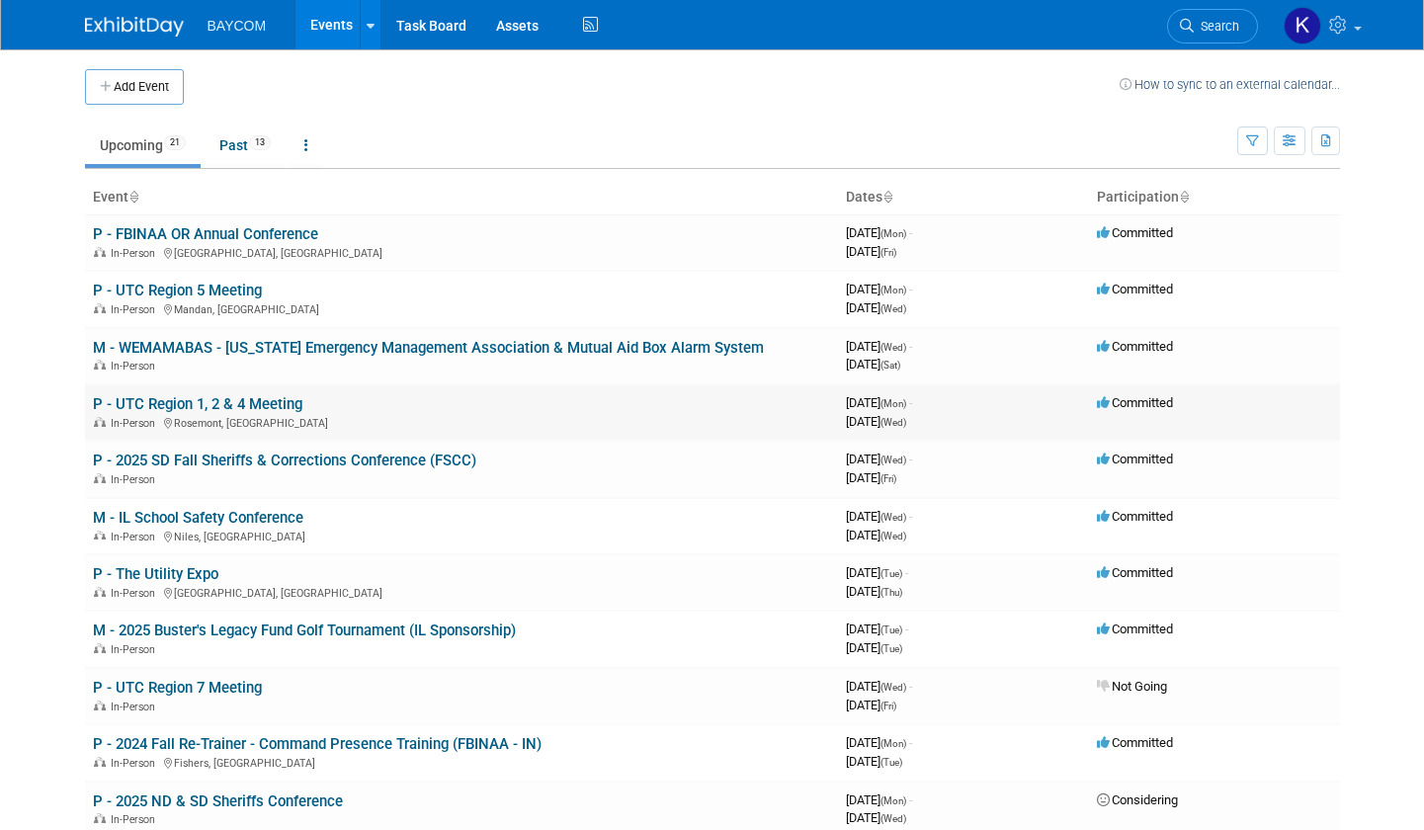
scroll to position [103, 0]
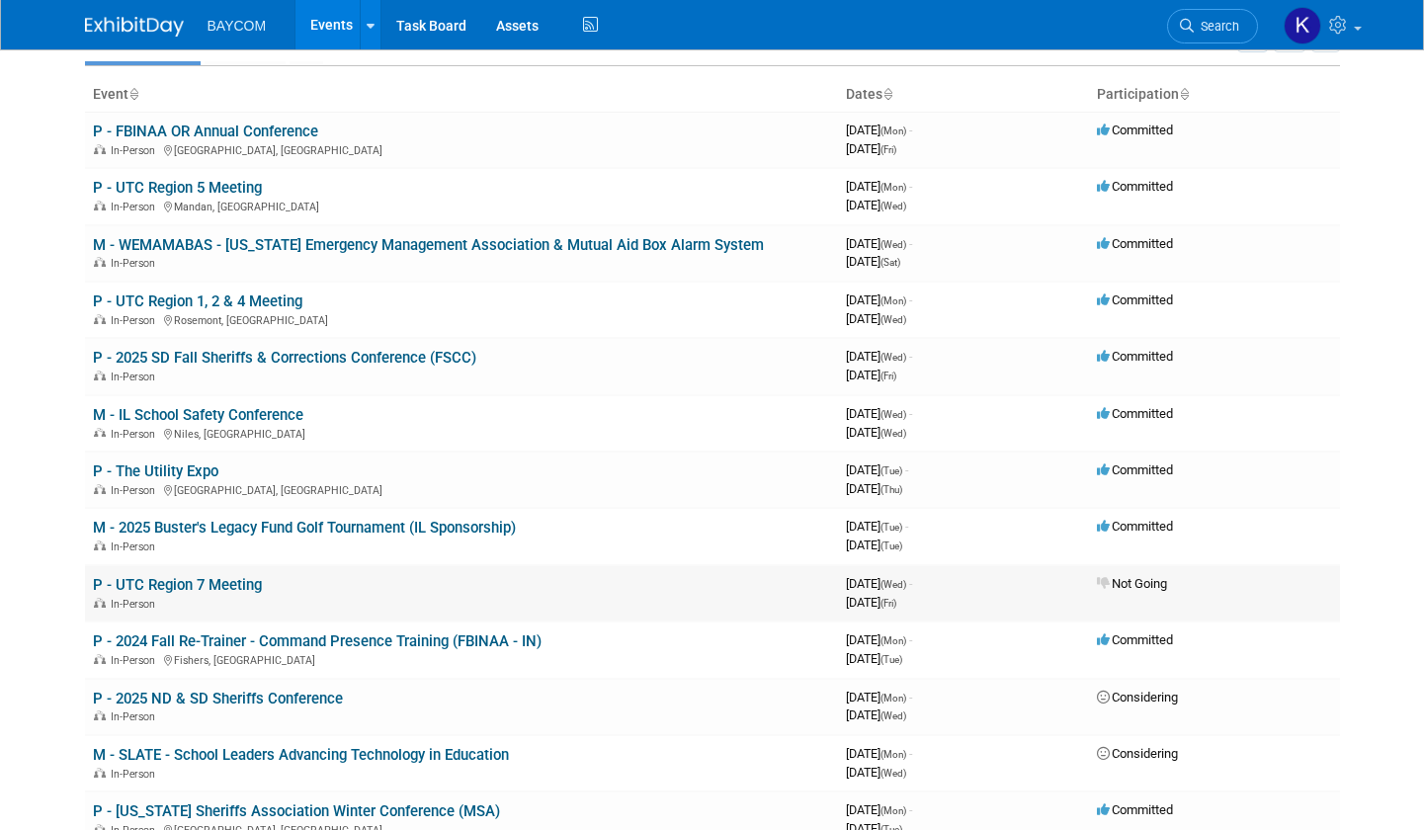
click at [350, 585] on td "P - UTC Region 7 Meeting In-Person" at bounding box center [461, 593] width 753 height 56
click at [233, 580] on link "P - UTC Region 7 Meeting" at bounding box center [177, 585] width 169 height 18
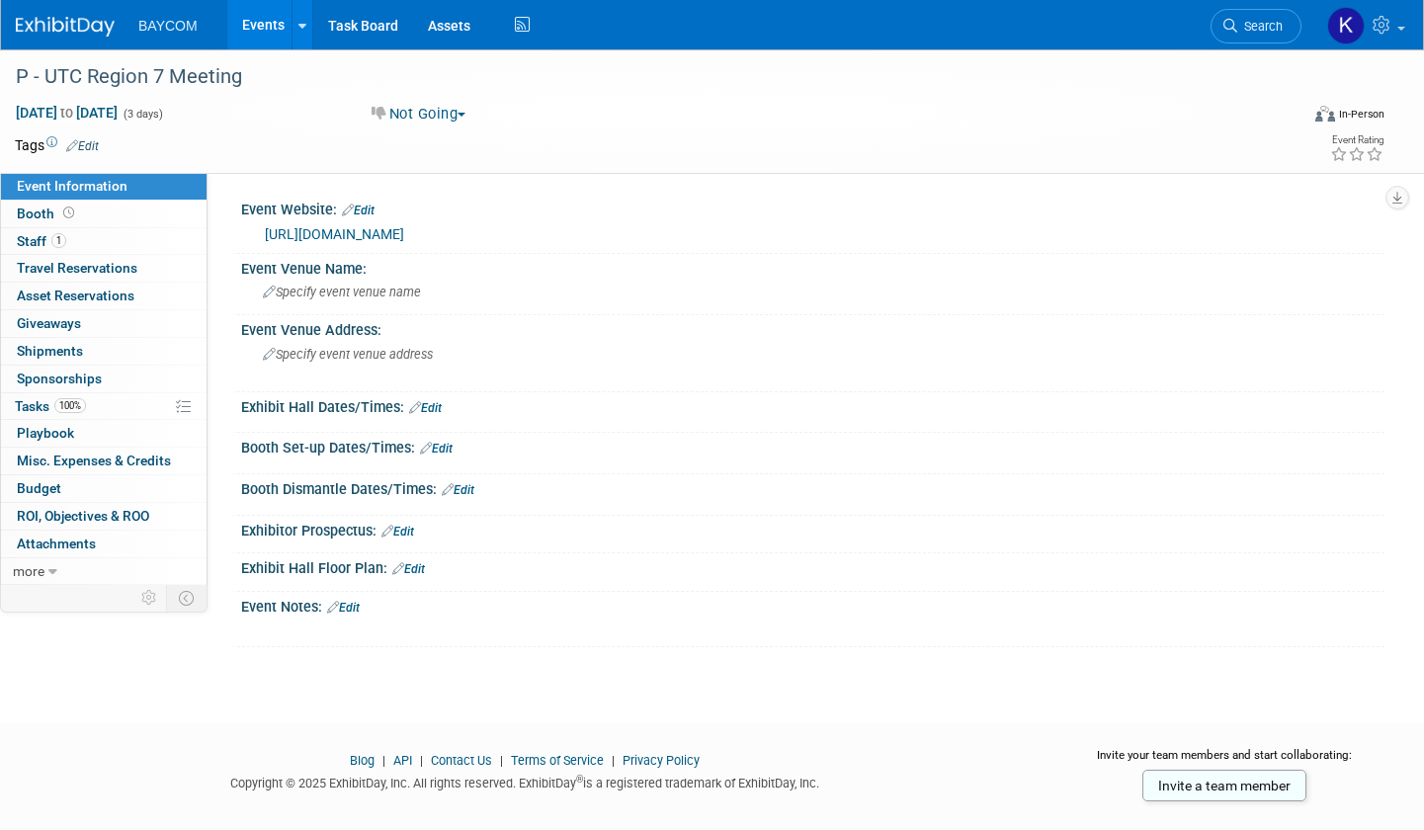
click at [94, 143] on link "Edit" at bounding box center [82, 146] width 33 height 14
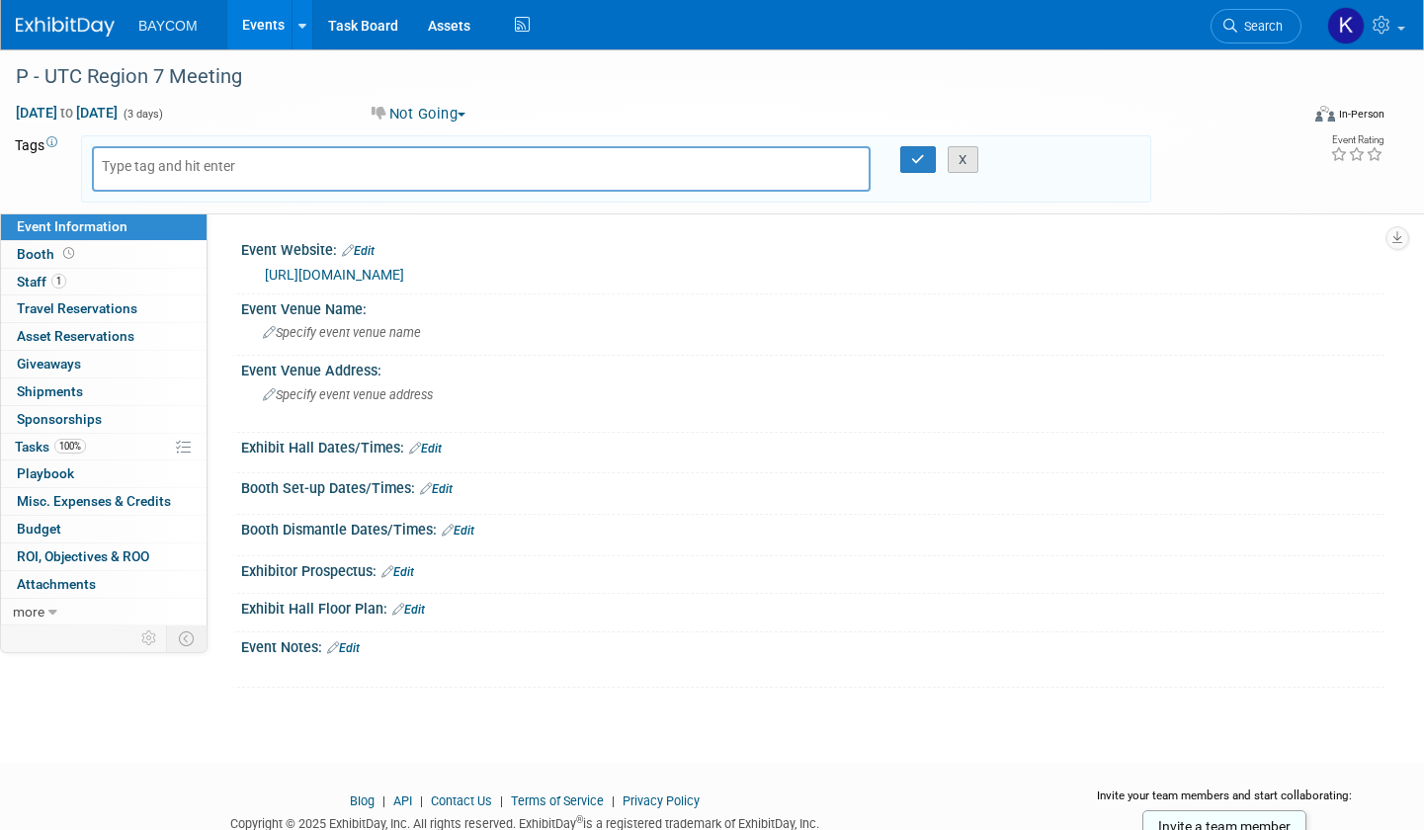
click at [965, 163] on button "X" at bounding box center [963, 160] width 31 height 28
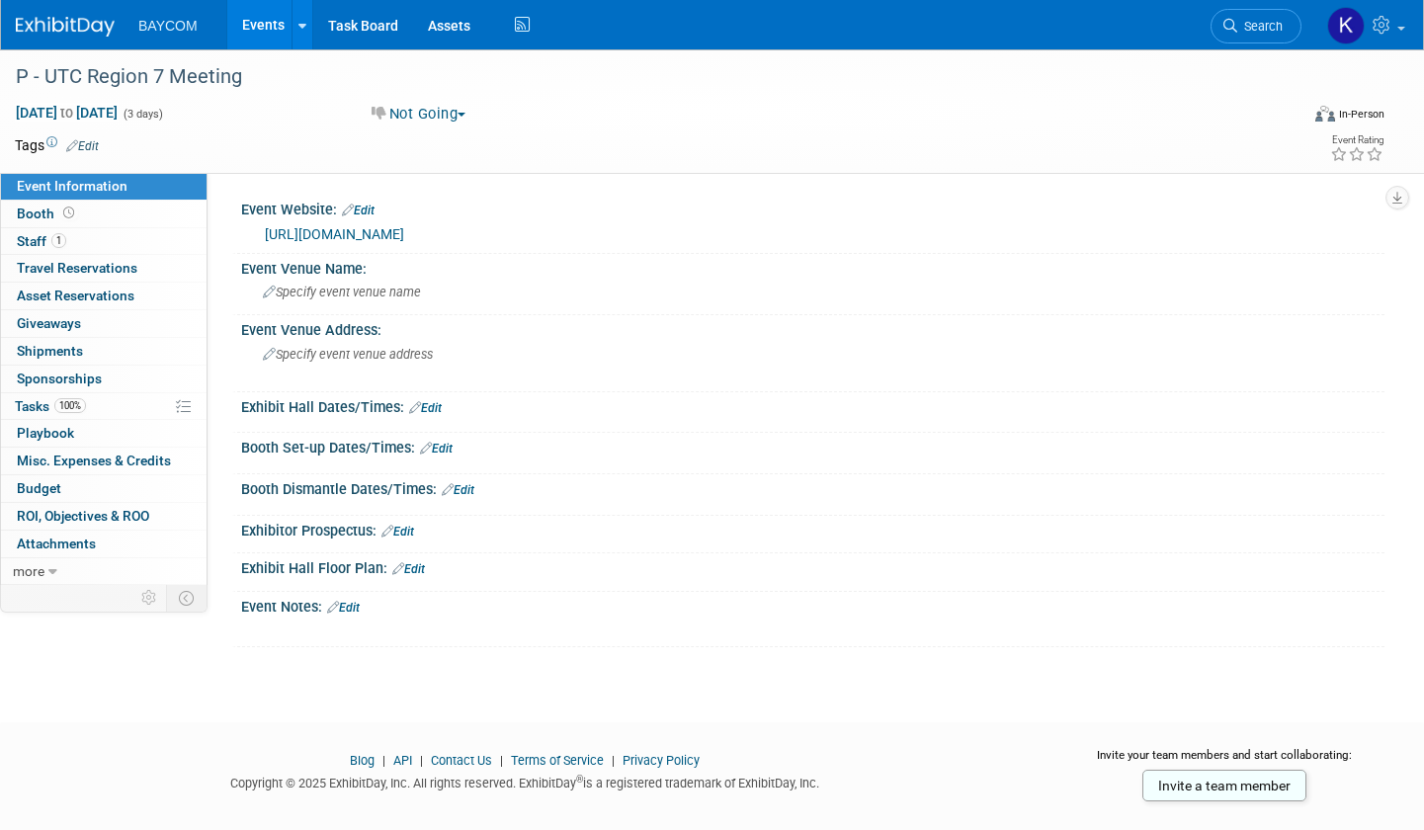
click at [53, 138] on icon at bounding box center [51, 142] width 11 height 11
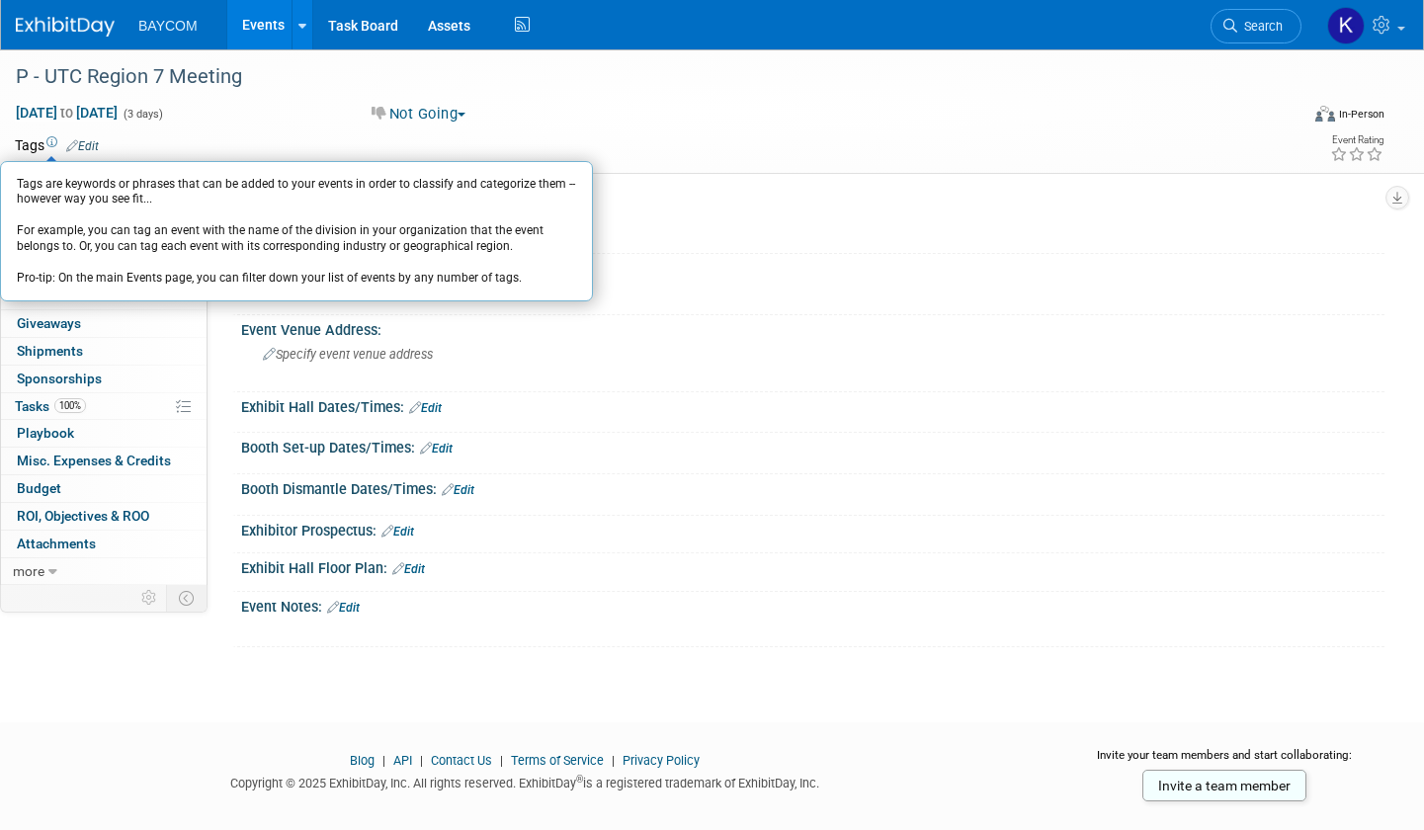
click at [90, 143] on link "Edit" at bounding box center [82, 146] width 33 height 14
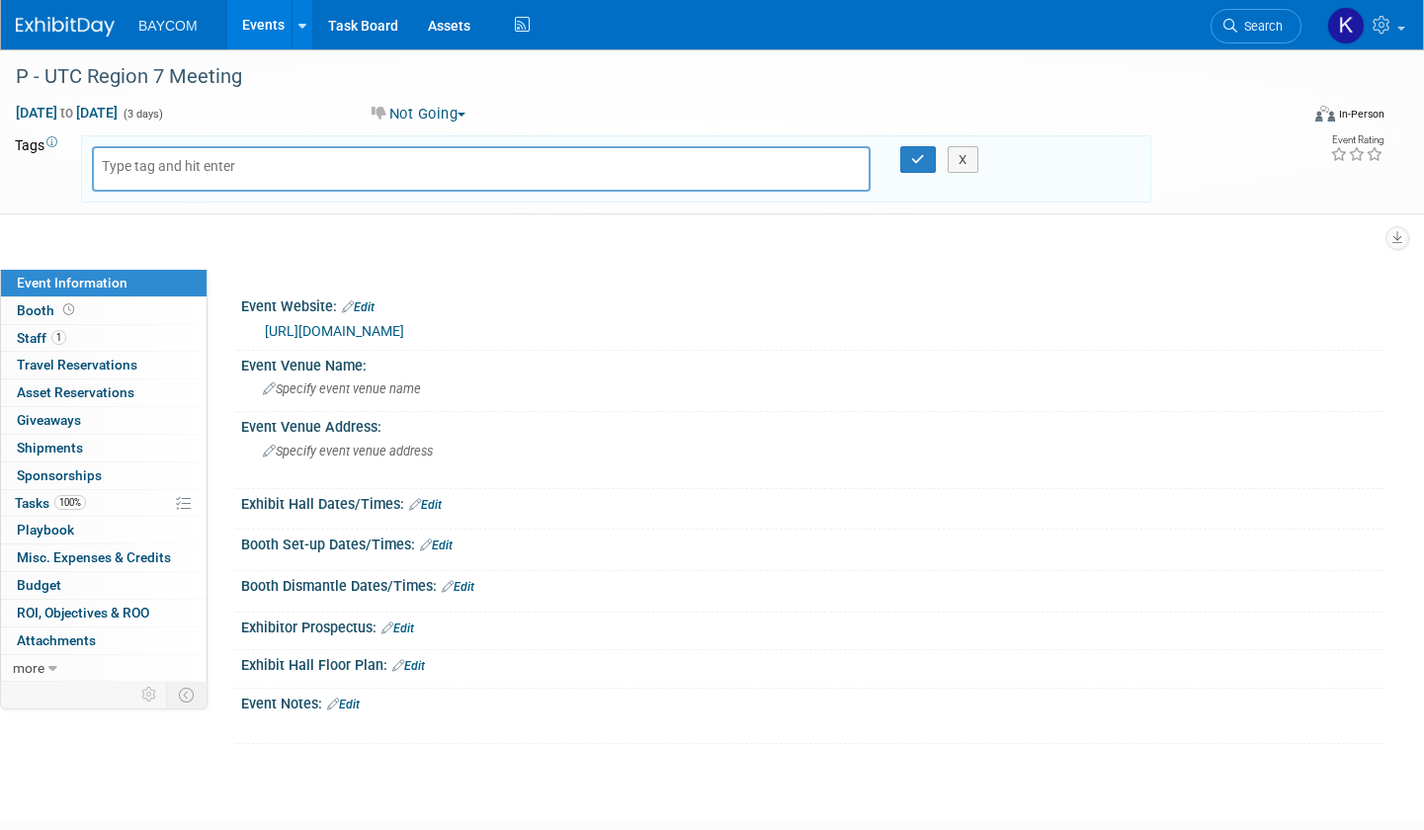
click at [209, 156] on input "text" at bounding box center [181, 166] width 158 height 20
type input "Panasonic"
click at [924, 130] on div "[DATE] to [DATE] (3 days) [DATE] to [DATE] Not Going Committed Considering Not …" at bounding box center [699, 118] width 1399 height 30
click at [922, 153] on icon "button" at bounding box center [918, 159] width 14 height 13
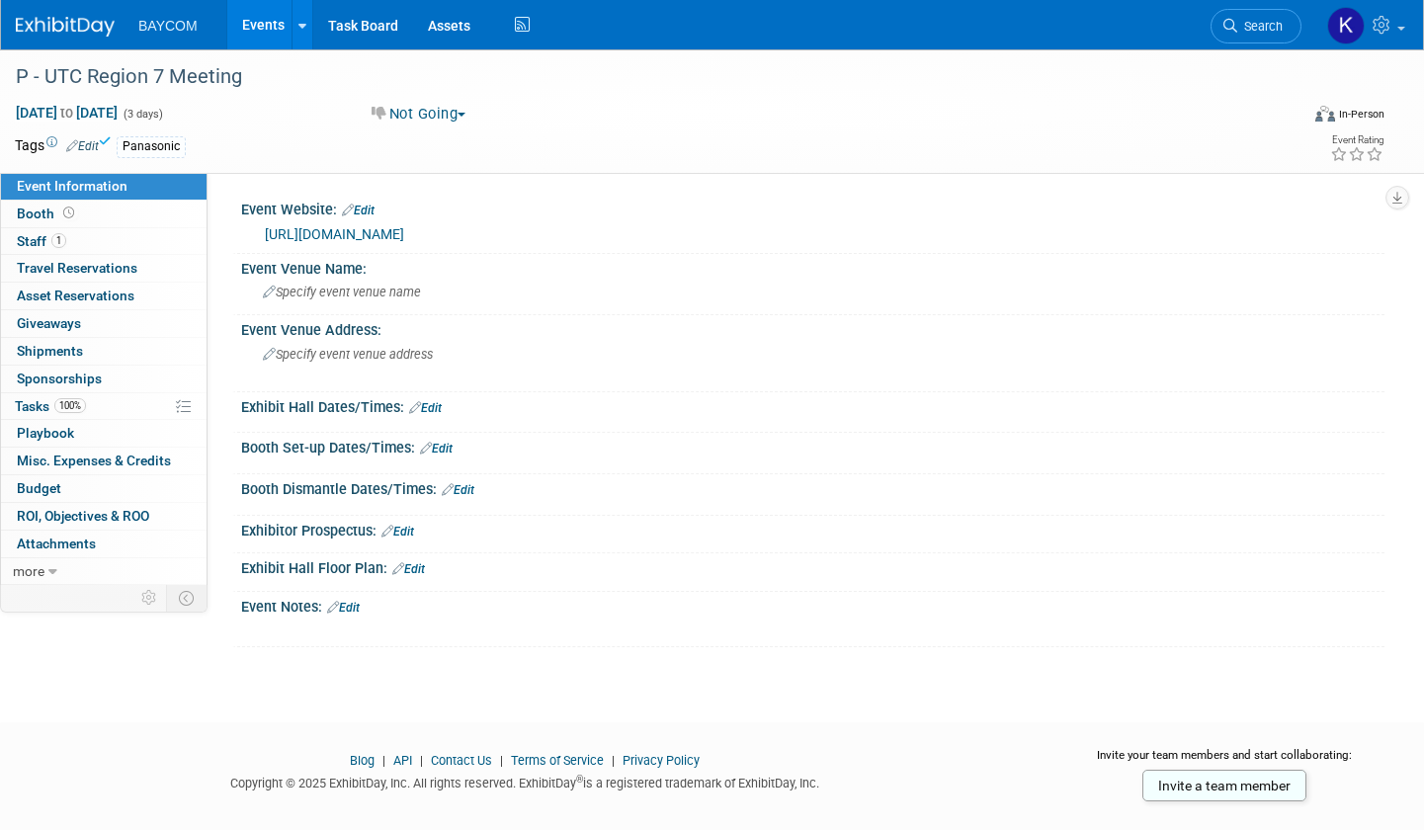
click at [721, 197] on div "Event Website: Edit" at bounding box center [812, 208] width 1143 height 26
click at [255, 12] on link "Events" at bounding box center [263, 24] width 72 height 49
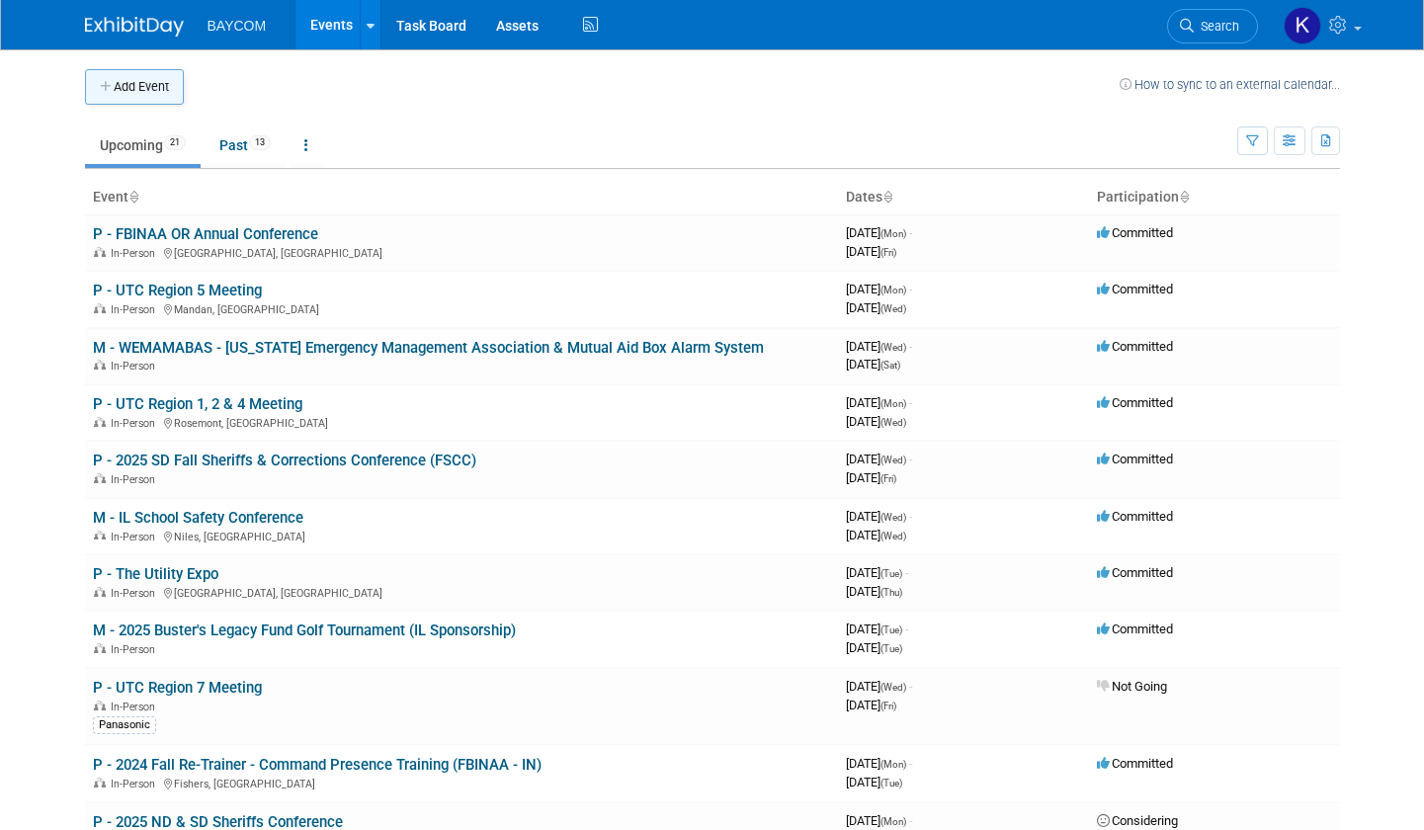
click at [150, 79] on button "Add Event" at bounding box center [134, 87] width 99 height 36
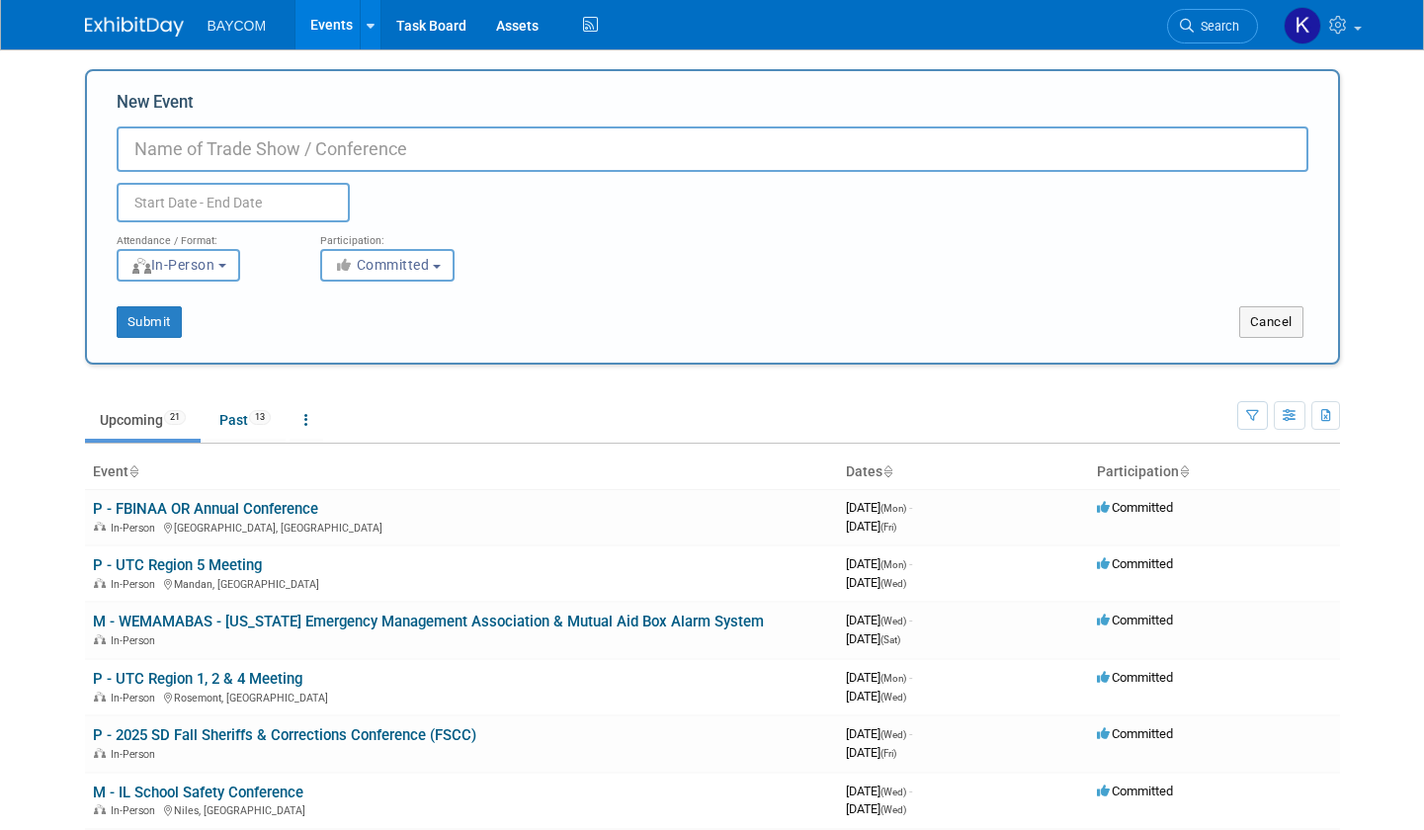
paste input "2026 MACP Winter Professional Development Conference!"
type input "2026 MACP Winter Professional Development Conference"
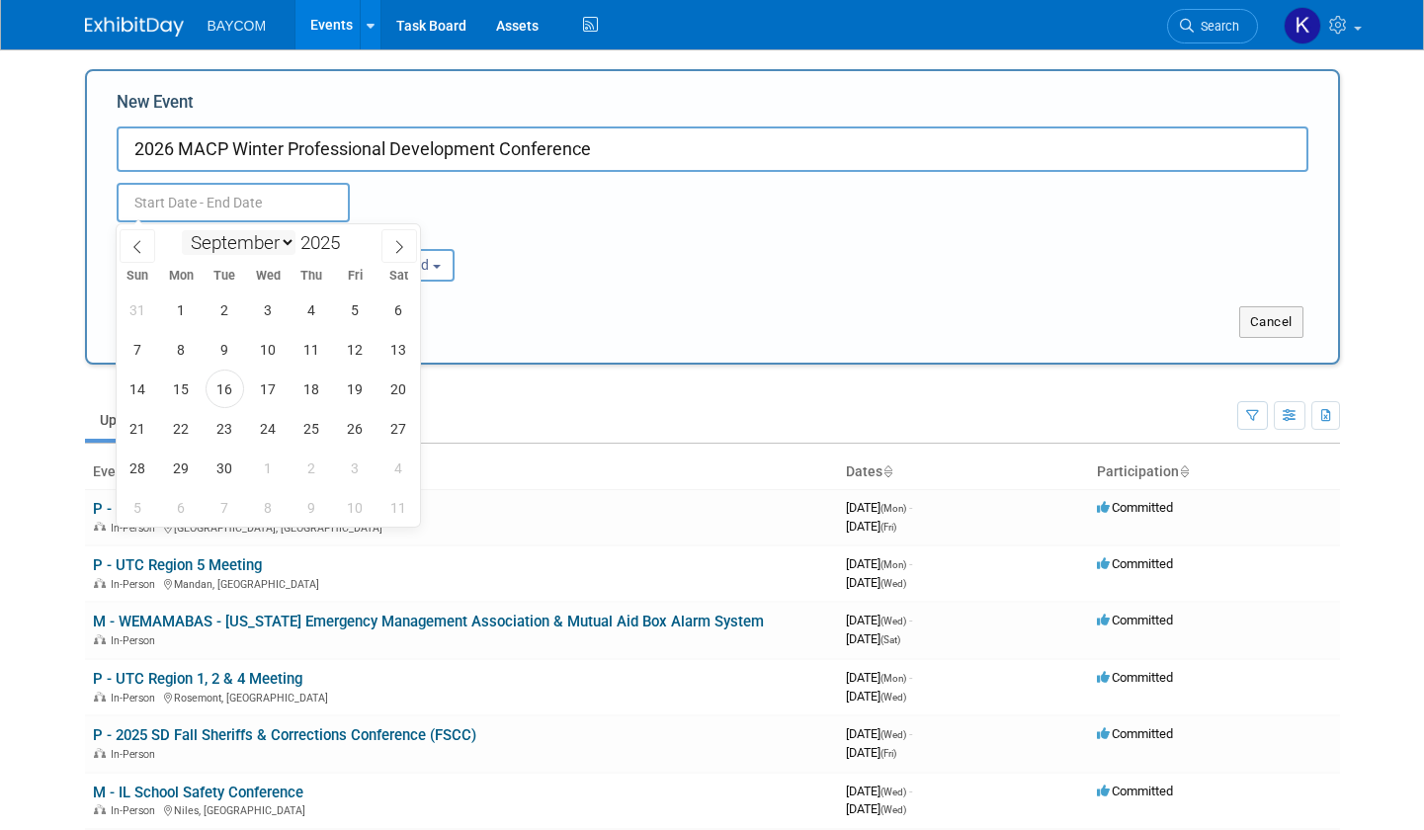
click at [227, 212] on input "text" at bounding box center [233, 203] width 233 height 40
click at [392, 244] on icon at bounding box center [399, 247] width 14 height 14
select select "11"
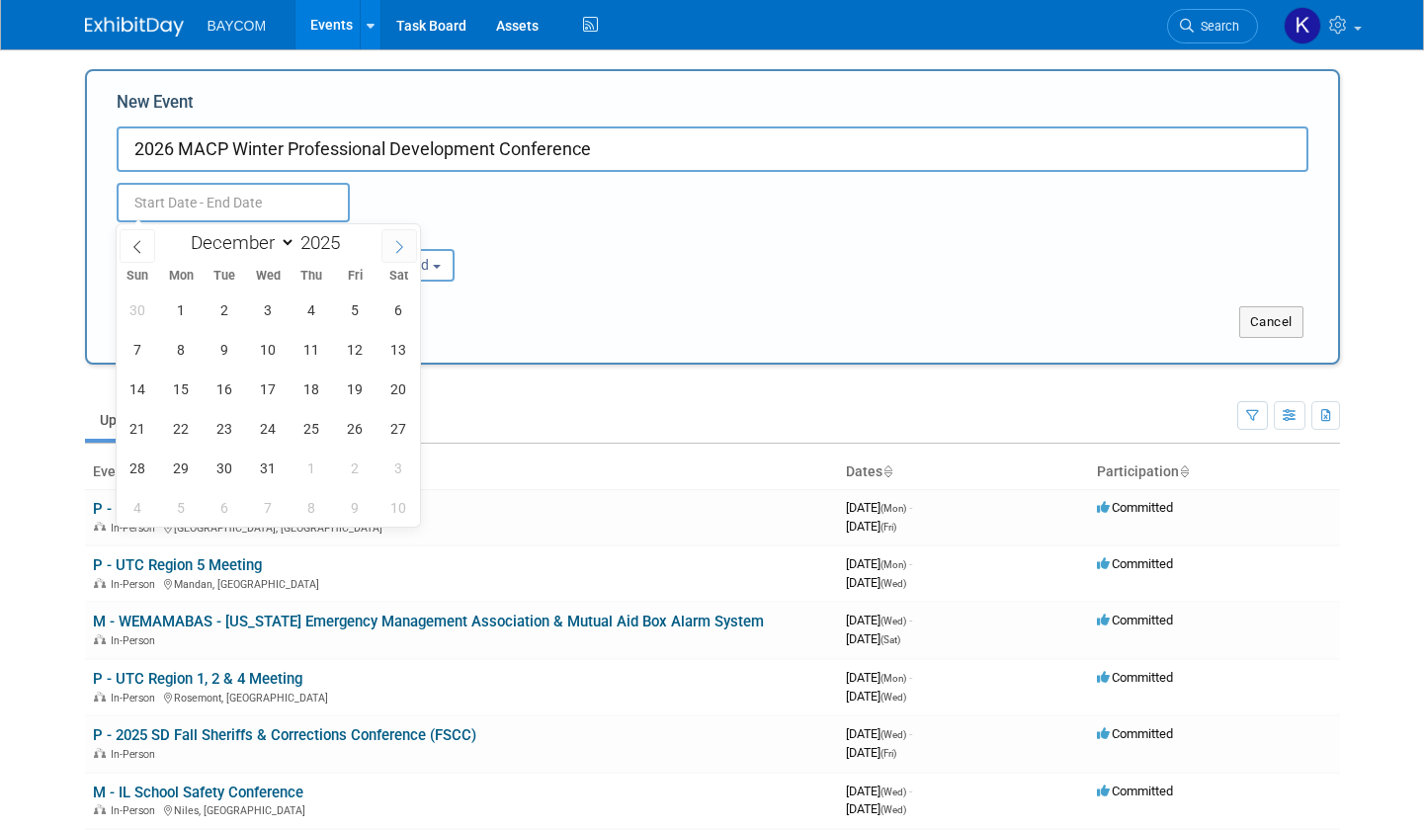
click at [392, 244] on icon at bounding box center [399, 247] width 14 height 14
type input "2026"
click at [392, 244] on icon at bounding box center [399, 247] width 14 height 14
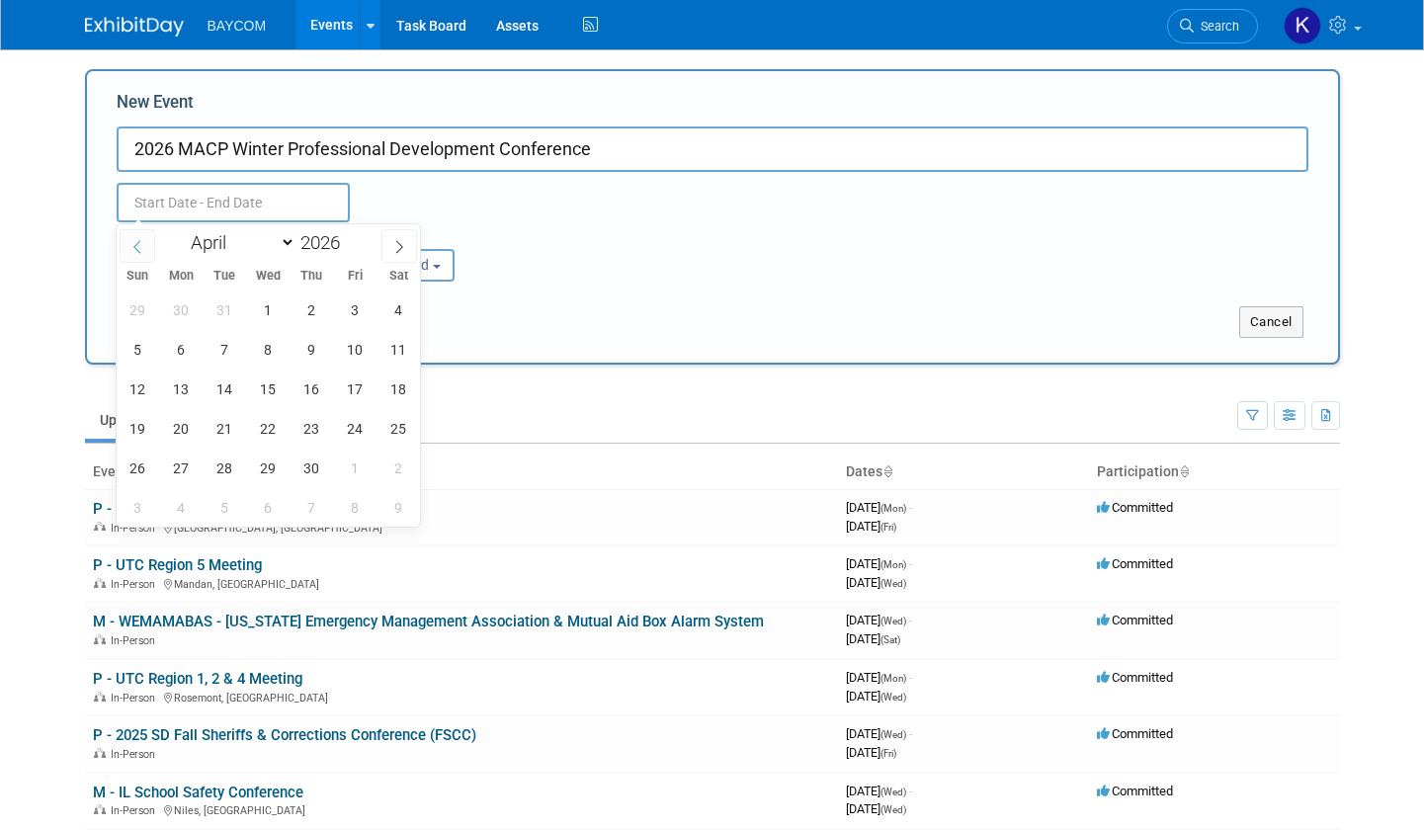
click at [135, 238] on span at bounding box center [138, 246] width 36 height 34
click at [401, 249] on icon at bounding box center [399, 247] width 14 height 14
select select "1"
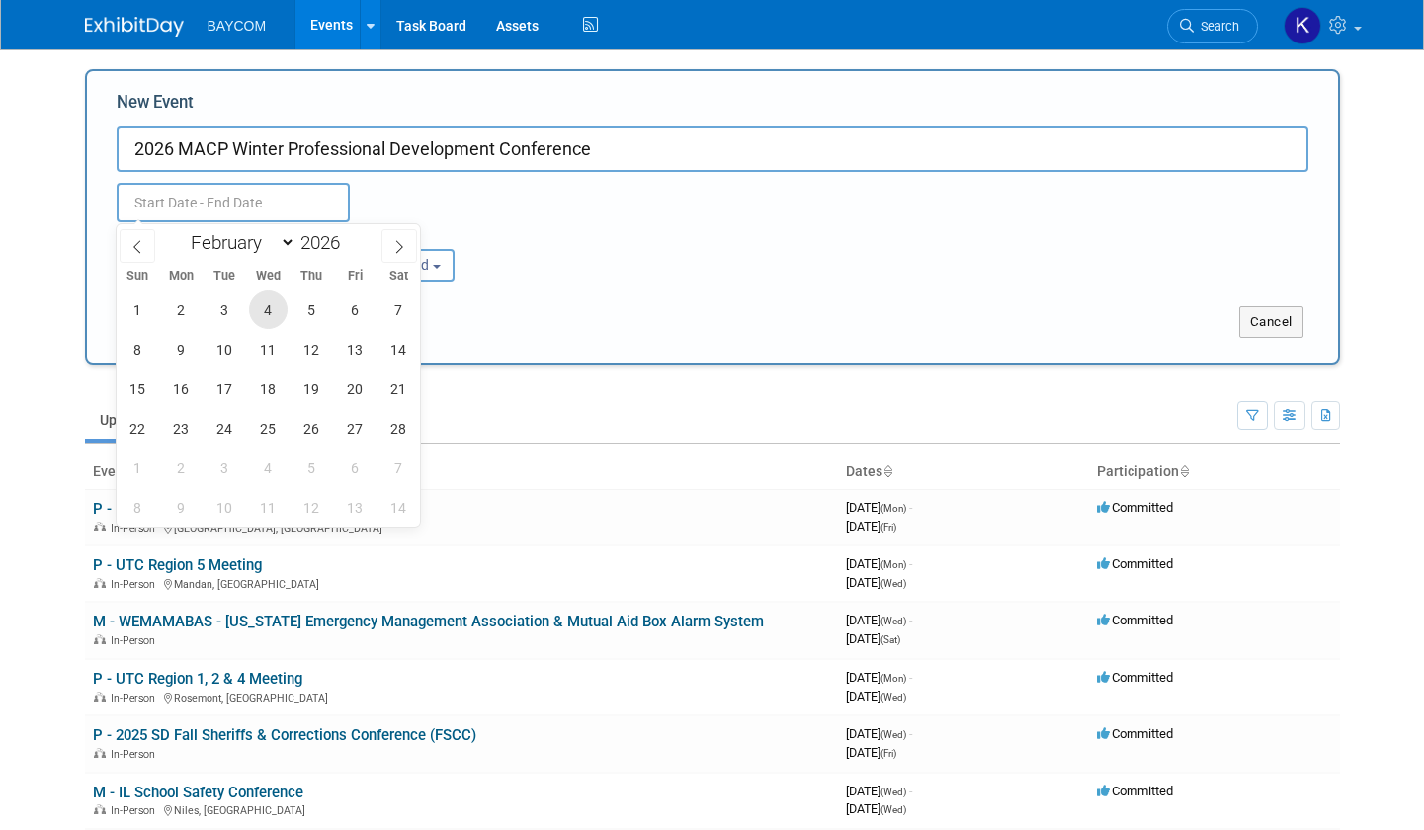
click at [275, 314] on span "4" at bounding box center [268, 310] width 39 height 39
click at [305, 313] on span "5" at bounding box center [312, 310] width 39 height 39
type input "[DATE] to [DATE]"
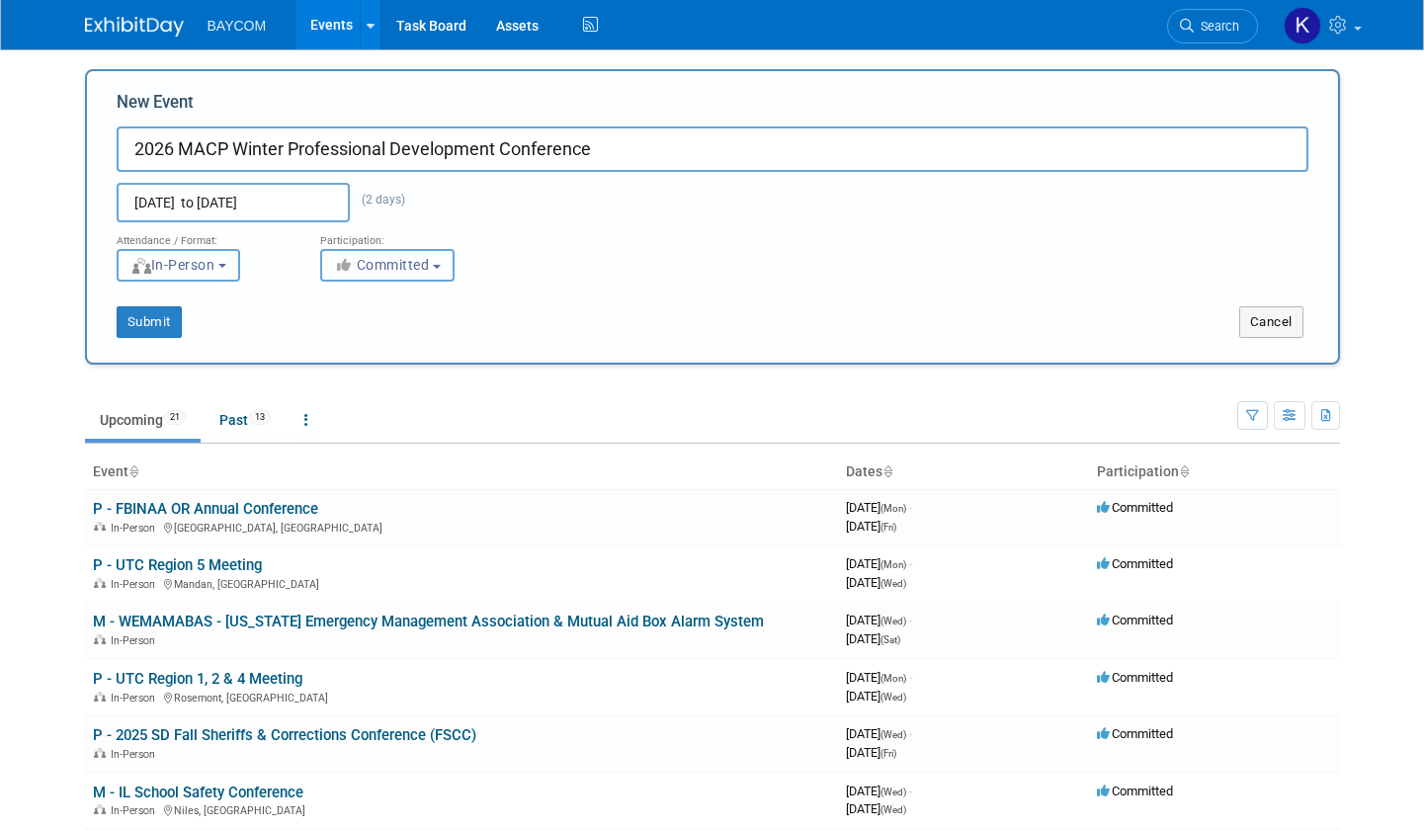
click at [390, 262] on span "Committed" at bounding box center [382, 265] width 96 height 16
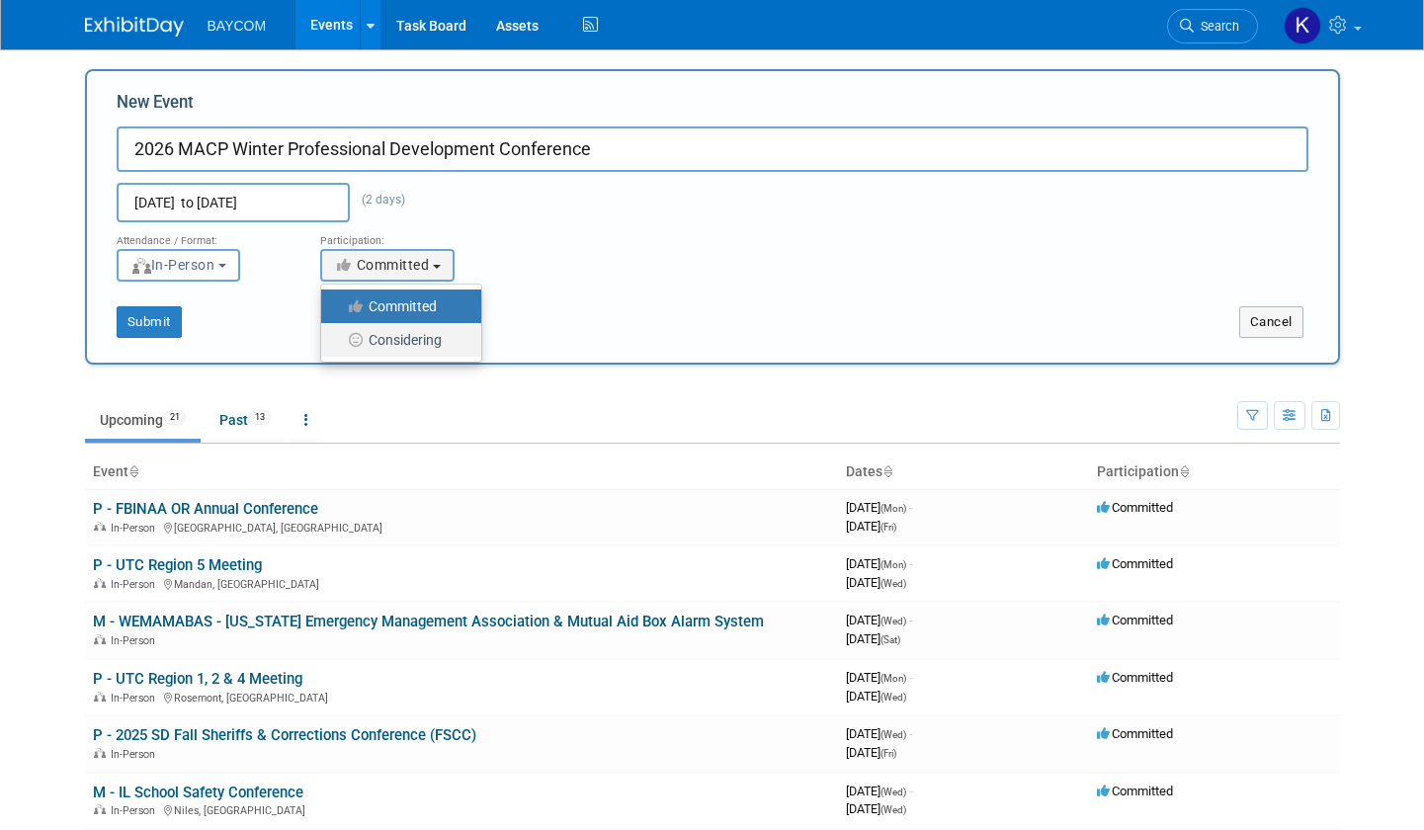
click at [380, 337] on label "Considering" at bounding box center [396, 340] width 130 height 26
click at [339, 337] on input "Considering" at bounding box center [332, 340] width 13 height 13
select select "2"
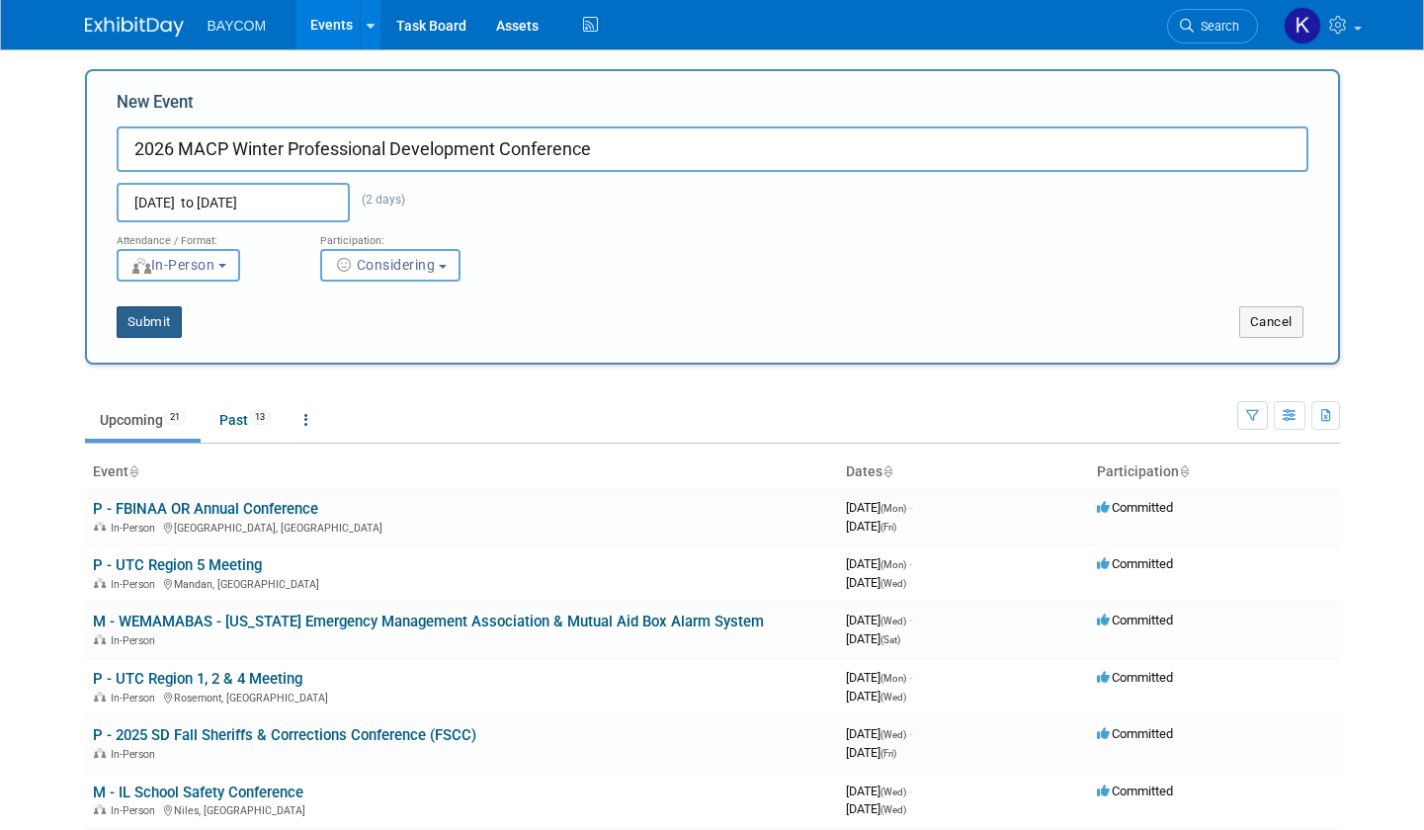
click at [143, 321] on button "Submit" at bounding box center [149, 322] width 65 height 32
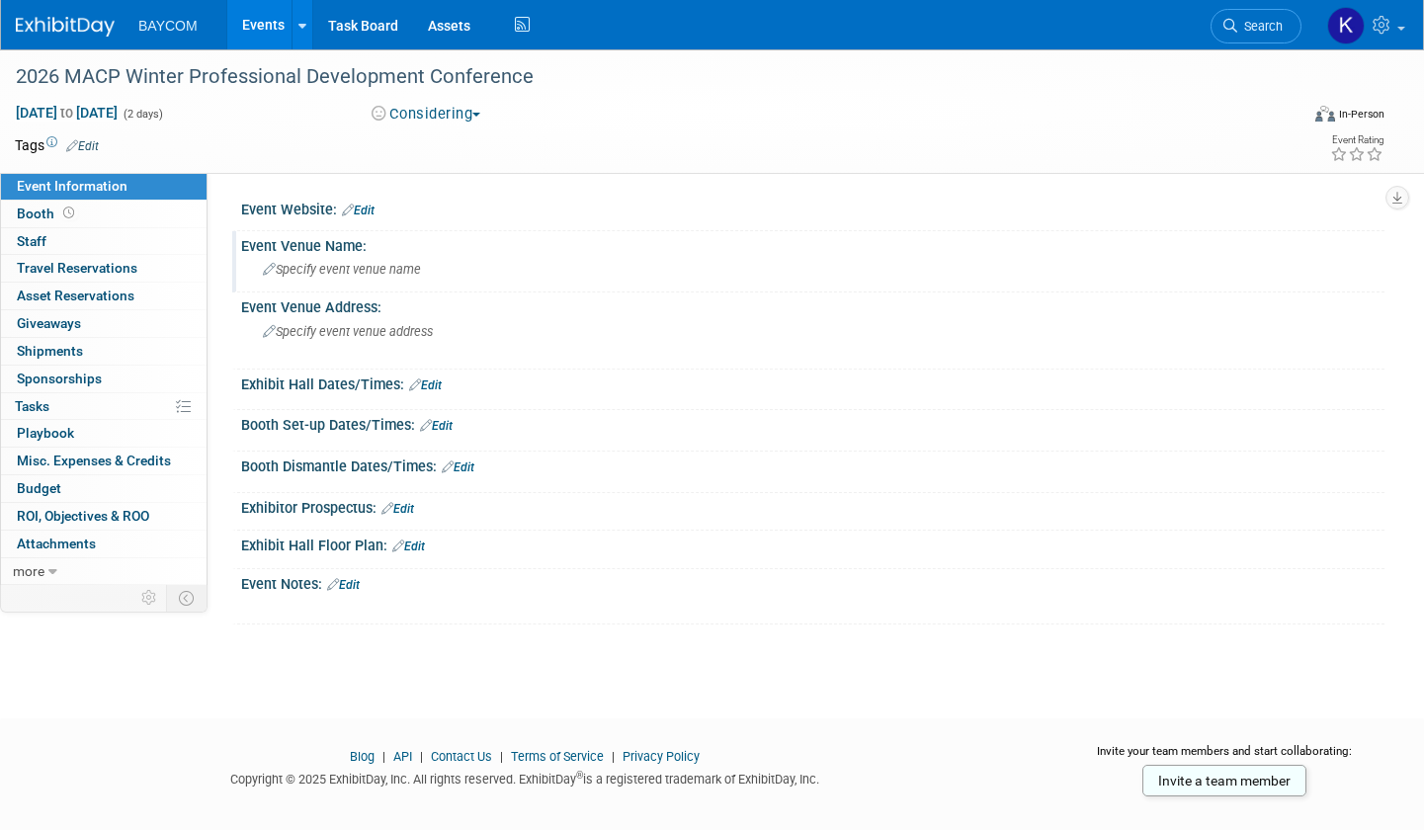
click at [385, 264] on span "Specify event venue name" at bounding box center [342, 269] width 158 height 15
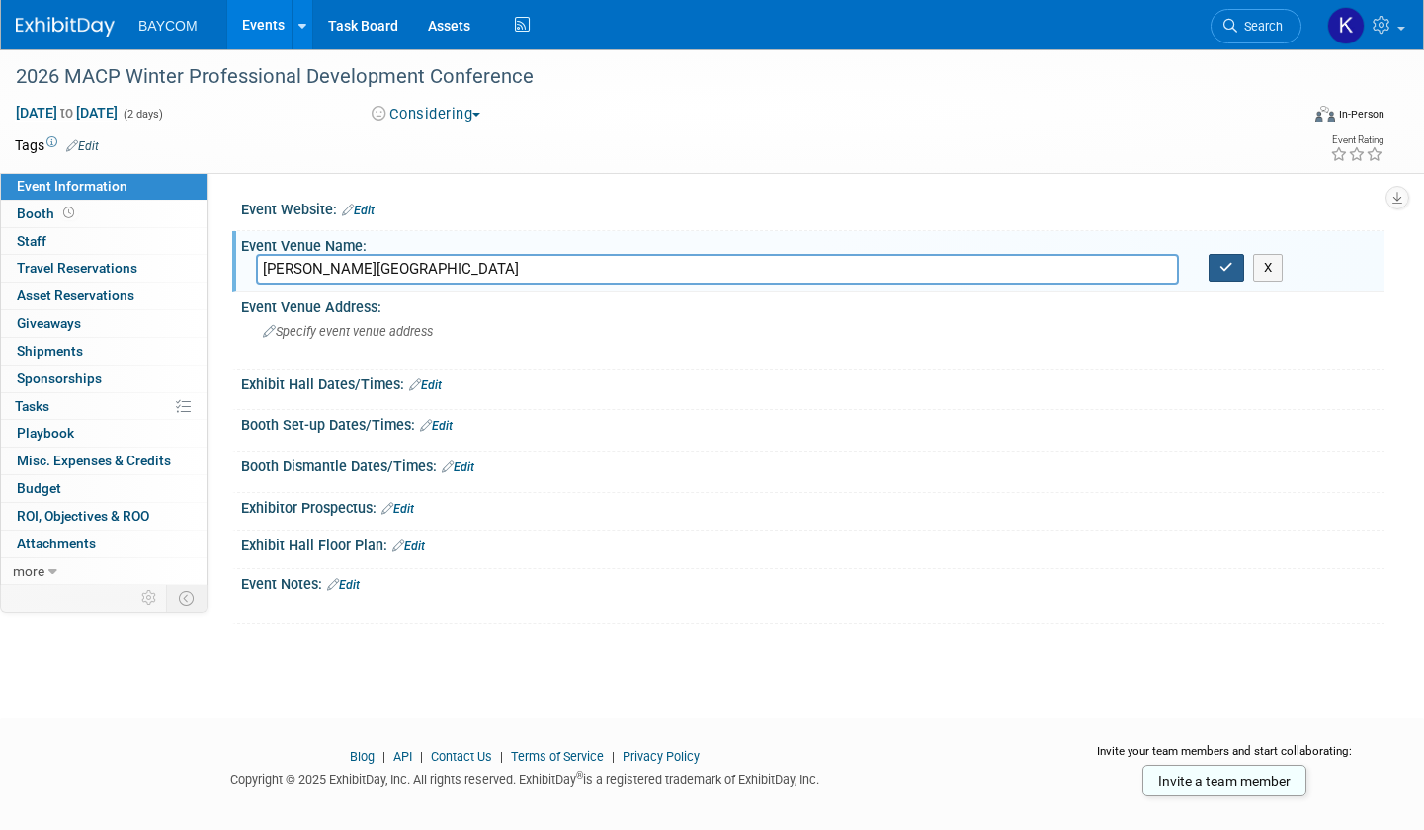
type input "[PERSON_NAME][GEOGRAPHIC_DATA]"
click at [1232, 263] on icon "button" at bounding box center [1227, 267] width 14 height 13
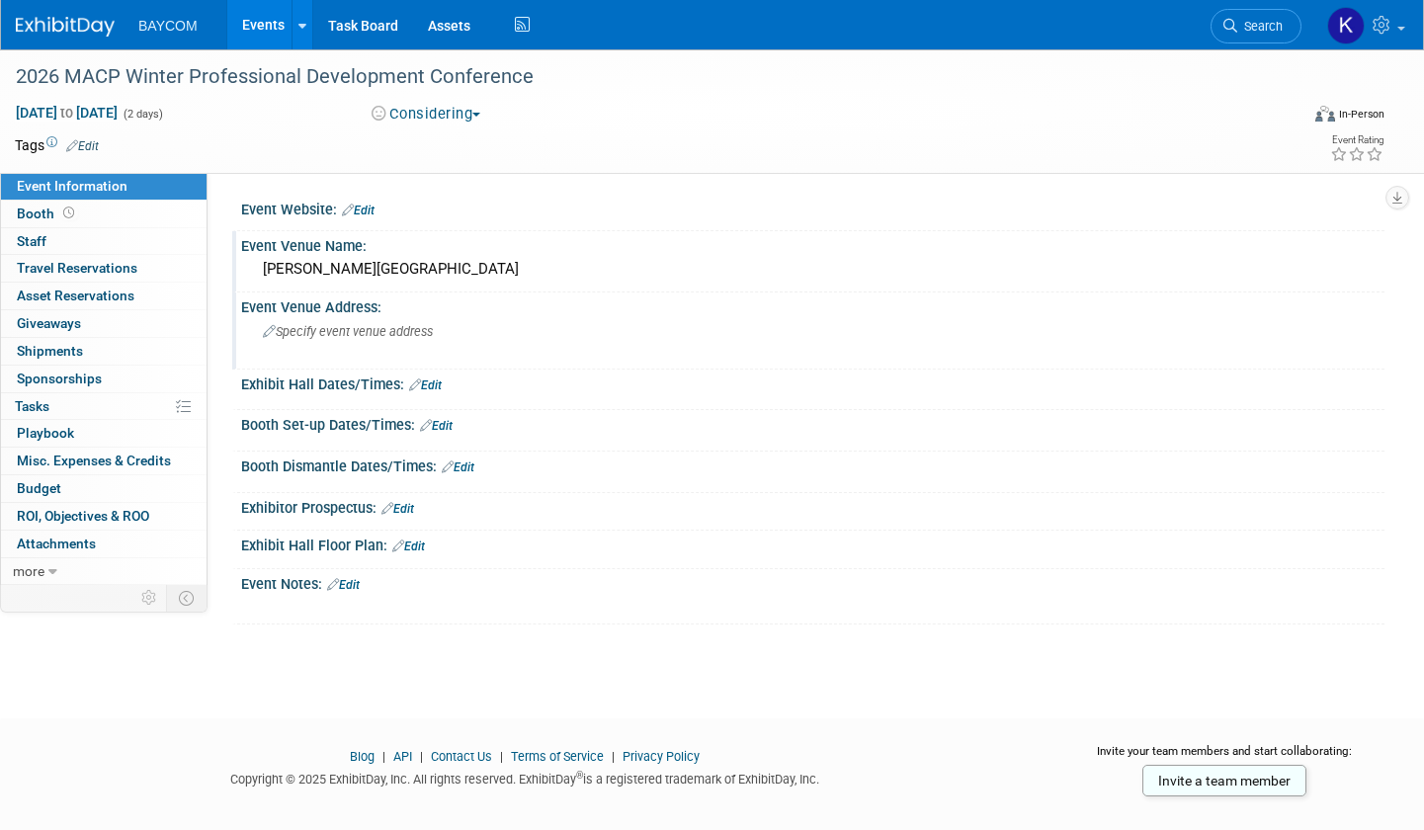
click at [338, 338] on span "Specify event venue address" at bounding box center [348, 331] width 170 height 15
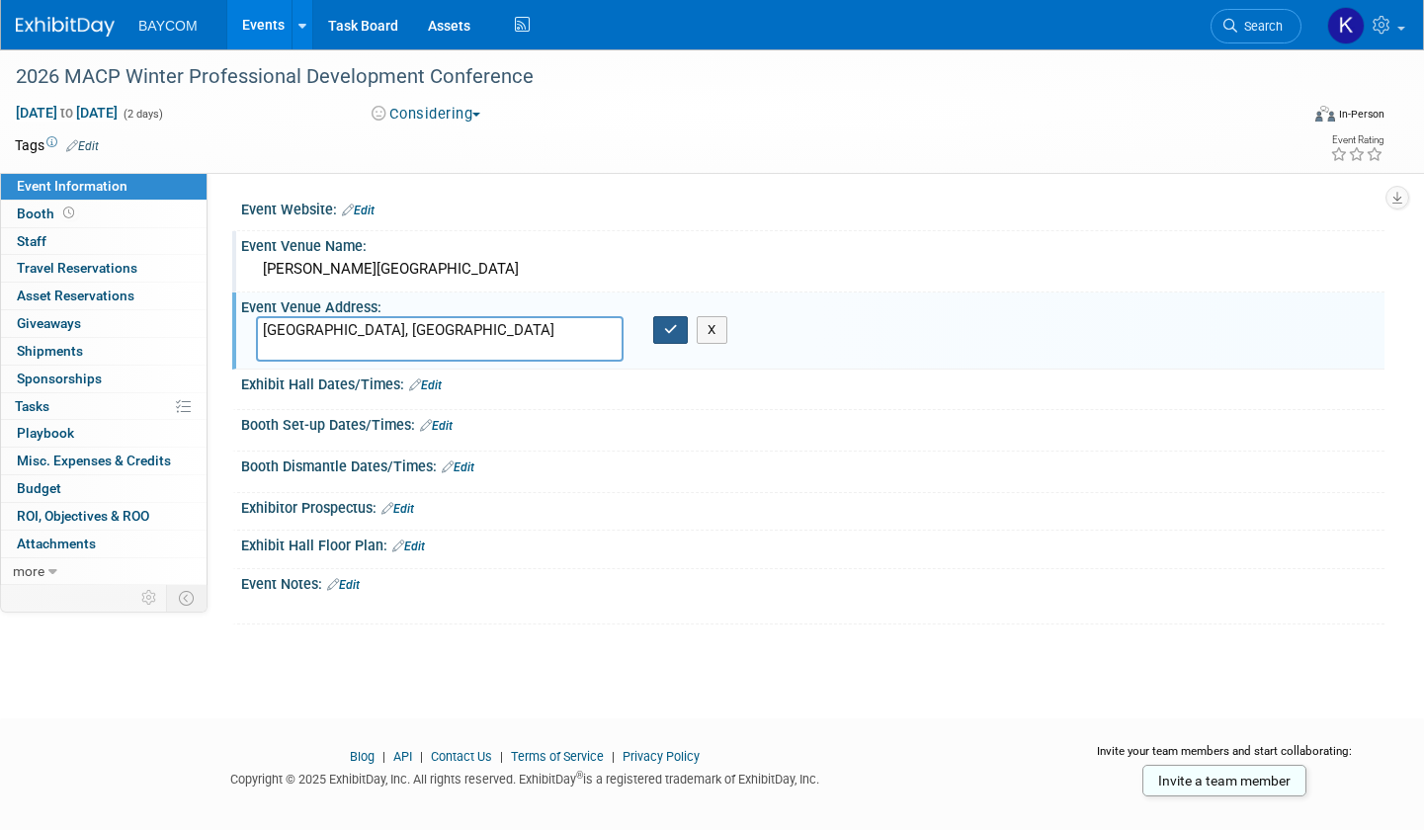
type textarea "[GEOGRAPHIC_DATA], [GEOGRAPHIC_DATA]"
click at [674, 330] on icon "button" at bounding box center [671, 329] width 14 height 13
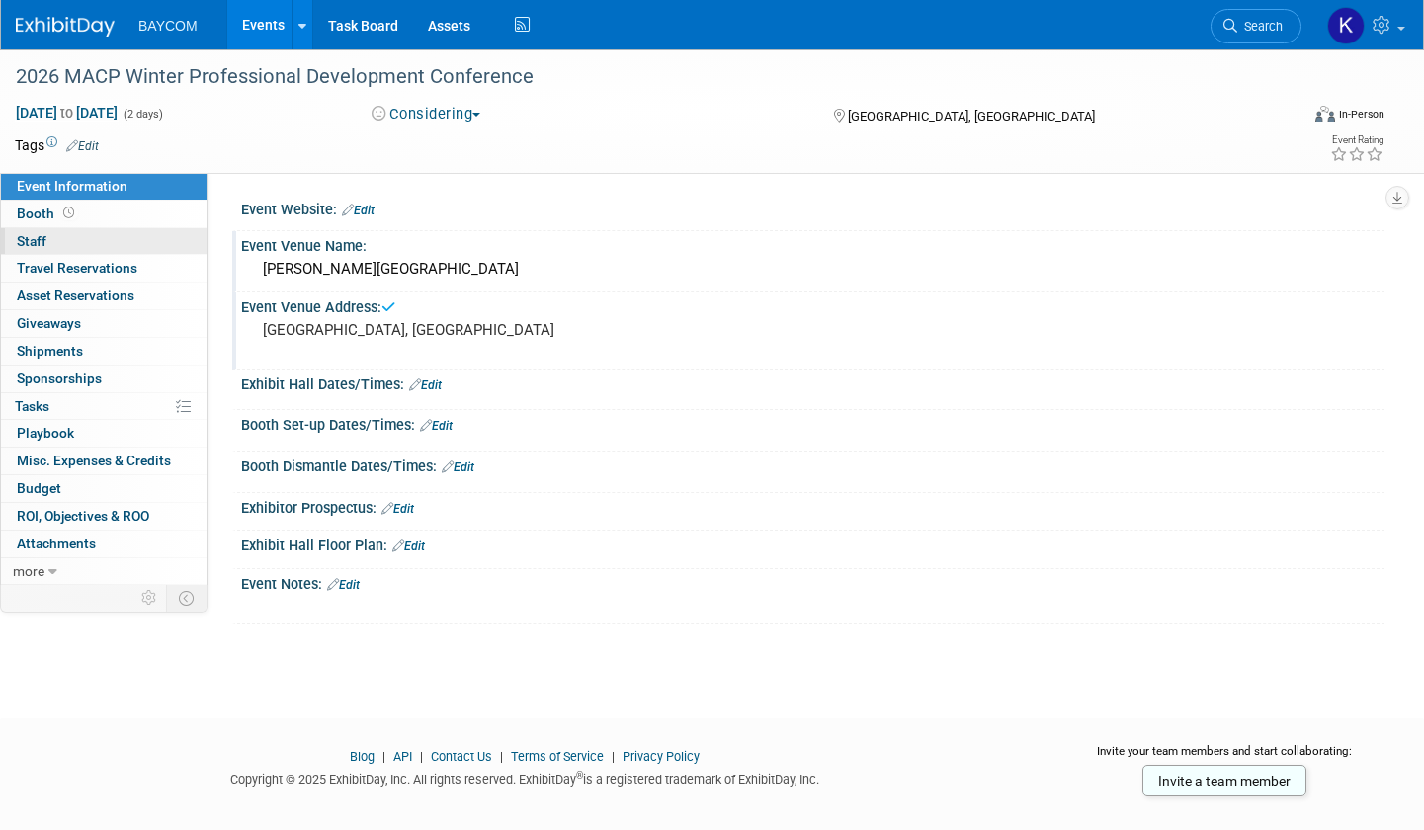
click at [113, 241] on link "0 Staff 0" at bounding box center [104, 241] width 206 height 27
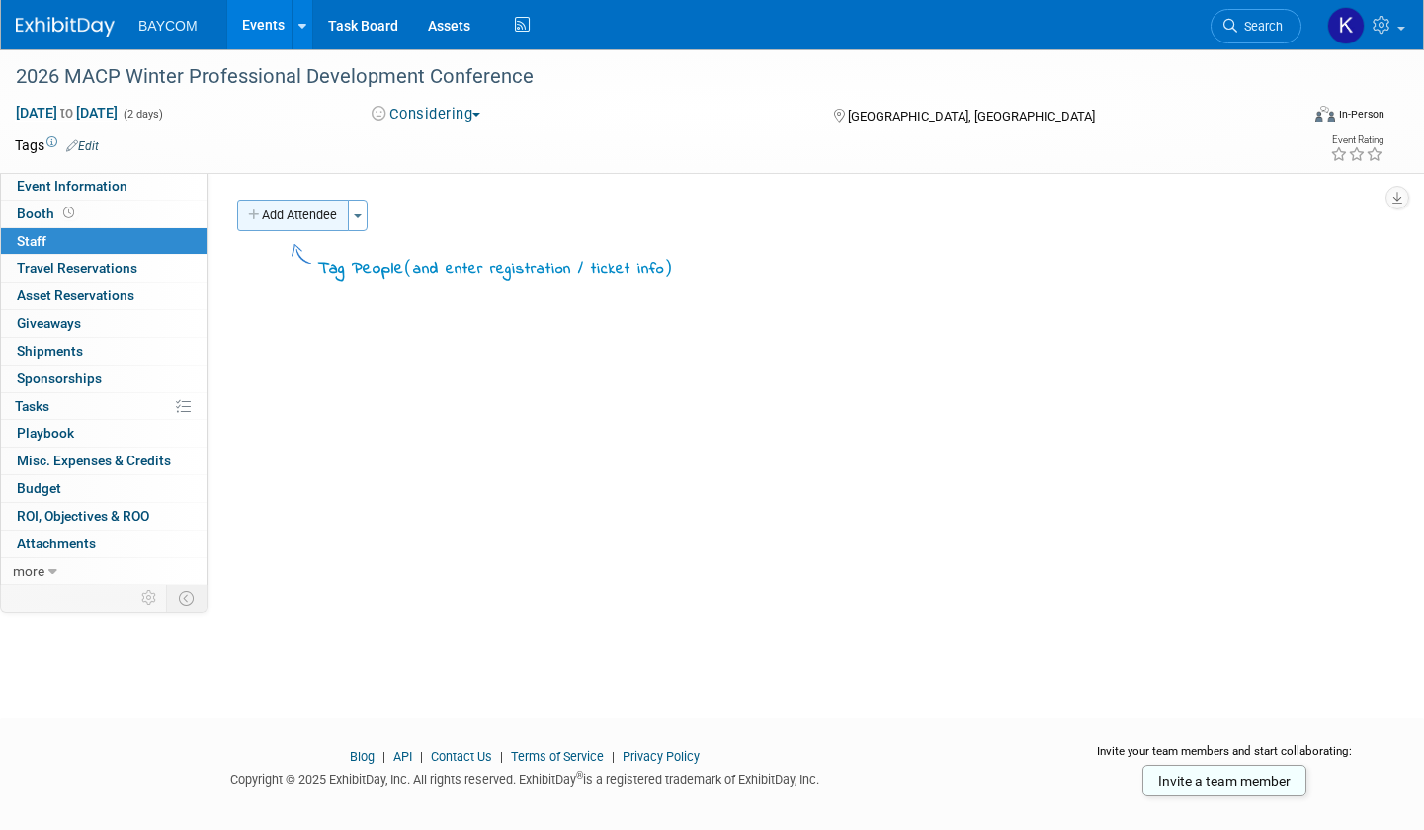
click at [328, 216] on button "Add Attendee" at bounding box center [293, 216] width 112 height 32
select select "3010db7d-870e-43c4-8fb8-0ef80b953965"
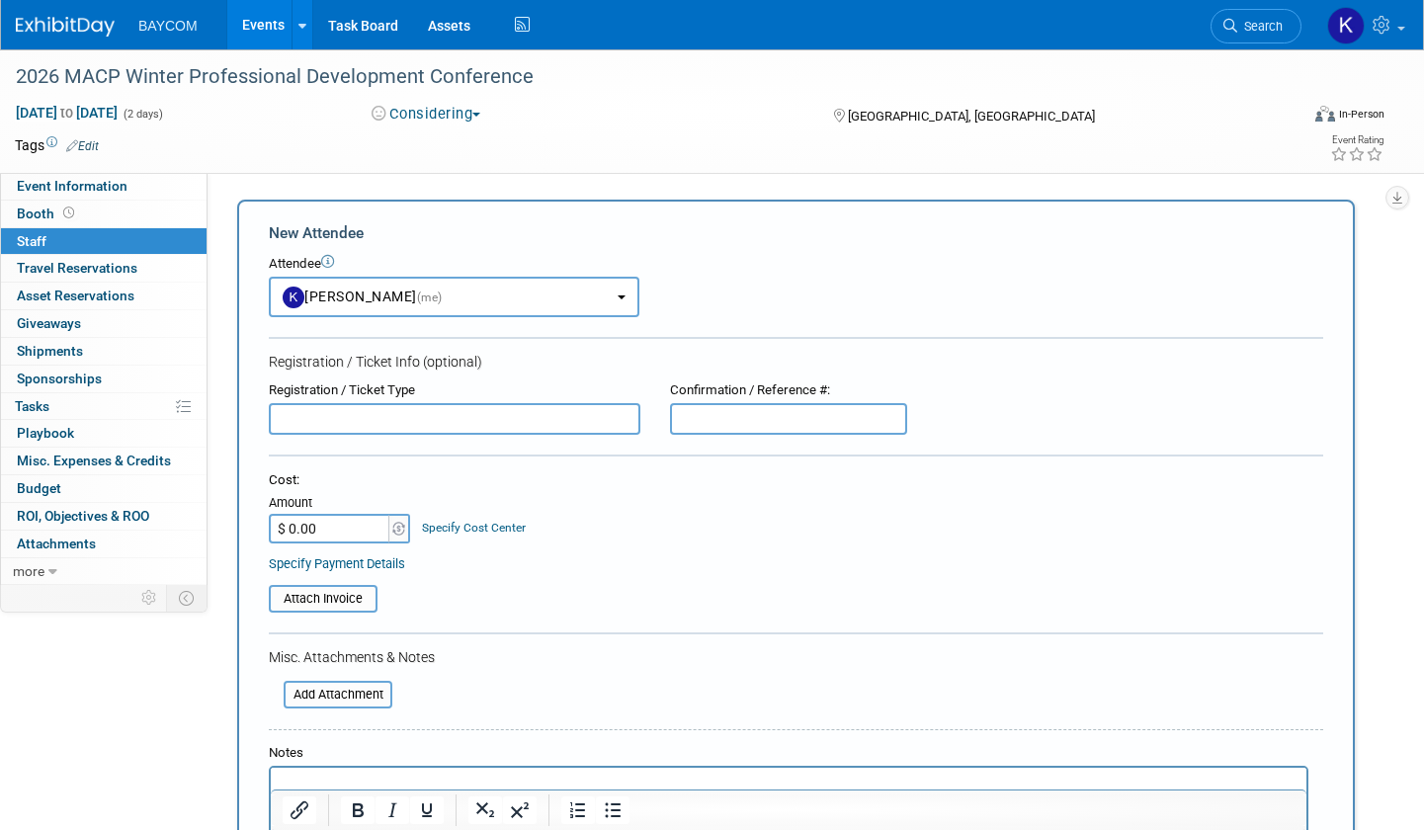
click at [339, 412] on input "text" at bounding box center [455, 419] width 372 height 32
type input "[PERSON_NAME]"
click at [500, 593] on table "Attach Invoice" at bounding box center [796, 599] width 1055 height 28
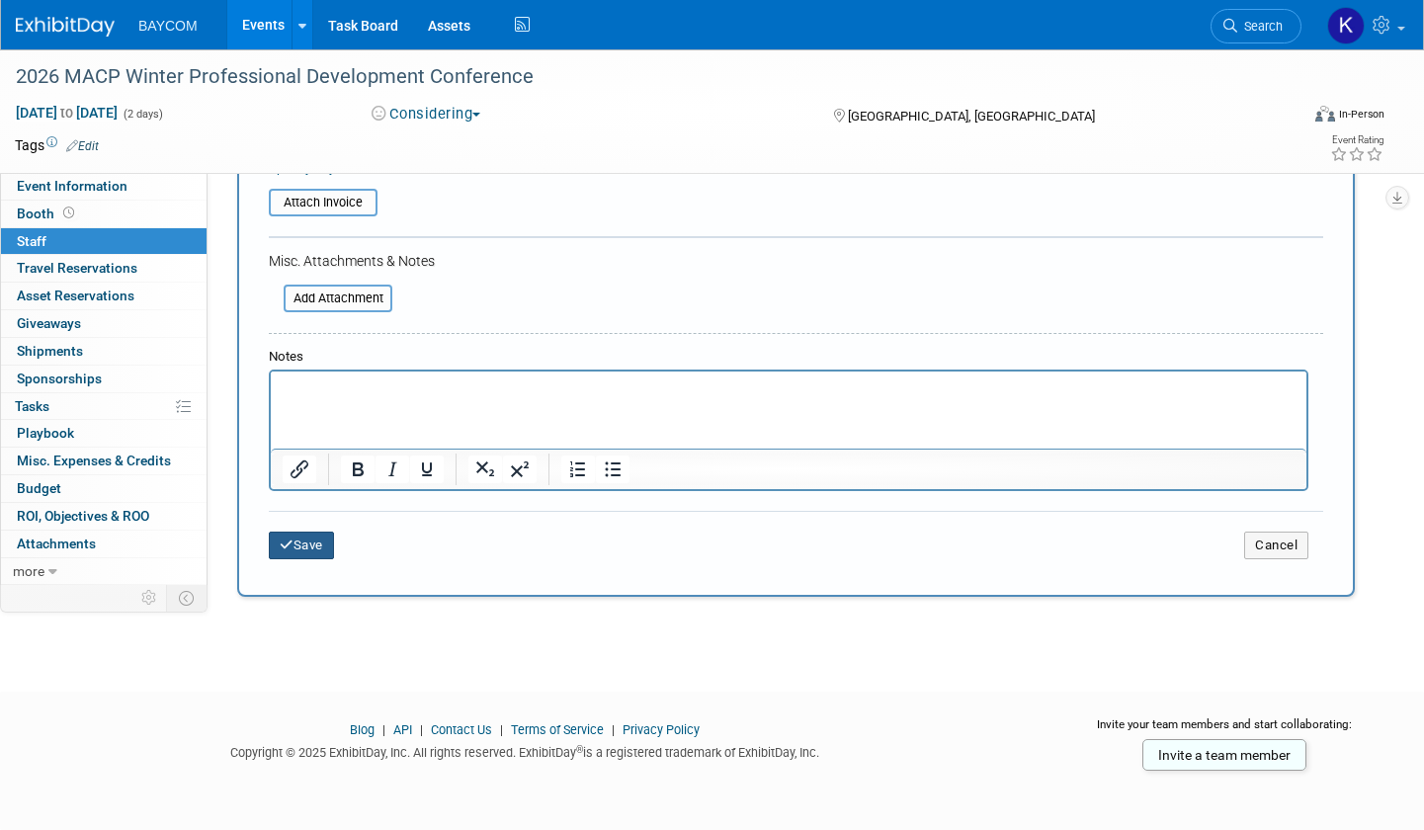
click at [318, 550] on button "Save" at bounding box center [301, 546] width 65 height 28
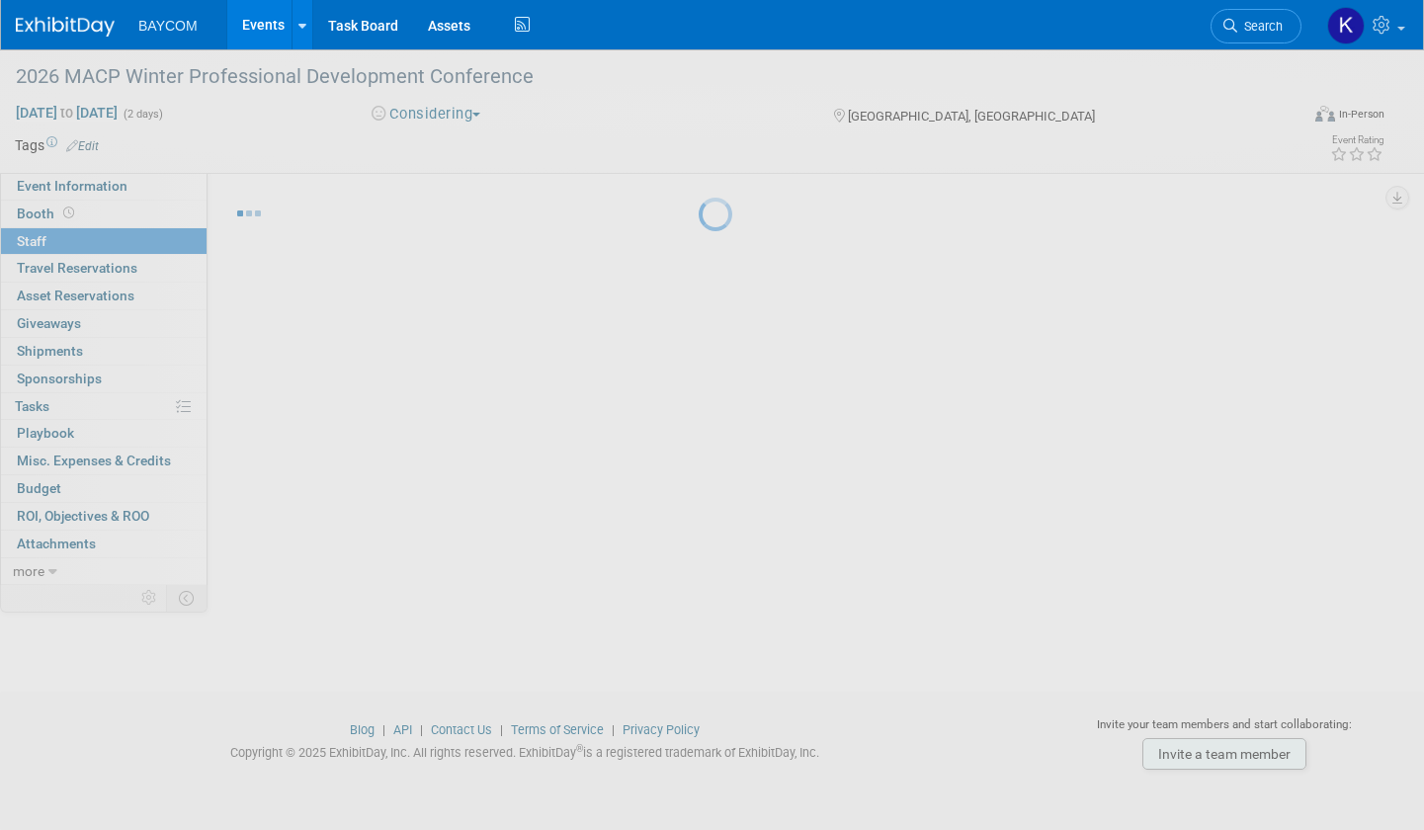
scroll to position [27, 0]
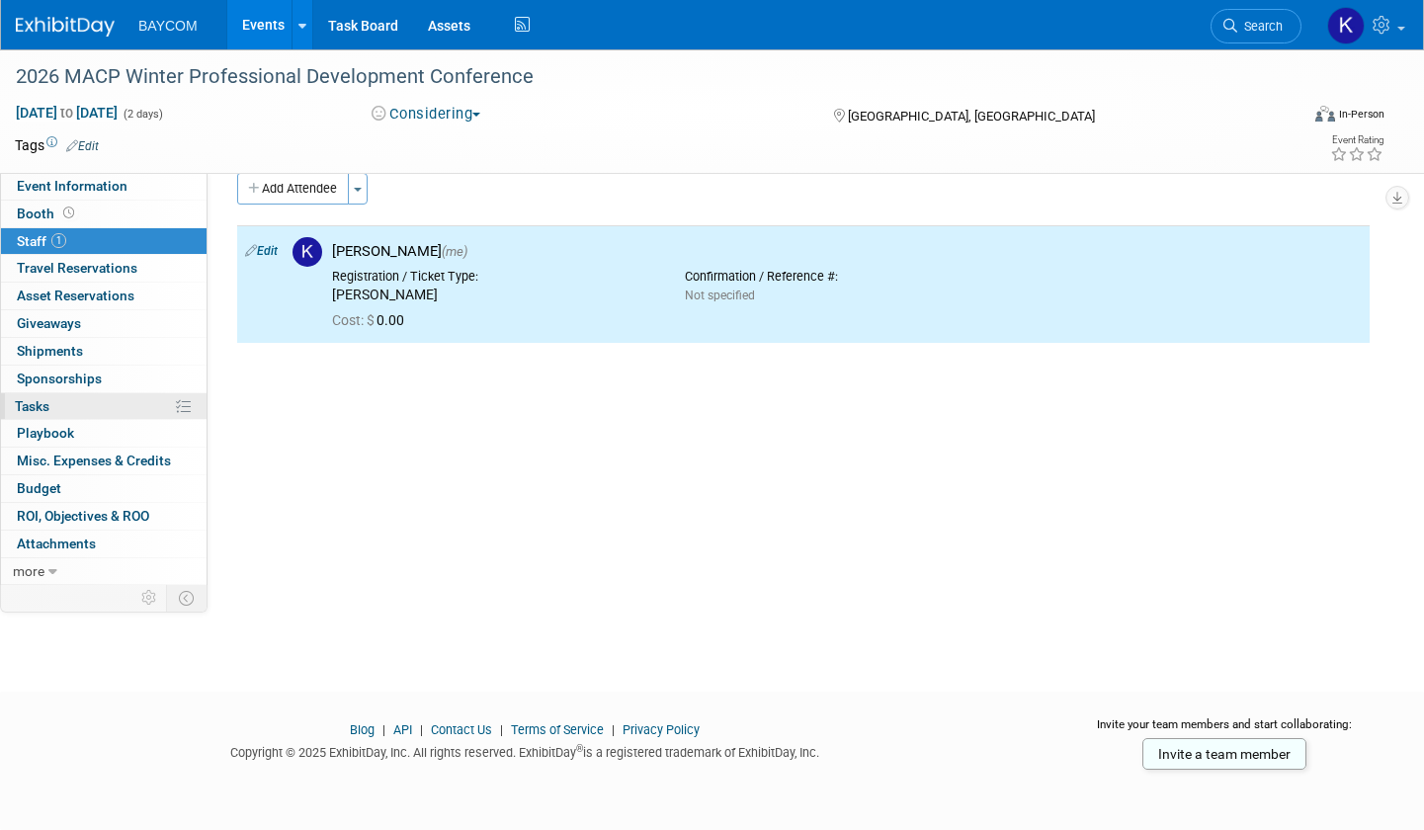
click at [69, 402] on link "0% Tasks 0%" at bounding box center [104, 406] width 206 height 27
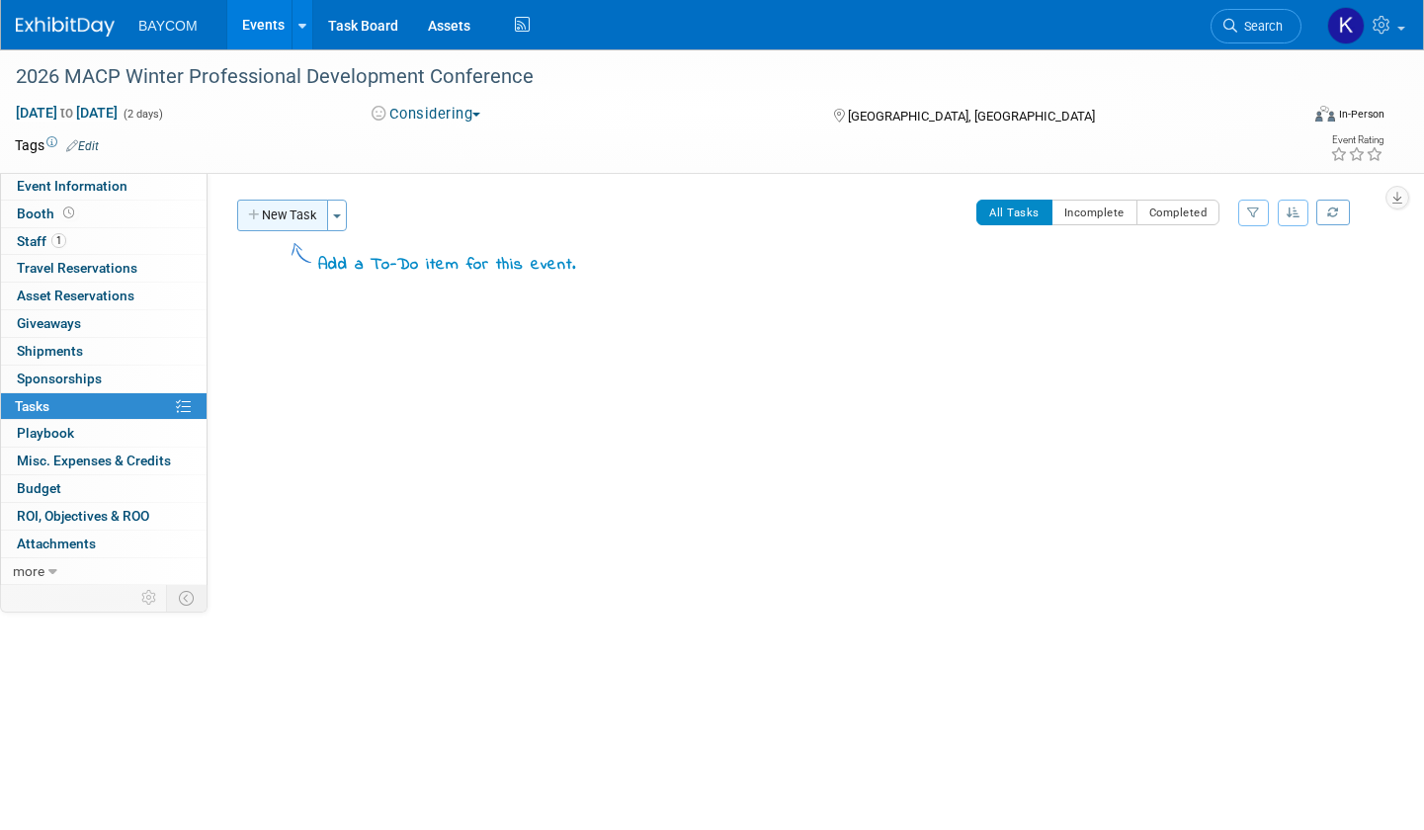
click at [263, 224] on button "New Task" at bounding box center [282, 216] width 91 height 32
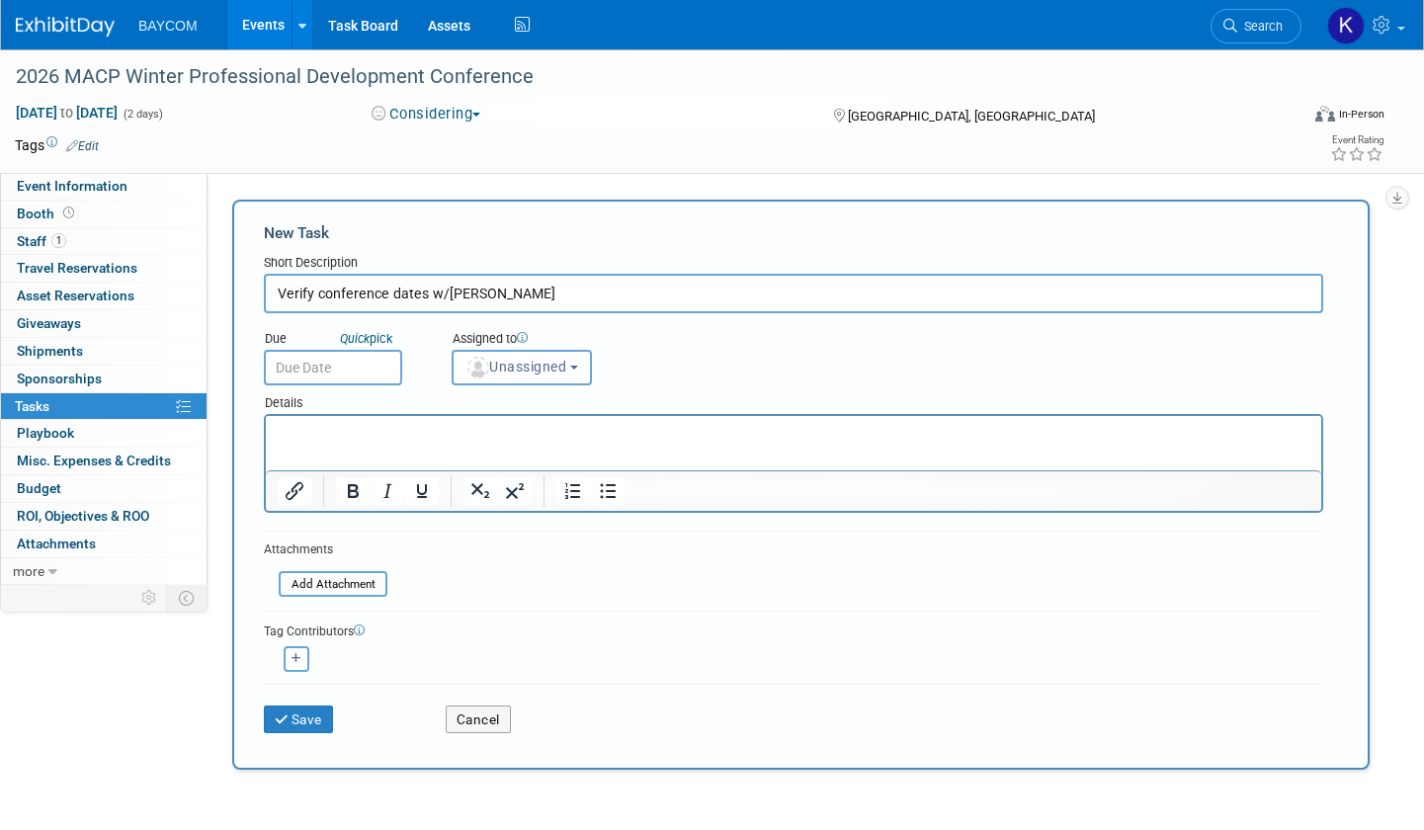
type input "Verify conference dates w/[PERSON_NAME]"
click at [331, 371] on input "text" at bounding box center [333, 368] width 138 height 36
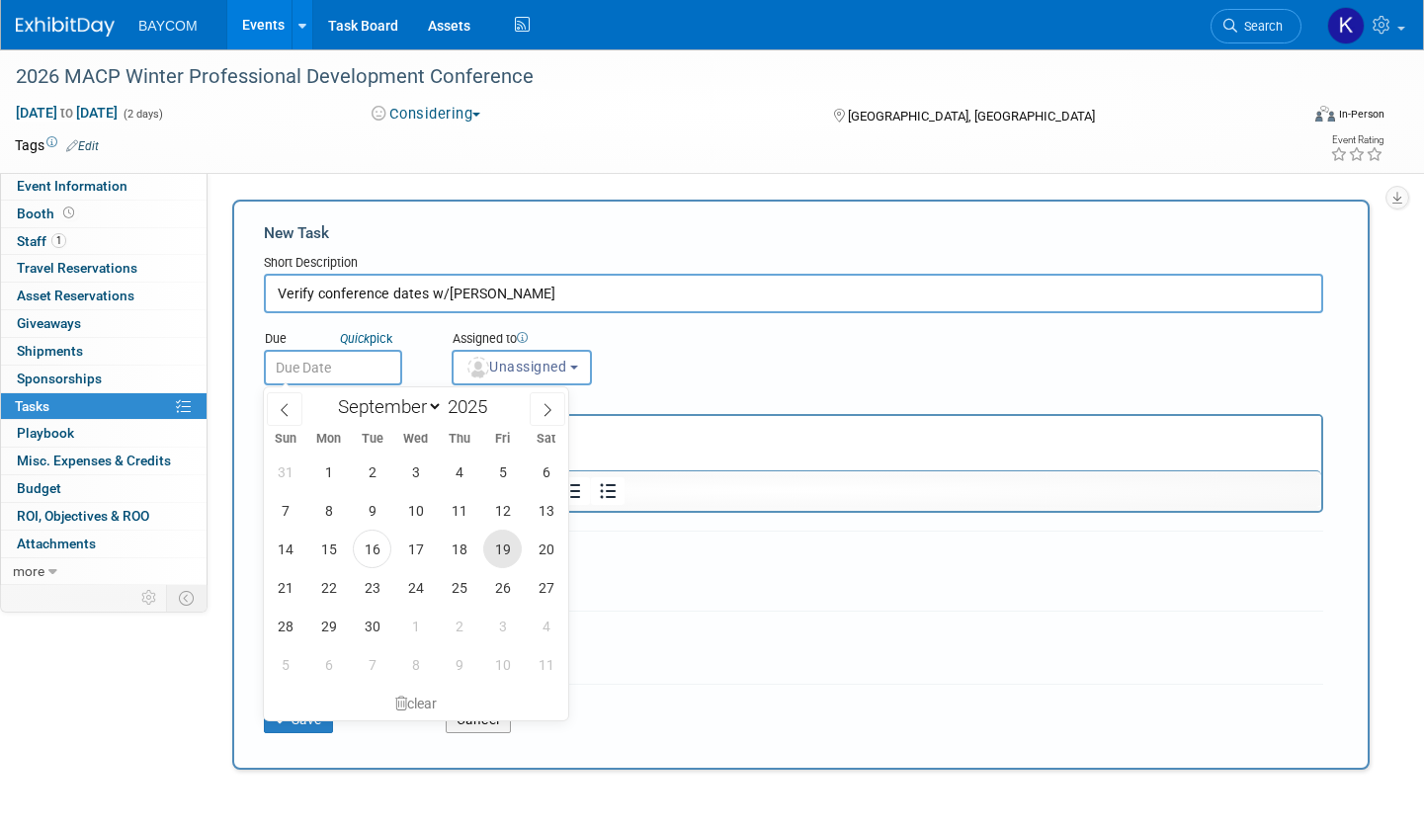
click at [488, 549] on span "19" at bounding box center [502, 549] width 39 height 39
type input "[DATE]"
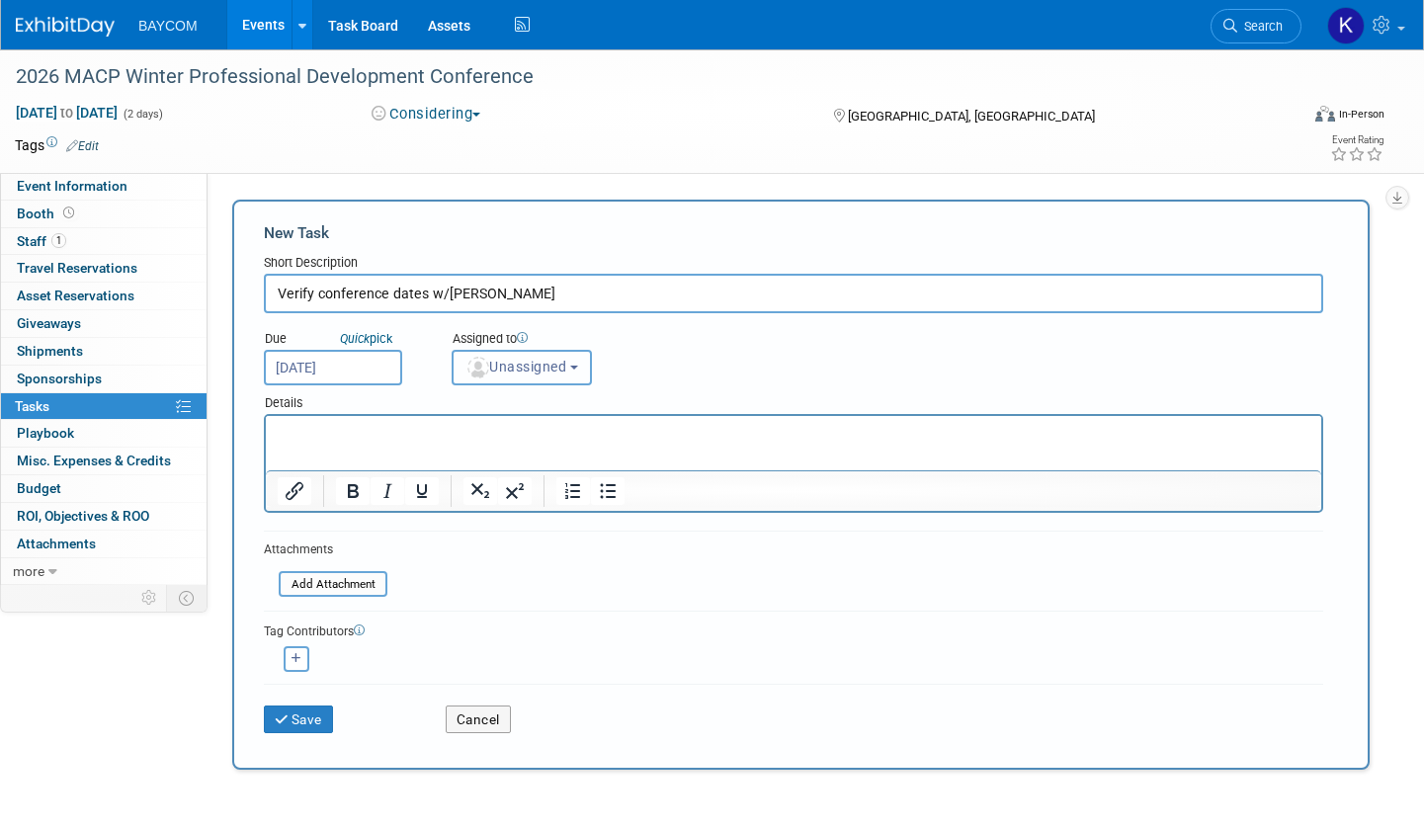
click at [522, 367] on span "Unassigned" at bounding box center [515, 367] width 101 height 16
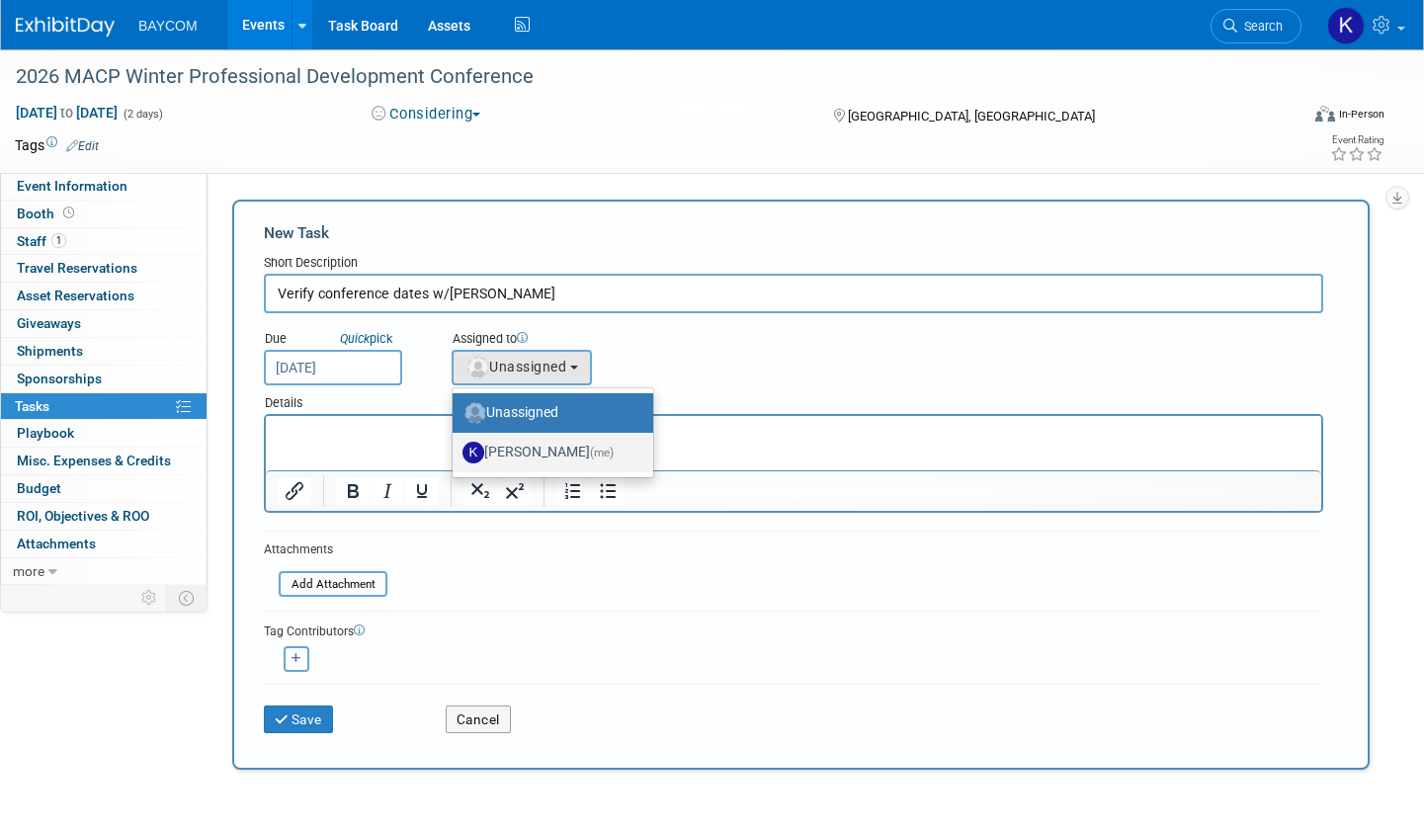
click at [521, 449] on label "[PERSON_NAME] (me)" at bounding box center [548, 453] width 171 height 32
click at [456, 449] on input "[PERSON_NAME] (me)" at bounding box center [449, 450] width 13 height 13
select select "3010db7d-870e-43c4-8fb8-0ef80b953965"
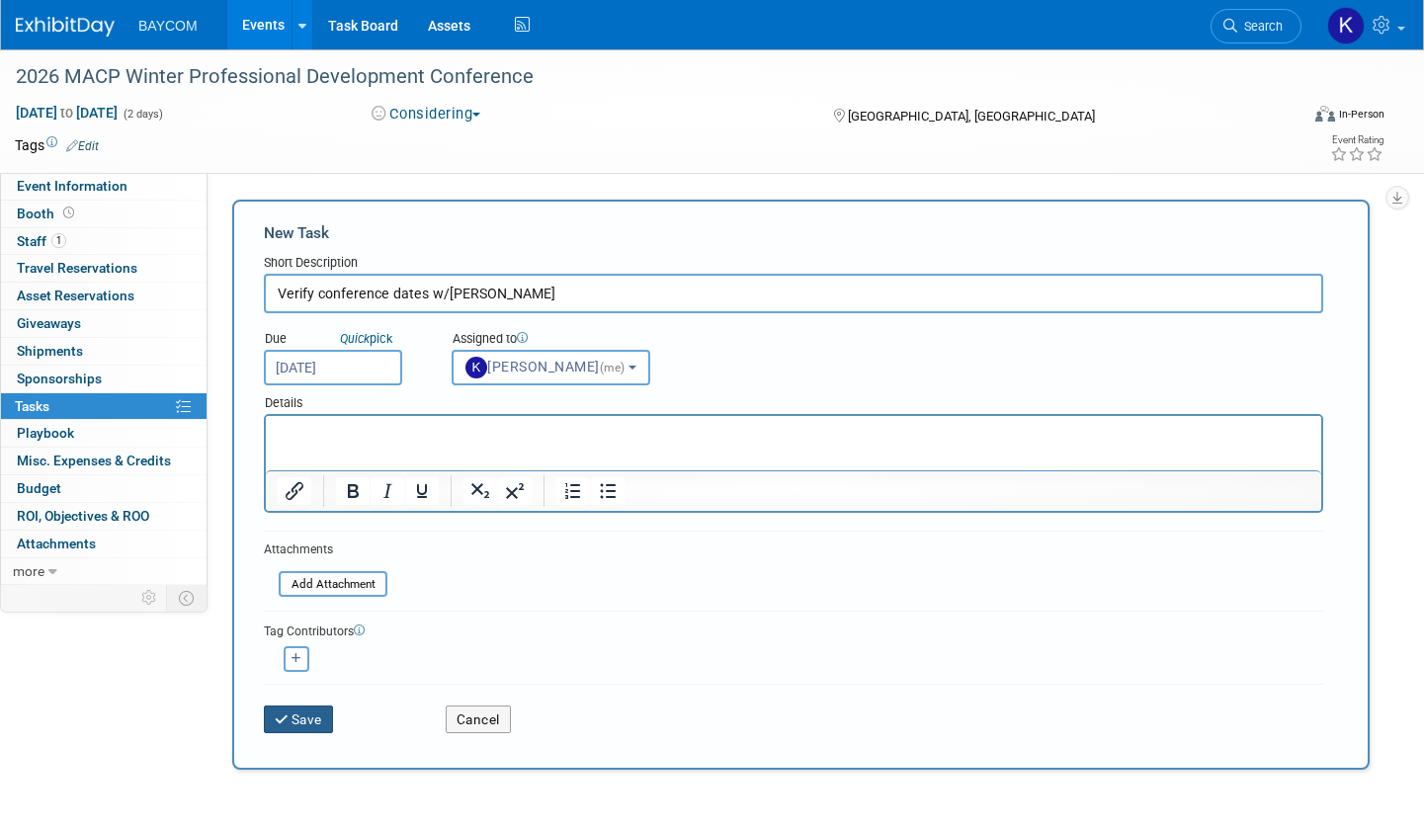
click at [313, 721] on button "Save" at bounding box center [298, 720] width 69 height 28
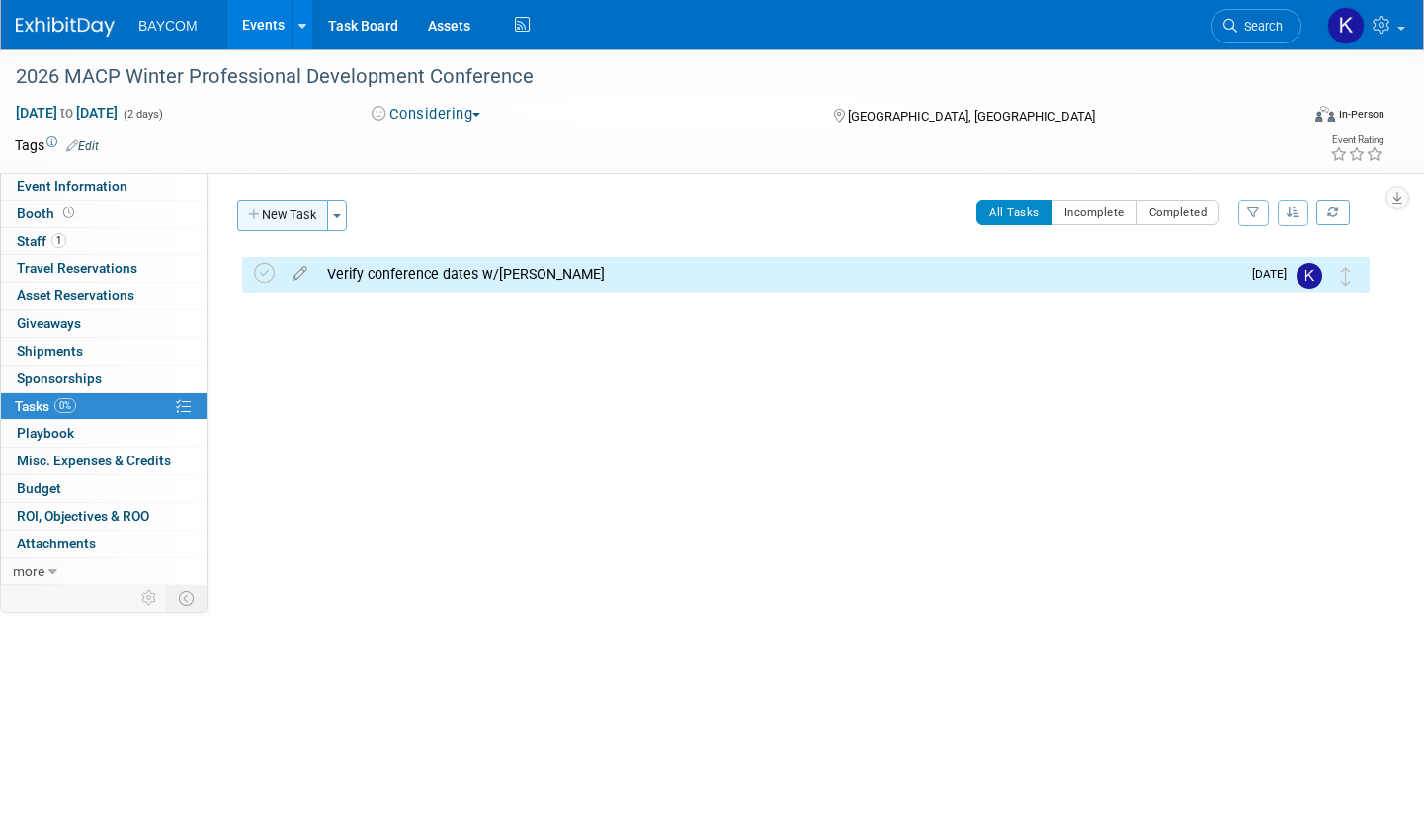
click at [293, 211] on button "New Task" at bounding box center [282, 216] width 91 height 32
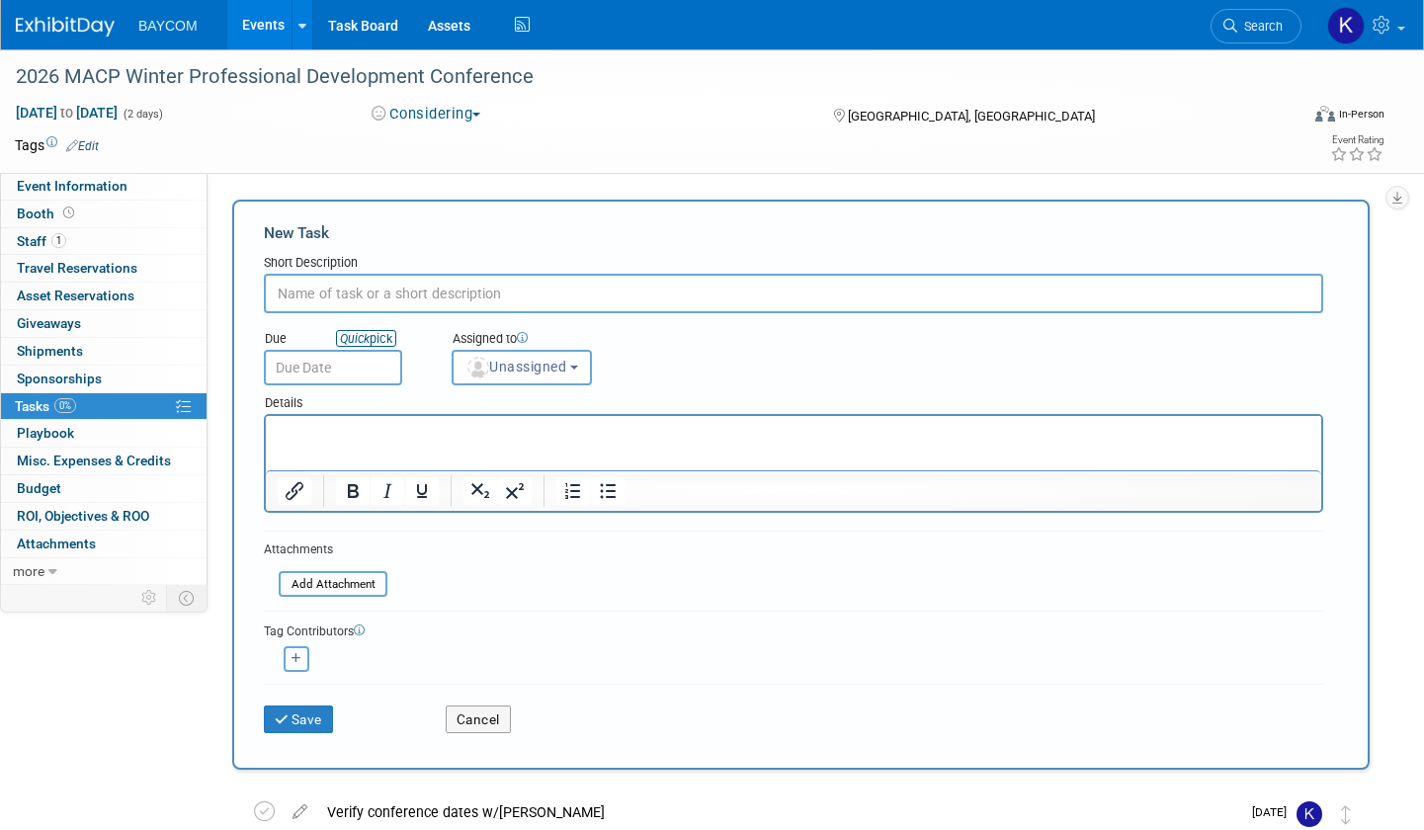
type input "K"
type input "Register for event"
click at [349, 355] on input "text" at bounding box center [333, 368] width 138 height 36
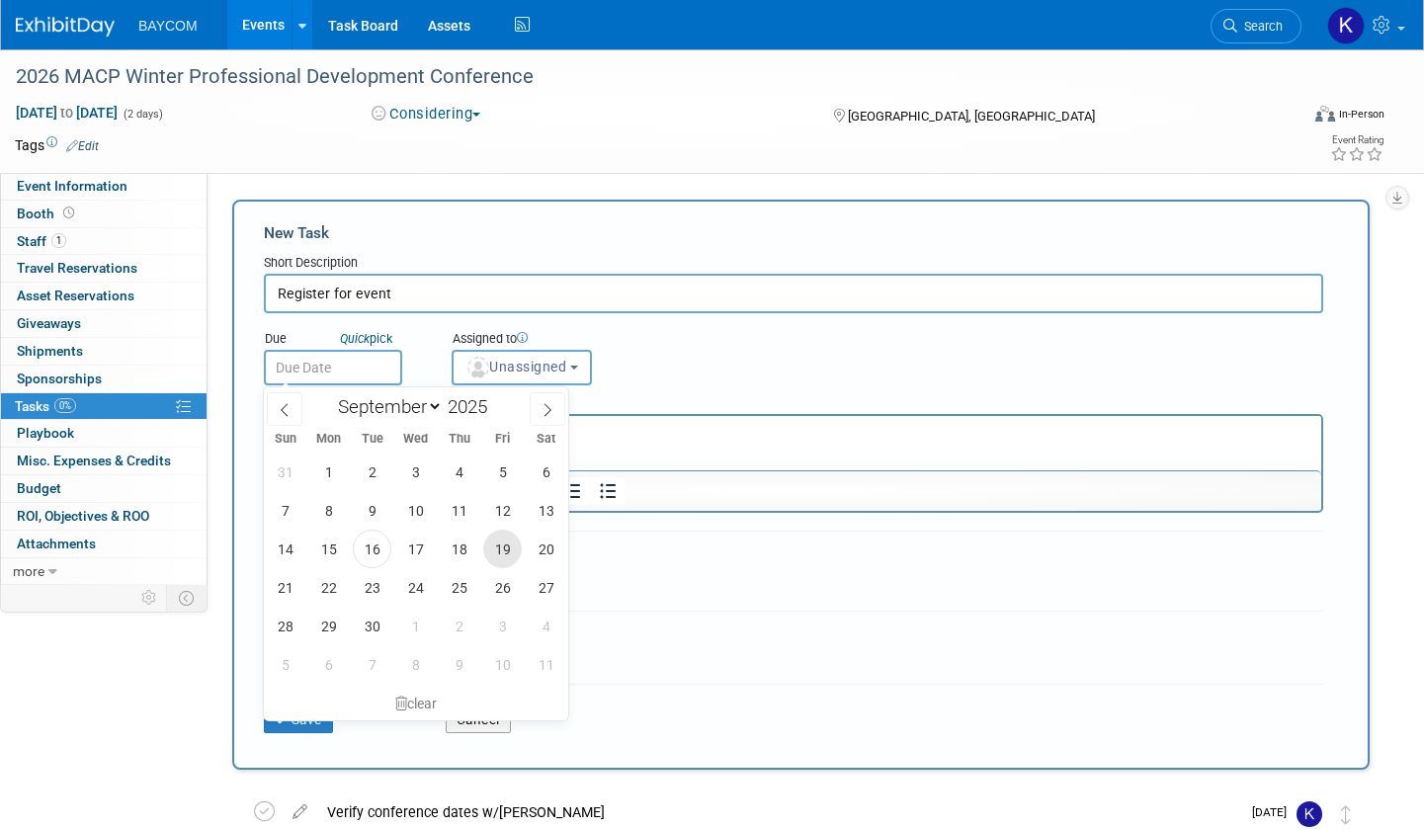
click at [498, 548] on span "19" at bounding box center [502, 549] width 39 height 39
type input "[DATE]"
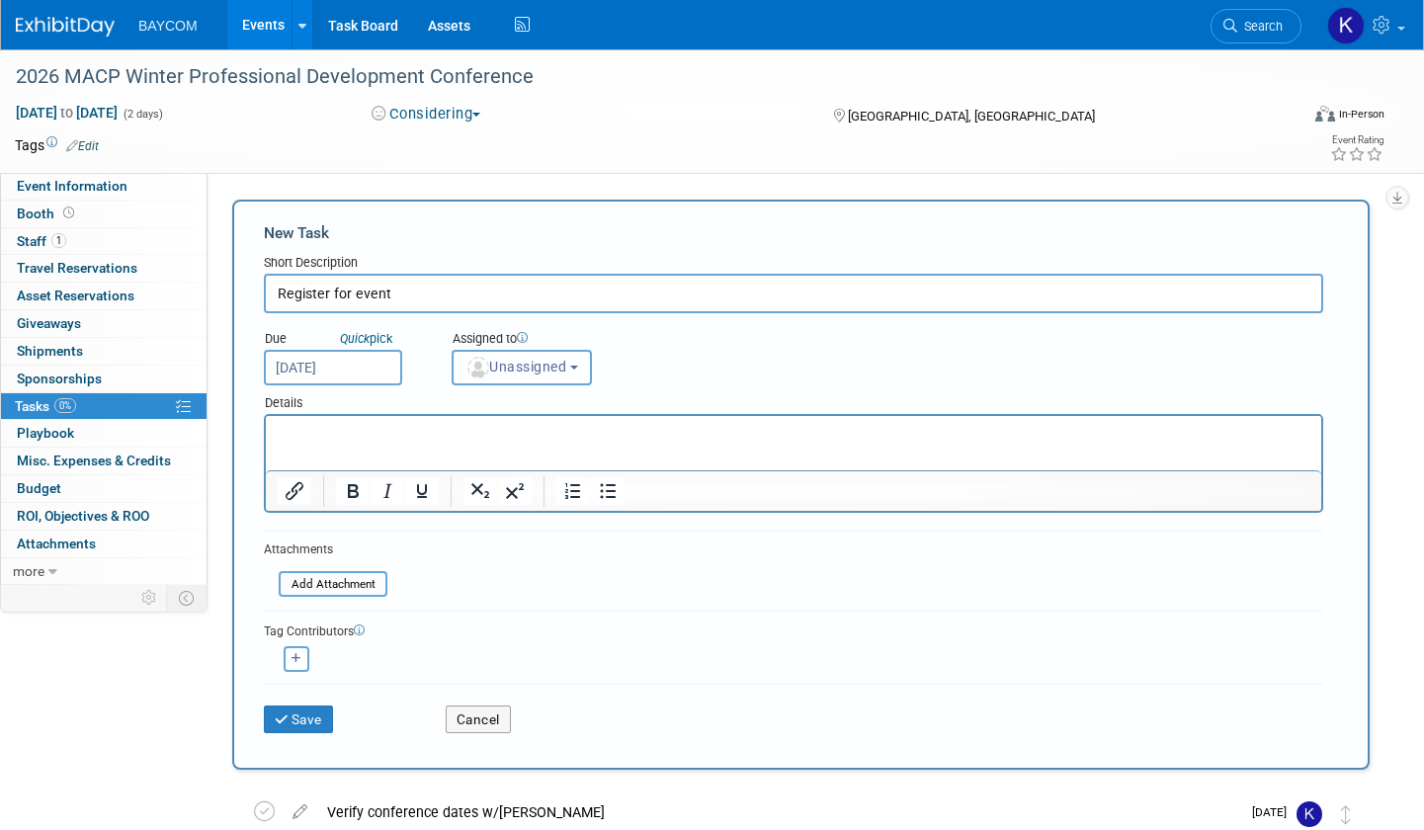
click at [513, 354] on button "Unassigned" at bounding box center [522, 368] width 140 height 36
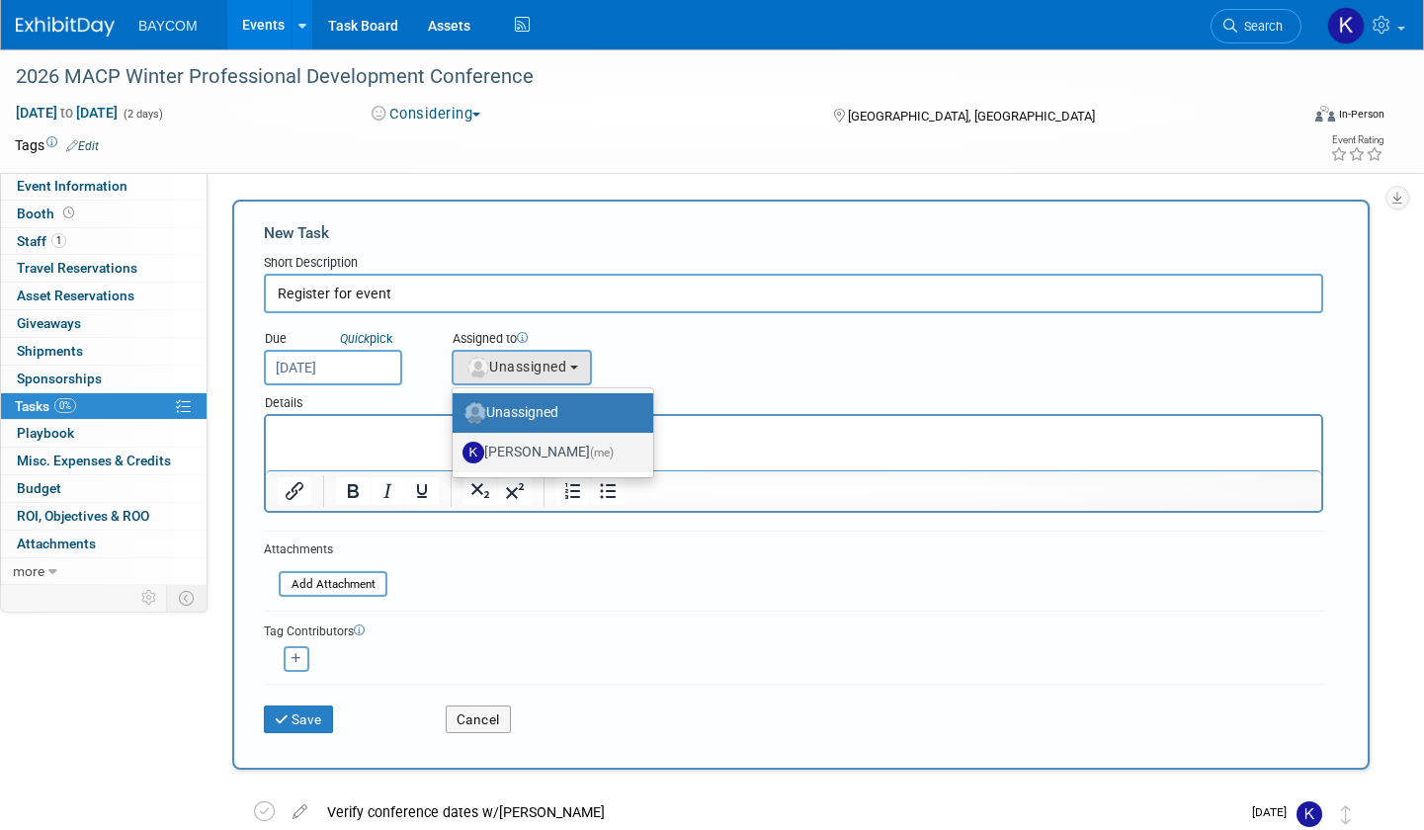
click at [511, 448] on label "[PERSON_NAME] (me)" at bounding box center [548, 453] width 171 height 32
click at [456, 448] on input "[PERSON_NAME] (me)" at bounding box center [449, 450] width 13 height 13
select select "3010db7d-870e-43c4-8fb8-0ef80b953965"
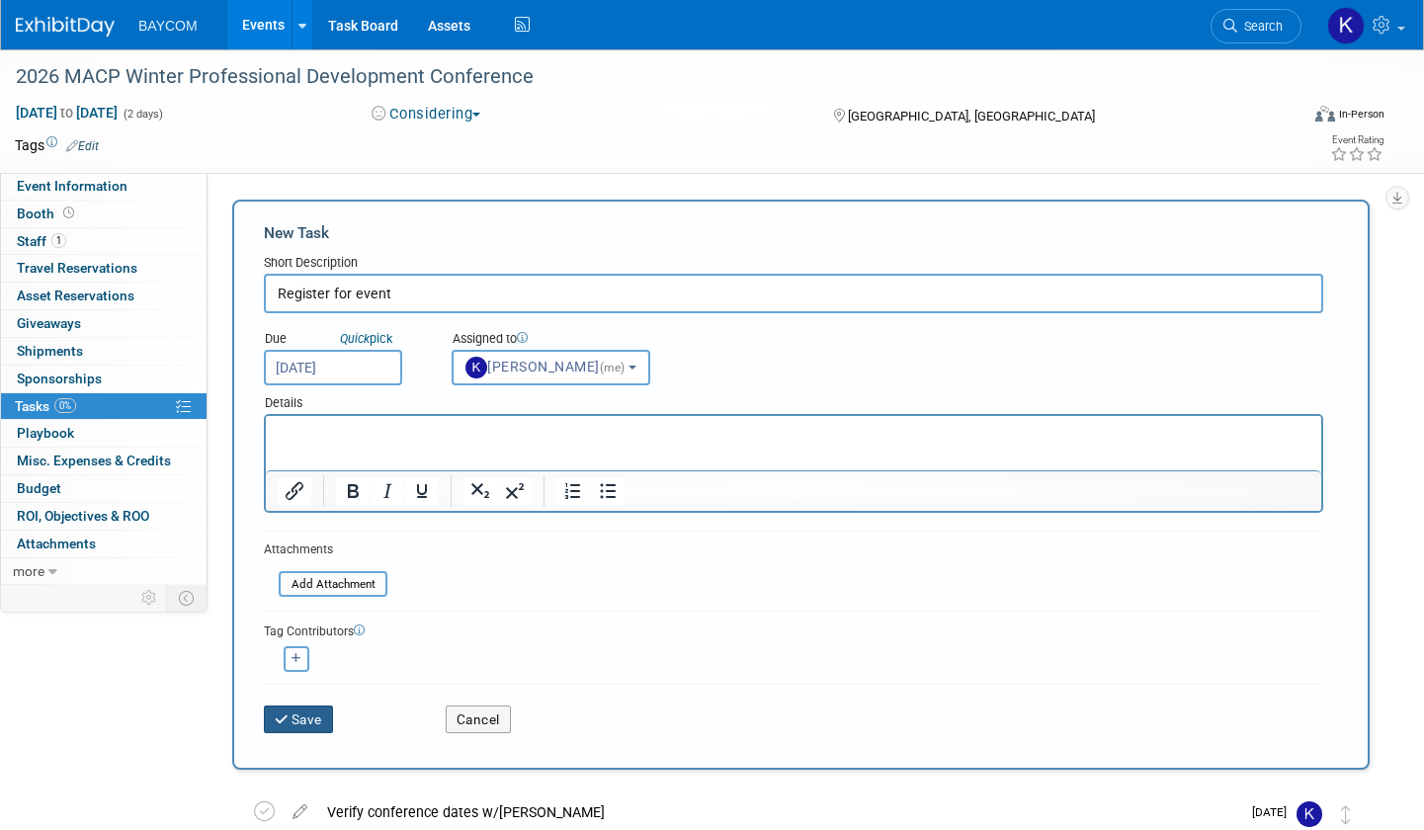
click at [313, 709] on button "Save" at bounding box center [298, 720] width 69 height 28
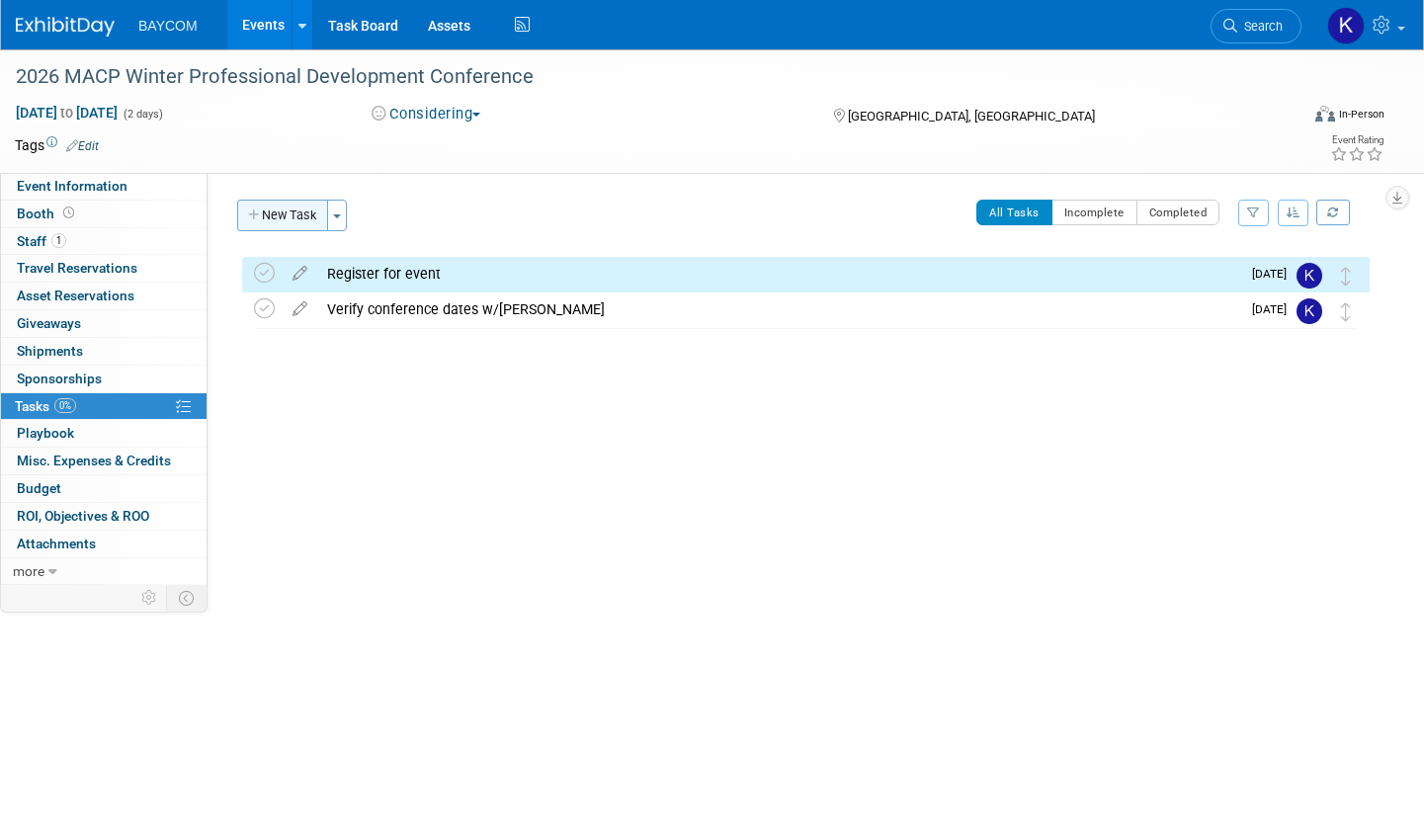
click at [293, 210] on button "New Task" at bounding box center [282, 216] width 91 height 32
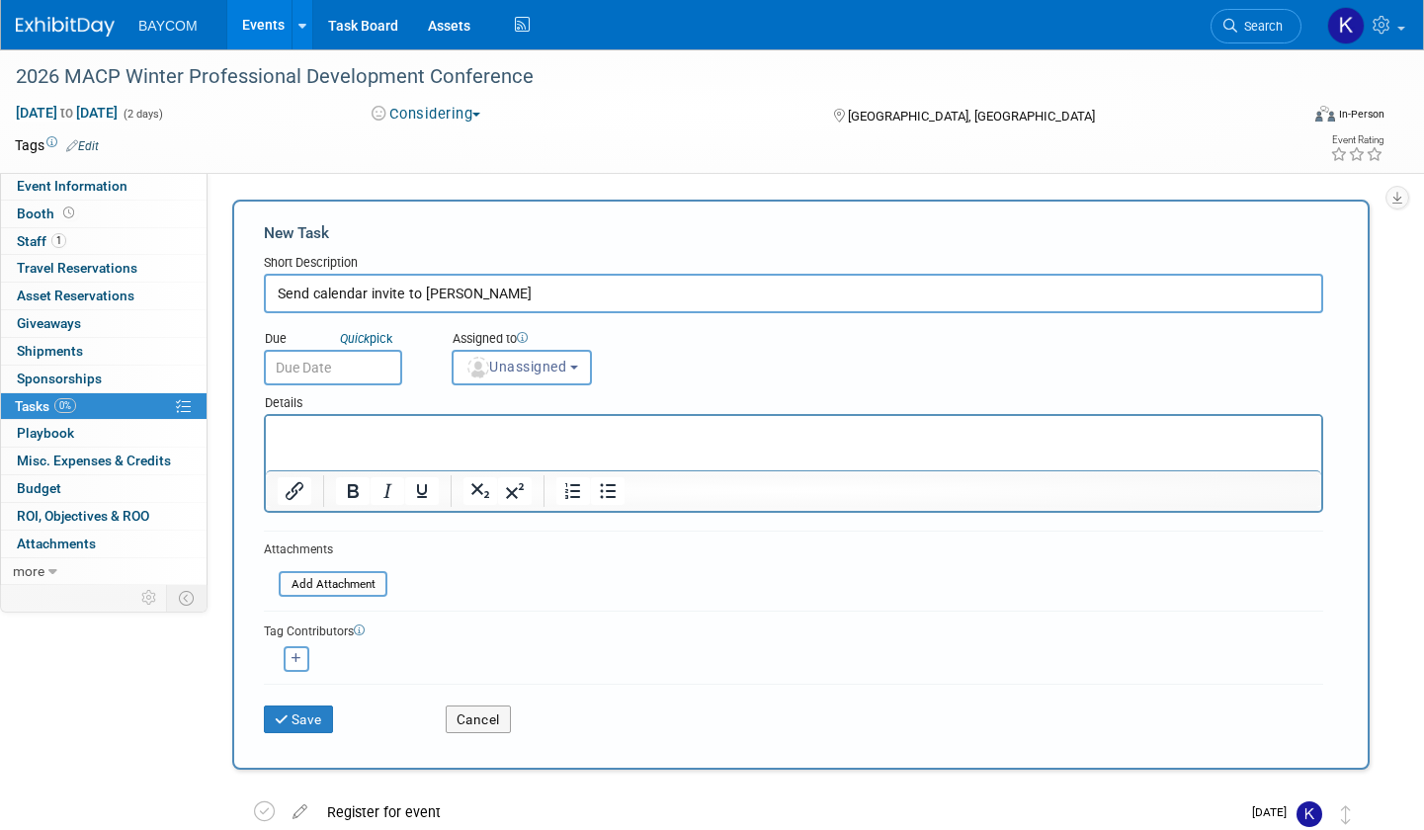
type input "Send calendar invite to [PERSON_NAME]"
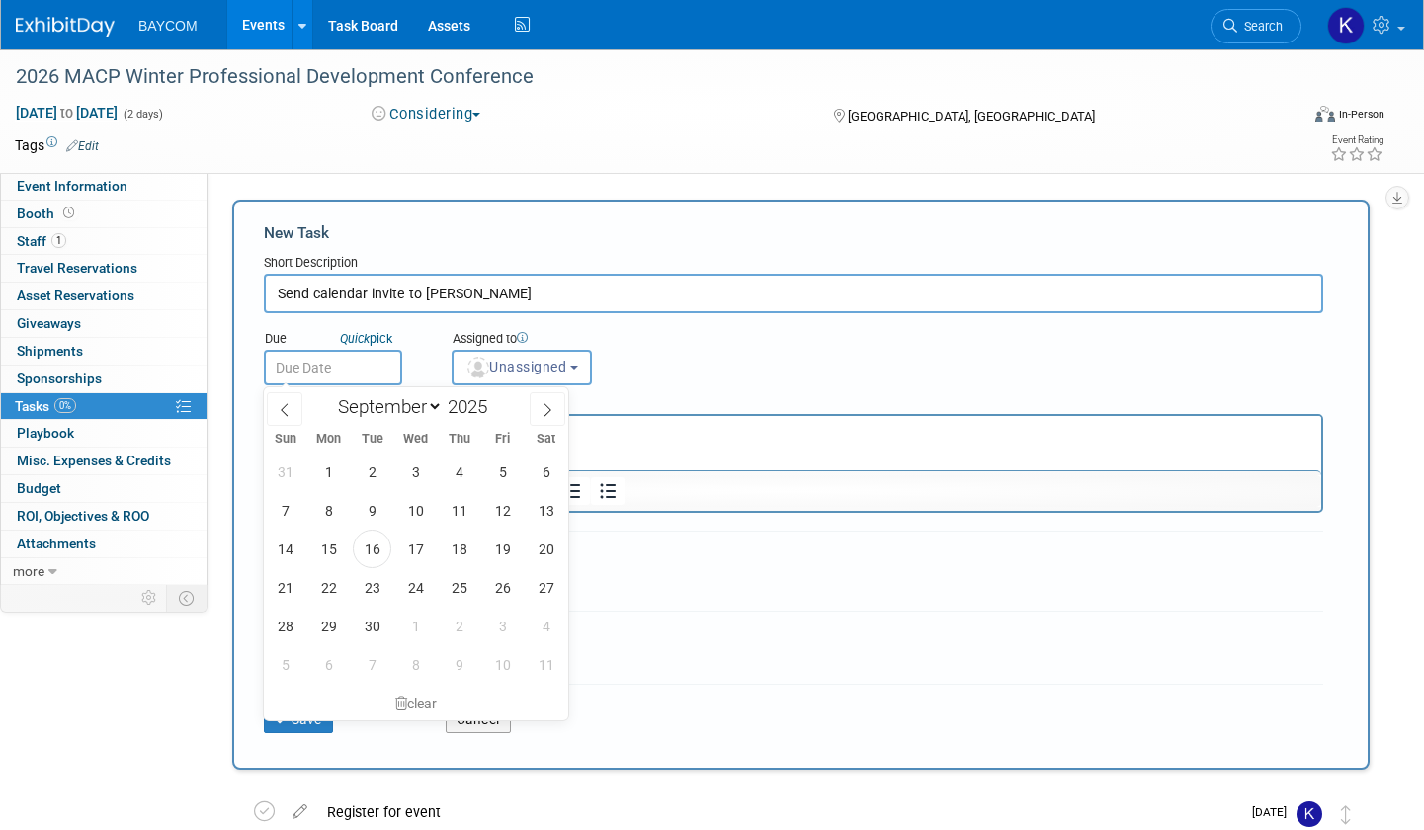
click at [303, 372] on input "text" at bounding box center [333, 368] width 138 height 36
click at [499, 552] on span "19" at bounding box center [502, 549] width 39 height 39
type input "[DATE]"
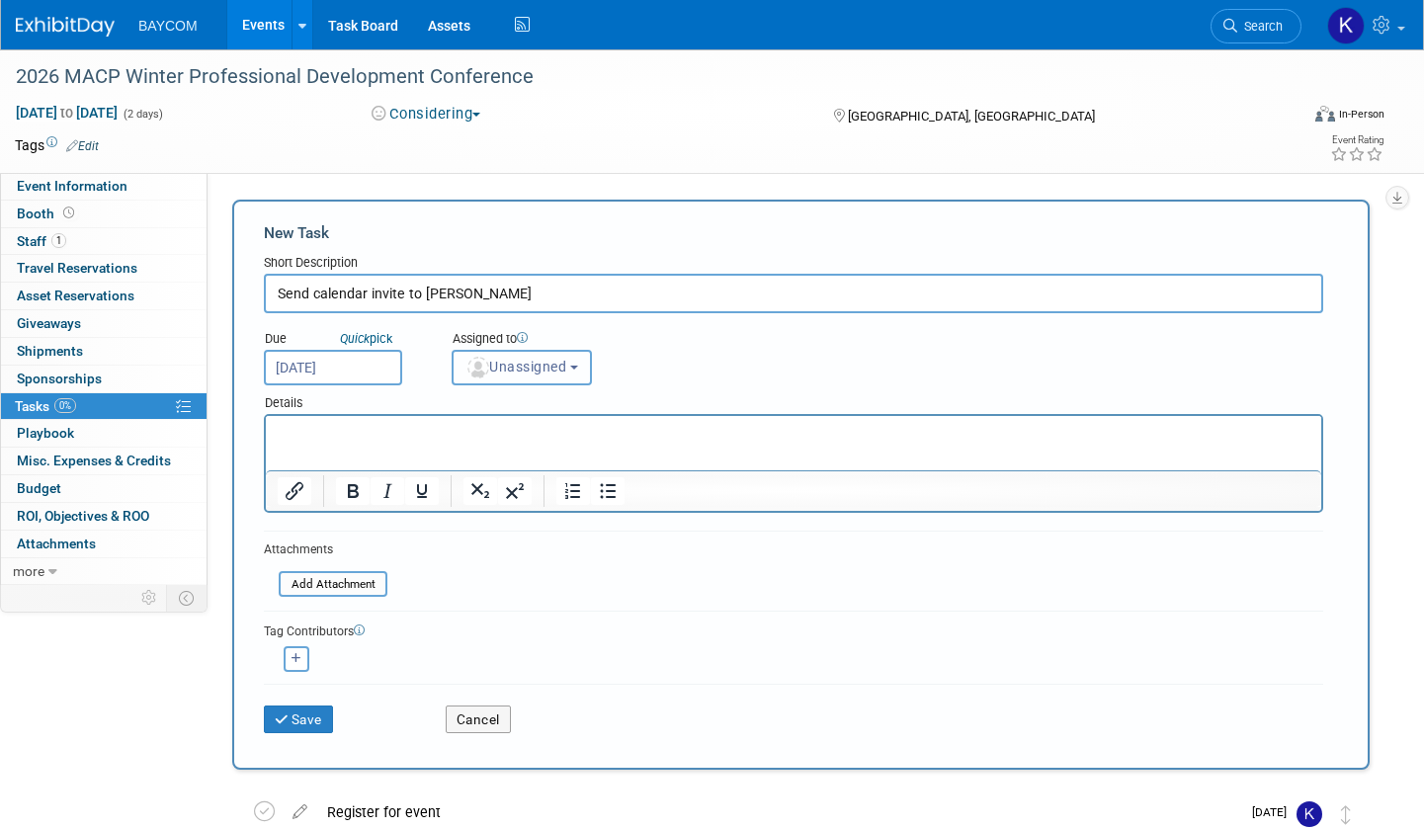
click at [475, 367] on img "button" at bounding box center [478, 368] width 22 height 22
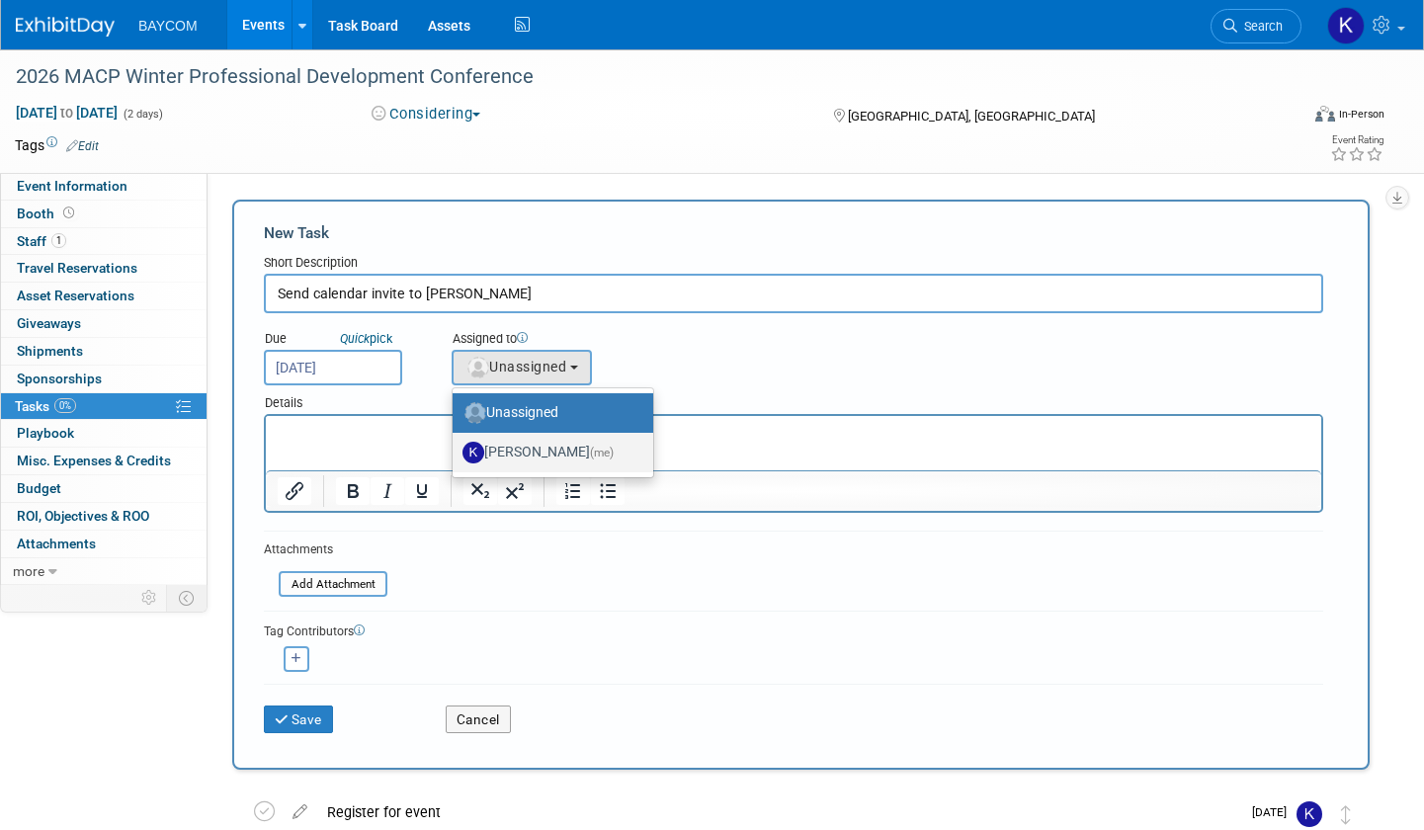
click at [499, 452] on label "[PERSON_NAME] (me)" at bounding box center [548, 453] width 171 height 32
click at [456, 452] on input "[PERSON_NAME] (me)" at bounding box center [449, 450] width 13 height 13
select select "3010db7d-870e-43c4-8fb8-0ef80b953965"
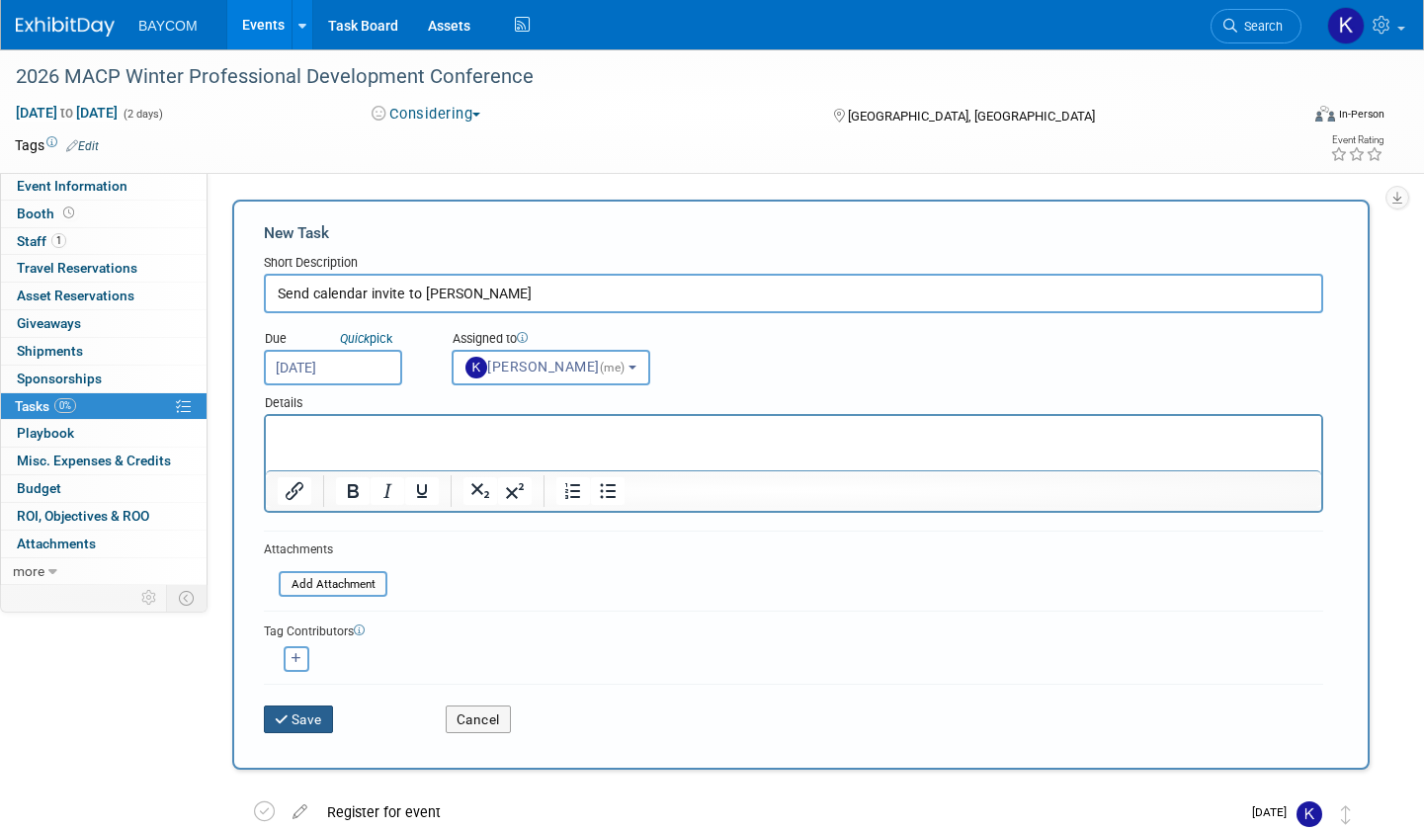
click at [299, 712] on button "Save" at bounding box center [298, 720] width 69 height 28
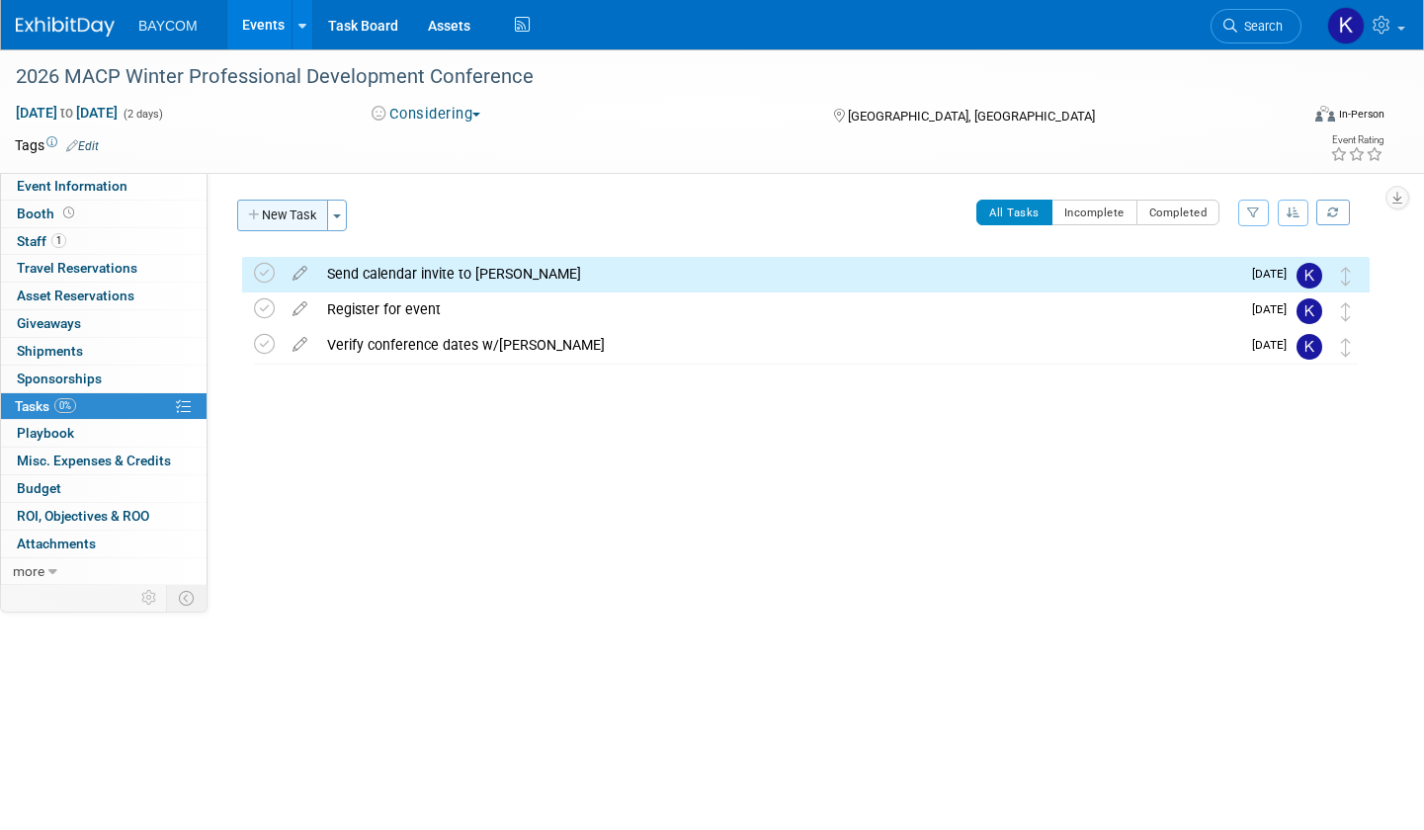
click at [284, 218] on button "New Task" at bounding box center [282, 216] width 91 height 32
select select "8"
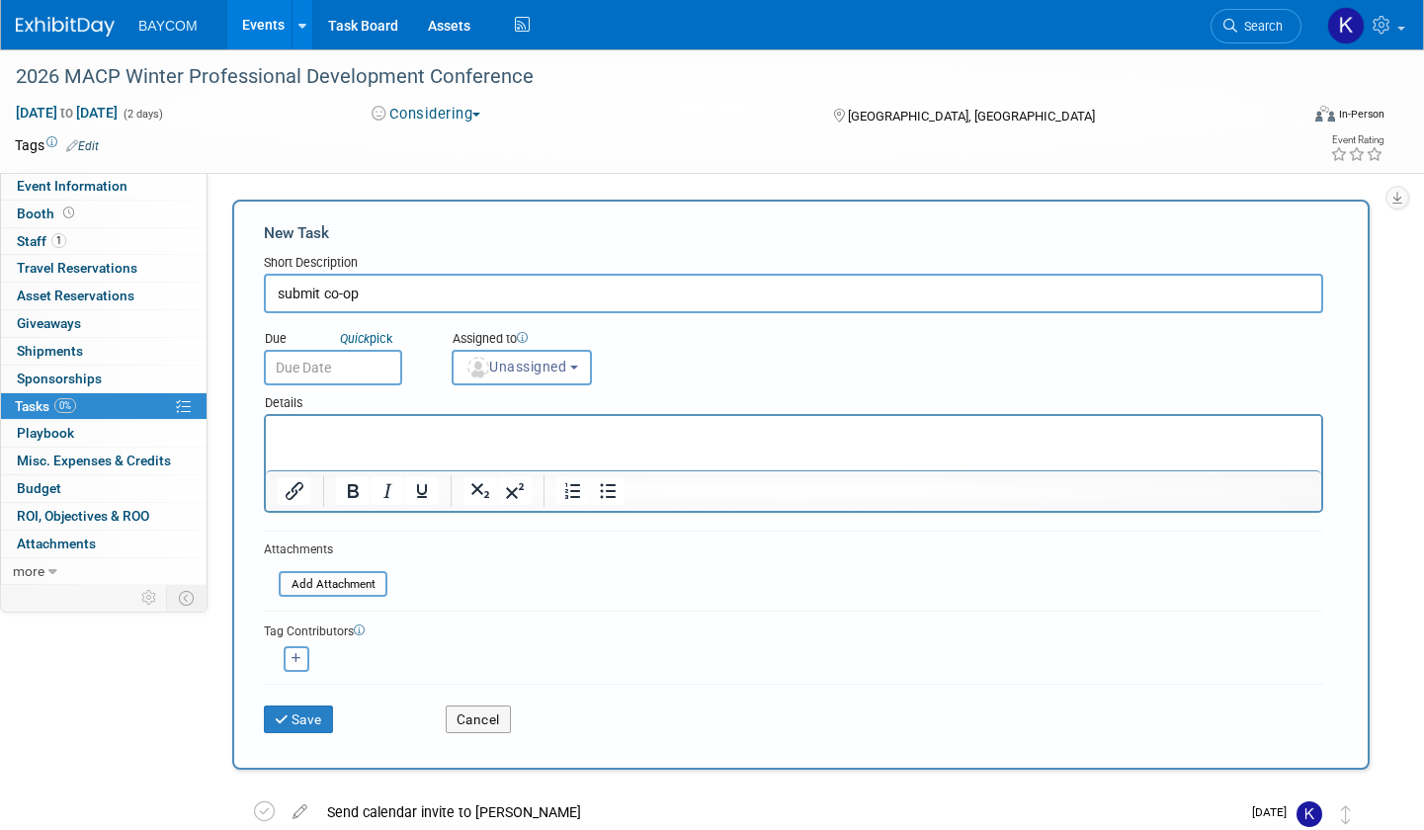
type input "submit co-op"
click at [317, 380] on input "text" at bounding box center [333, 368] width 138 height 36
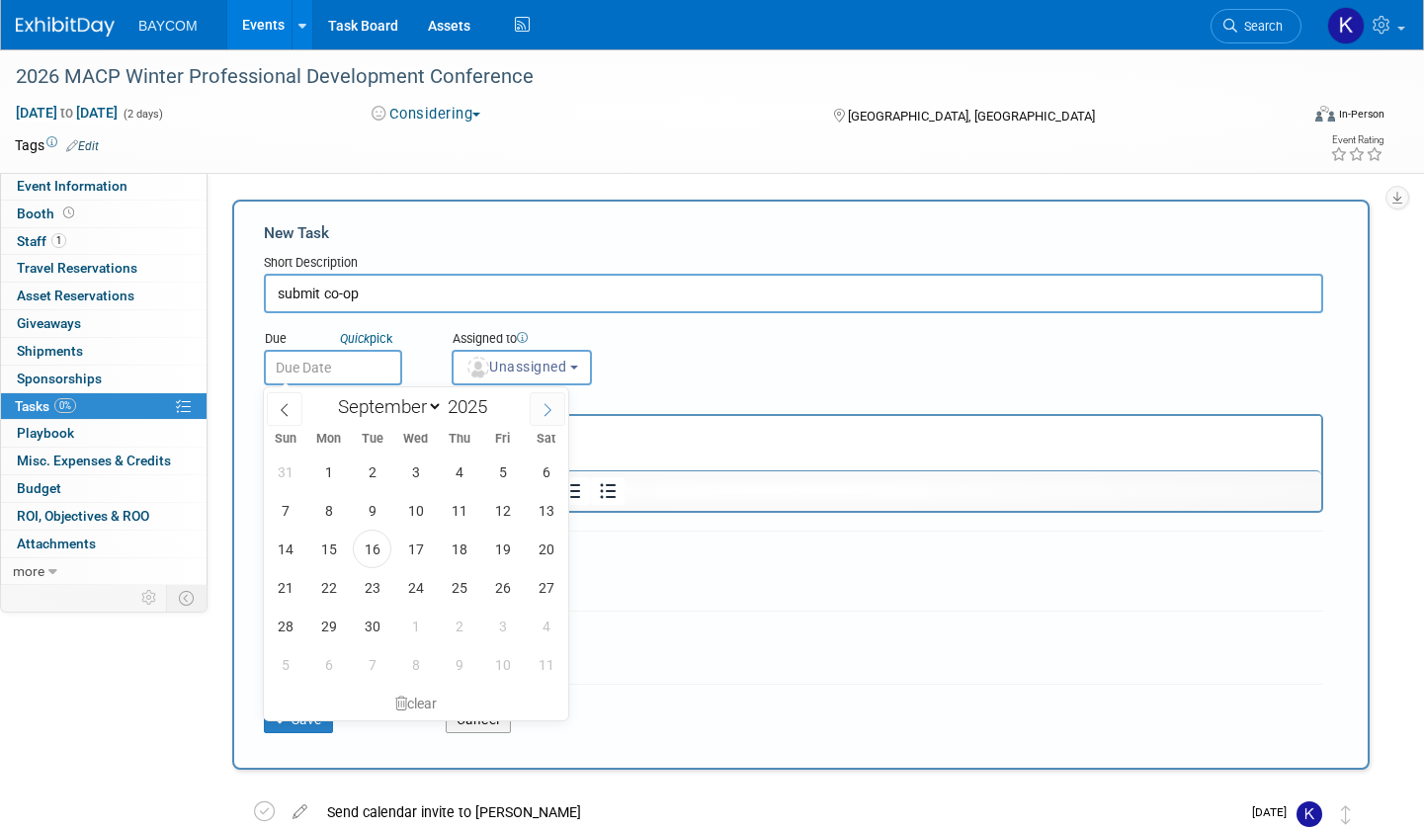
click at [551, 411] on icon at bounding box center [548, 410] width 14 height 14
select select "11"
click at [551, 411] on icon at bounding box center [548, 410] width 14 height 14
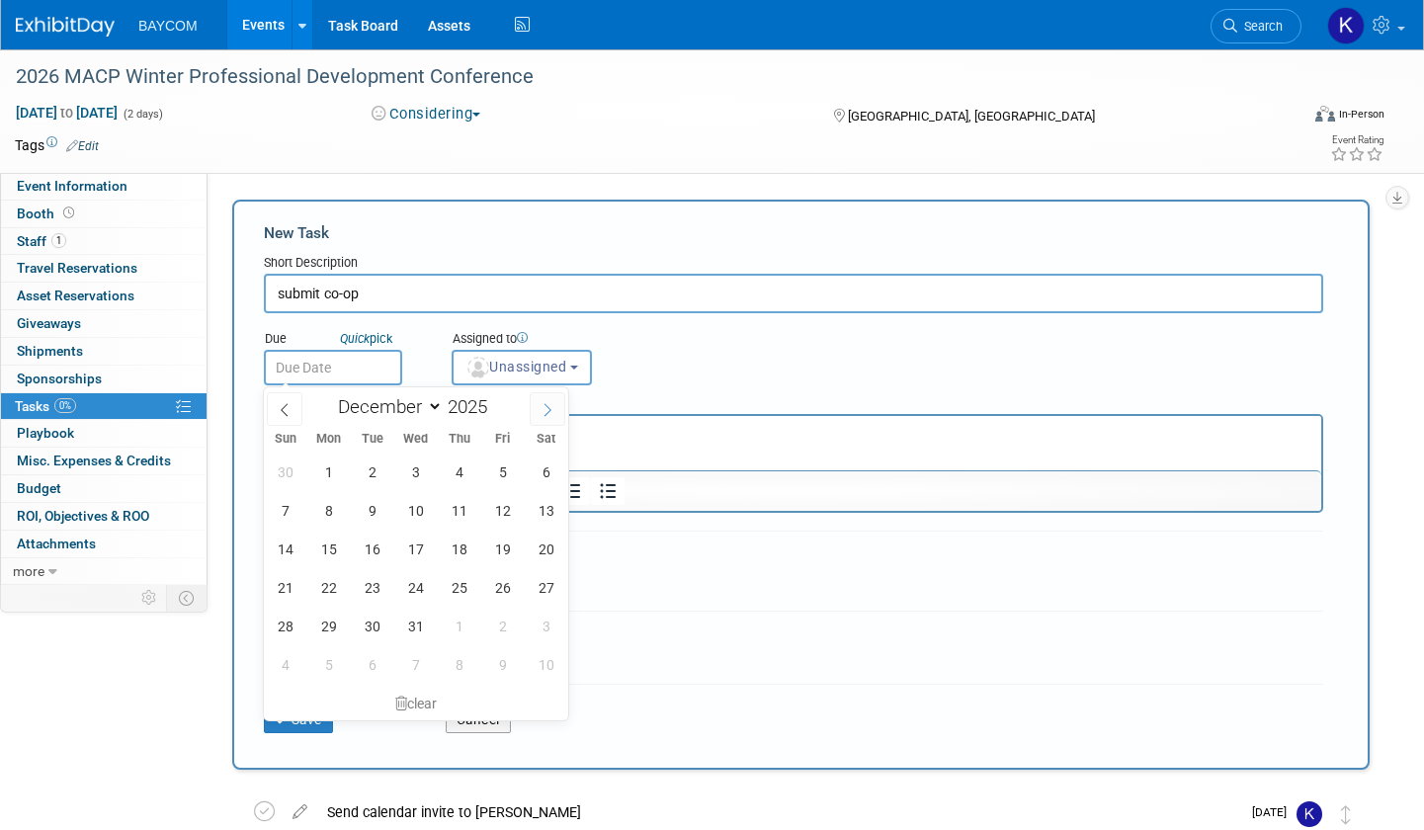
type input "2026"
click at [551, 411] on icon at bounding box center [548, 410] width 14 height 14
select select "1"
click at [507, 474] on span "6" at bounding box center [502, 472] width 39 height 39
type input "[DATE]"
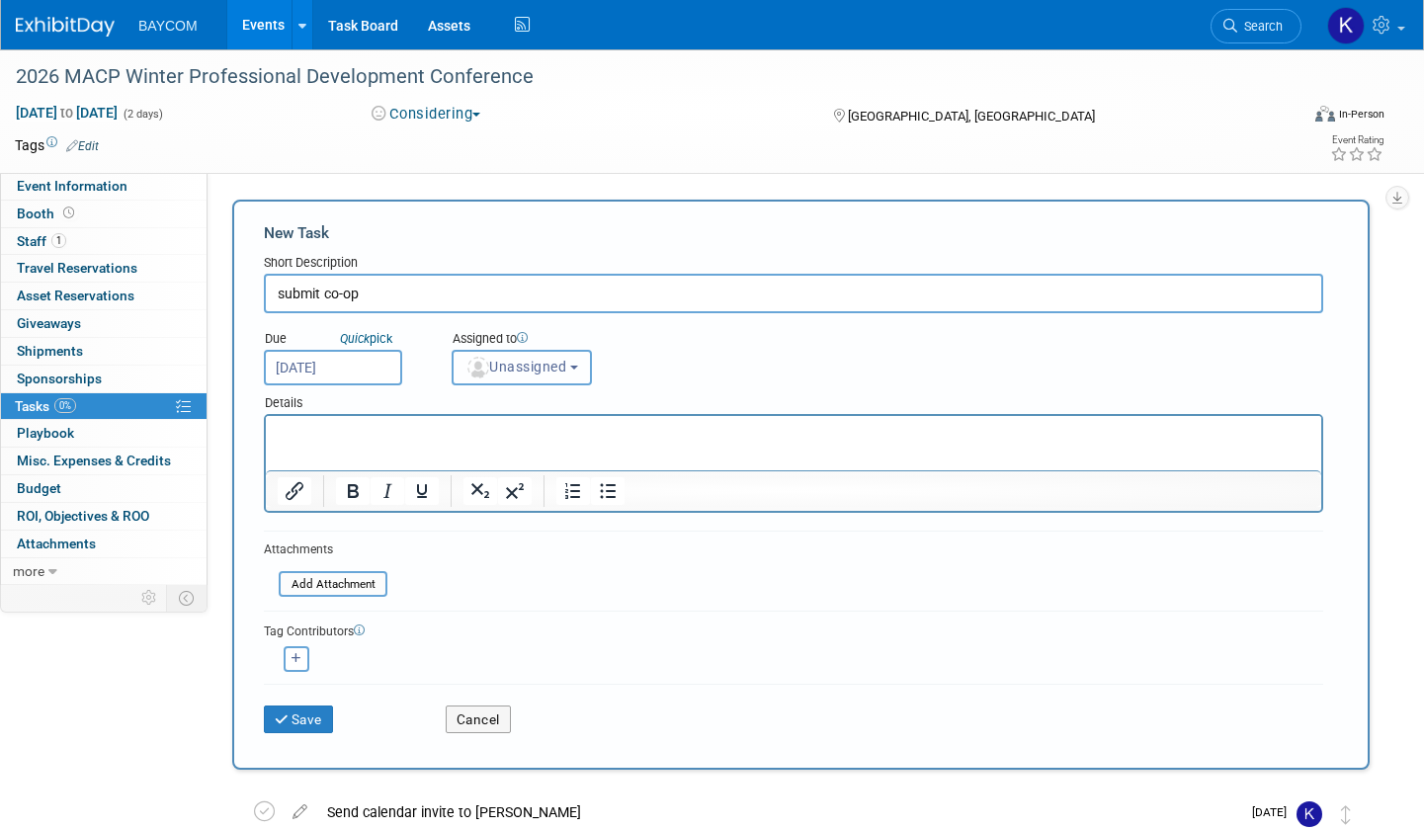
click at [531, 367] on span "Unassigned" at bounding box center [515, 367] width 101 height 16
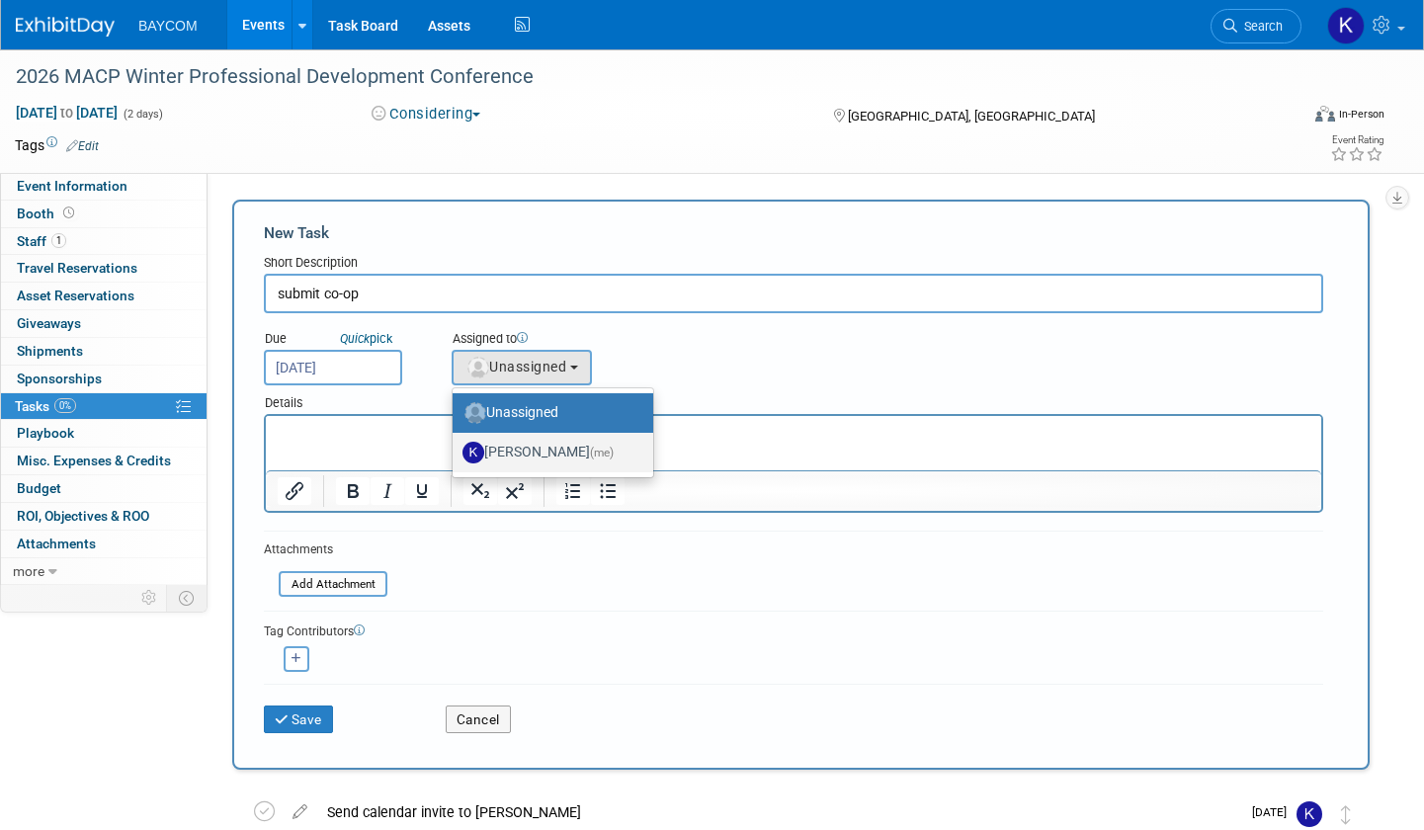
click at [526, 443] on label "[PERSON_NAME] (me)" at bounding box center [548, 453] width 171 height 32
click at [456, 444] on input "[PERSON_NAME] (me)" at bounding box center [449, 450] width 13 height 13
select select "3010db7d-870e-43c4-8fb8-0ef80b953965"
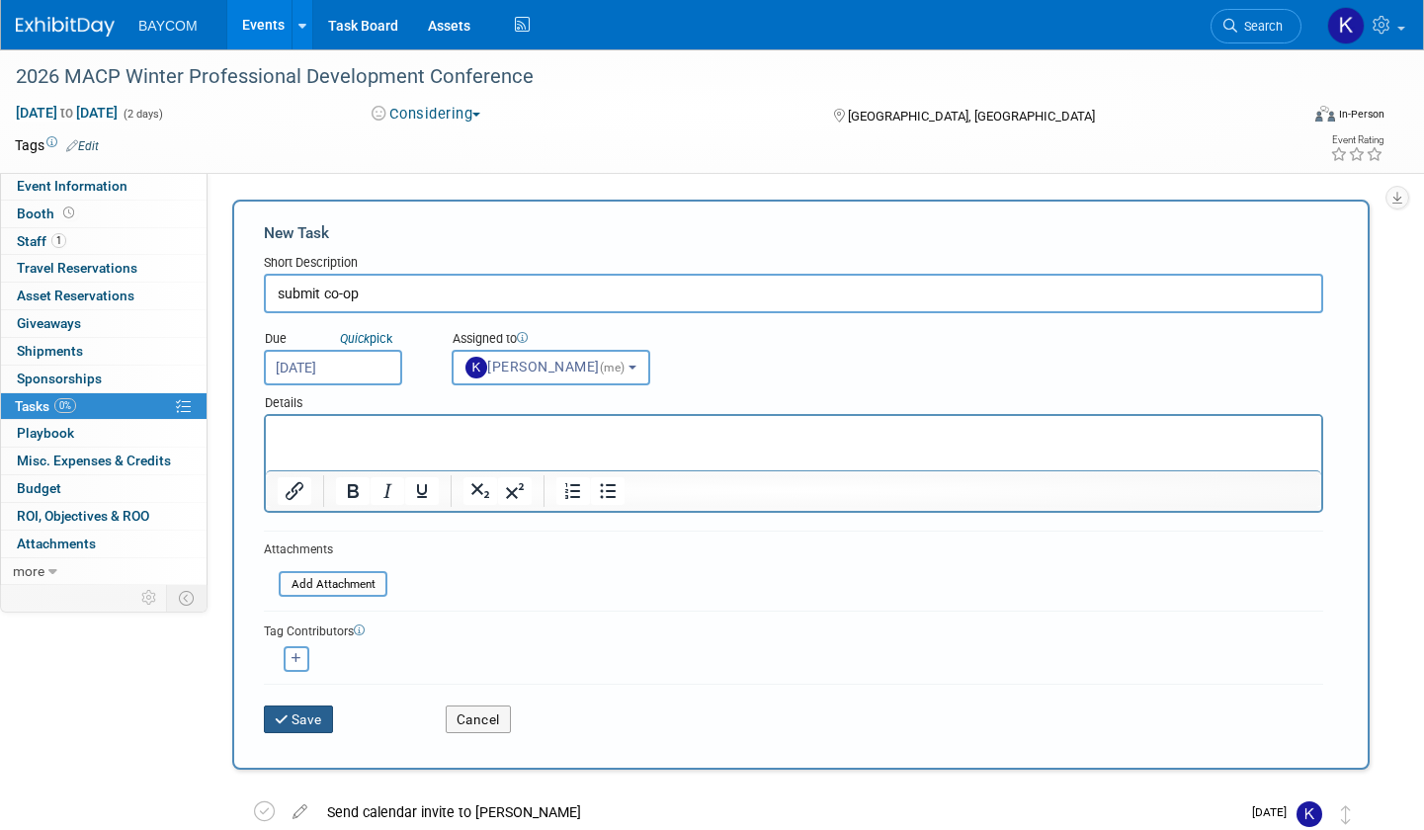
click at [309, 712] on button "Save" at bounding box center [298, 720] width 69 height 28
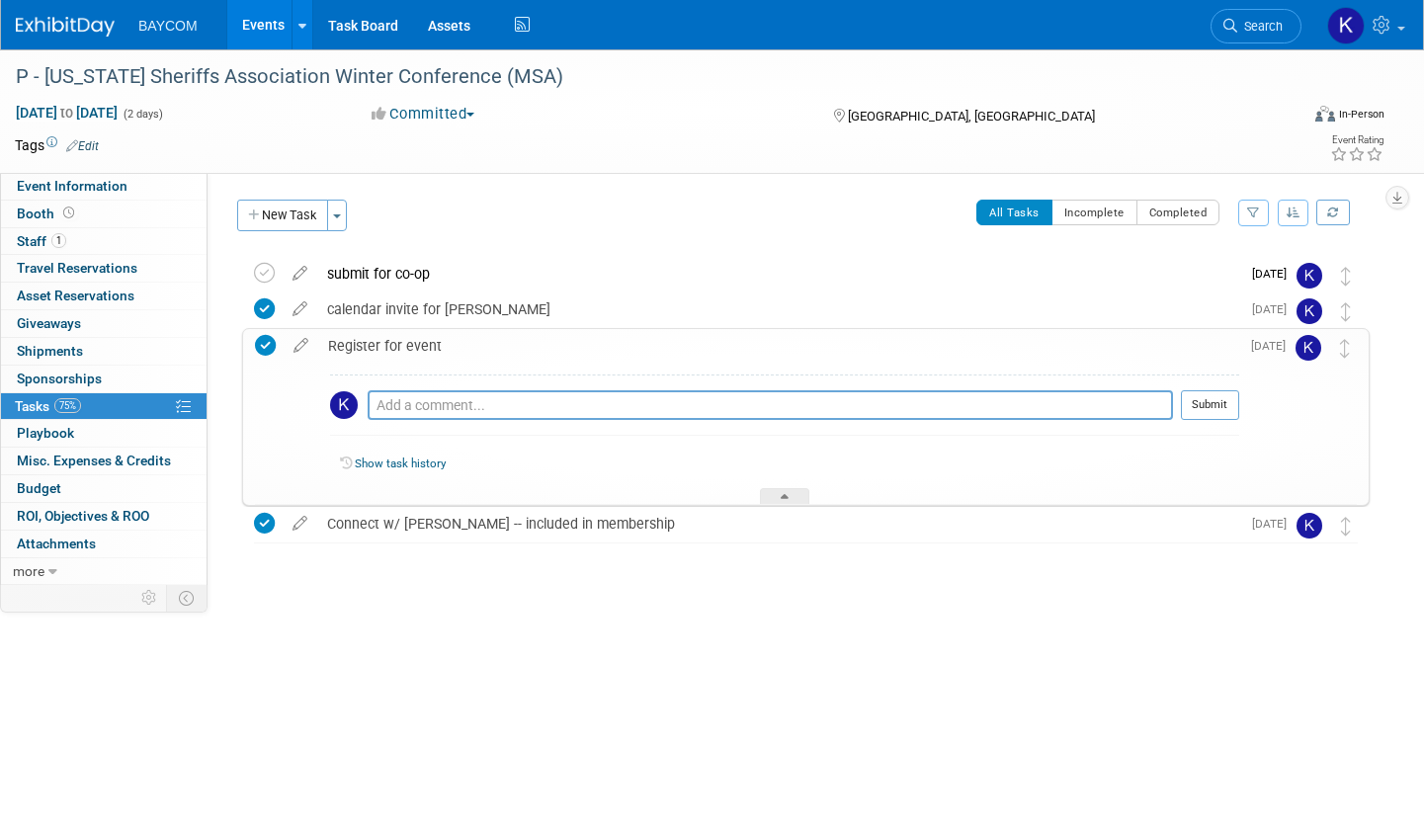
click at [419, 723] on body "BAYCOM Events Add Event Bulk Upload Events Shareable Event Boards Recently View…" at bounding box center [712, 415] width 1424 height 830
